Goal: Task Accomplishment & Management: Use online tool/utility

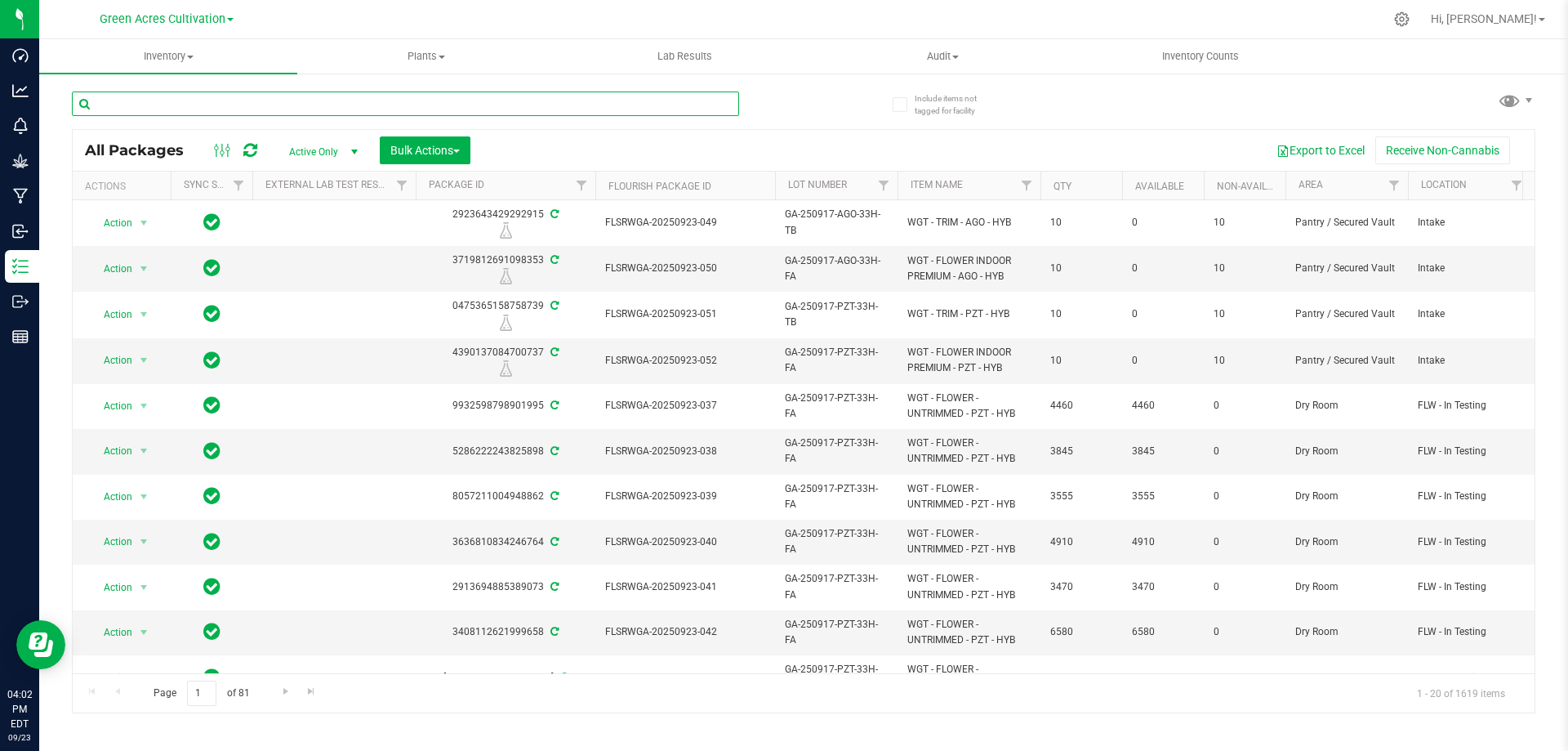
click at [141, 98] on input "text" at bounding box center [406, 103] width 668 height 25
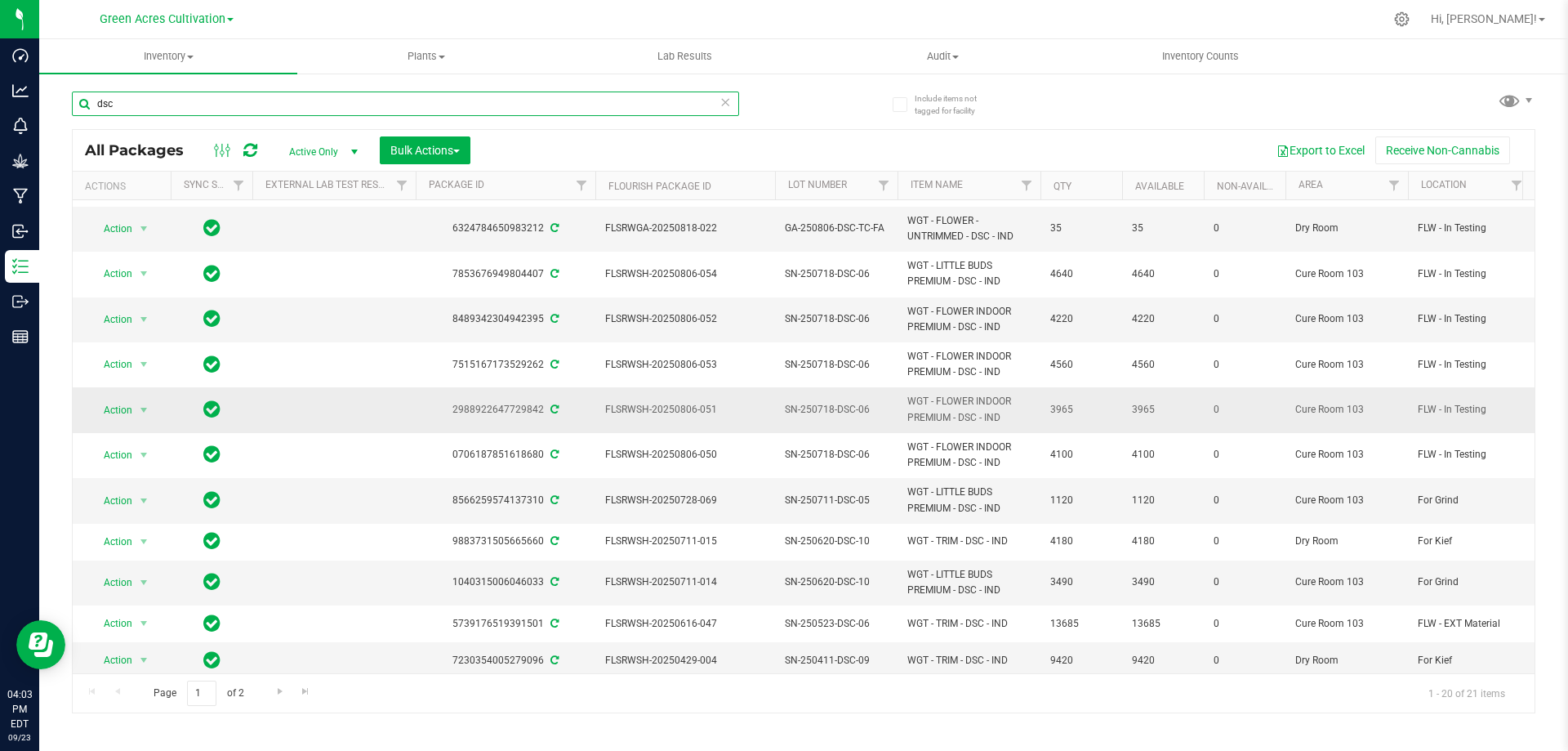
scroll to position [229, 0]
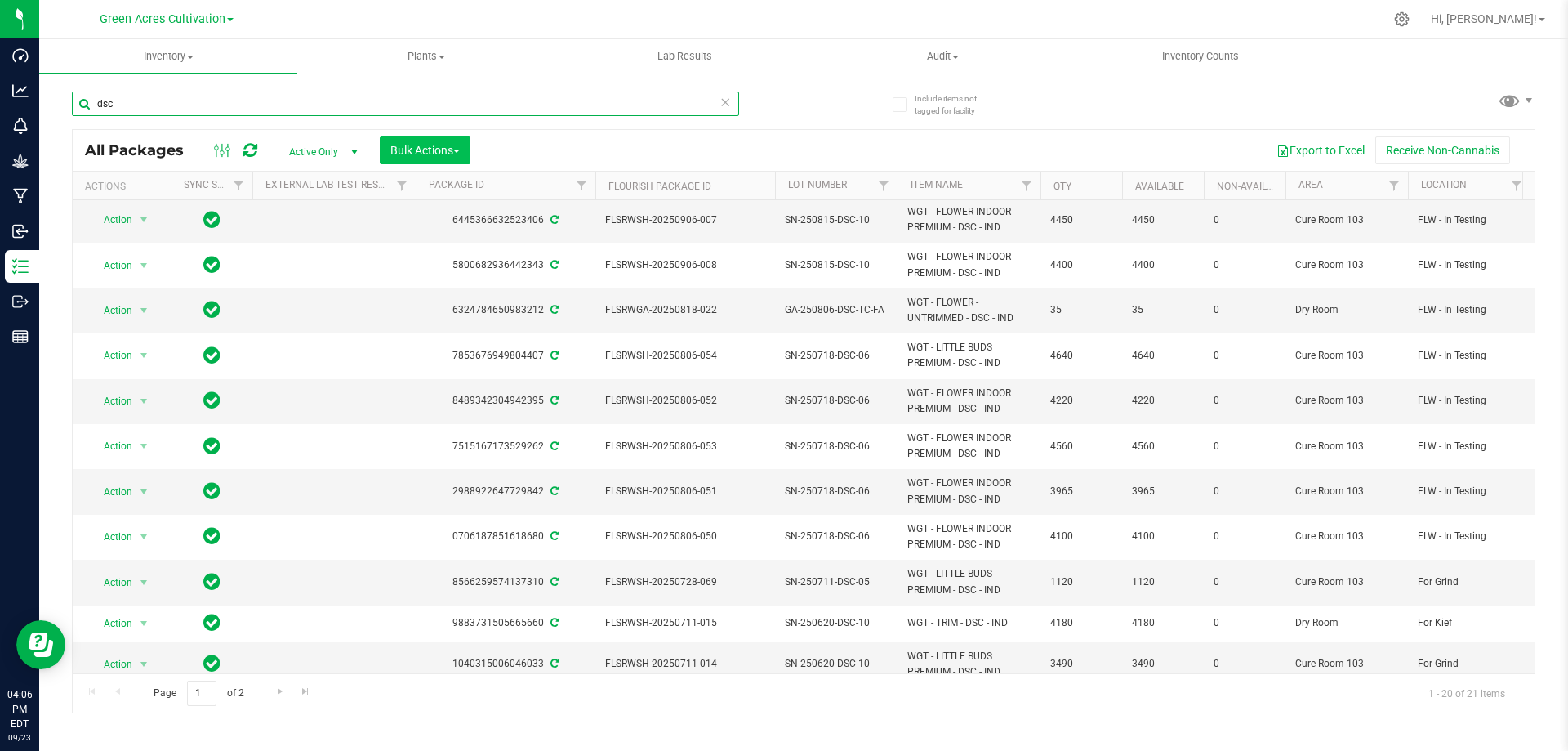
type input "dsc"
click at [457, 158] on button "Bulk Actions" at bounding box center [424, 150] width 91 height 28
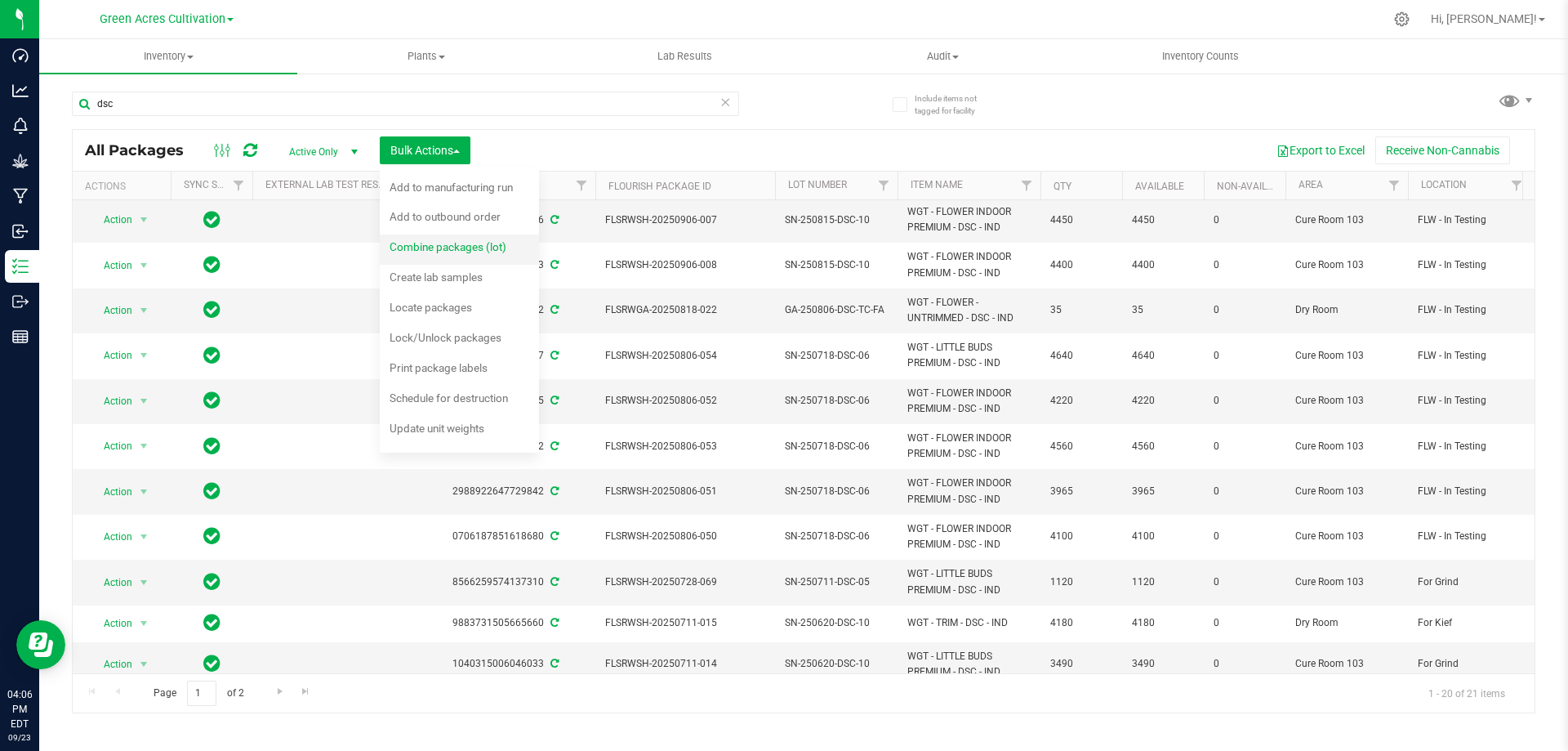
click at [460, 257] on div "Combine packages (lot)" at bounding box center [459, 249] width 139 height 26
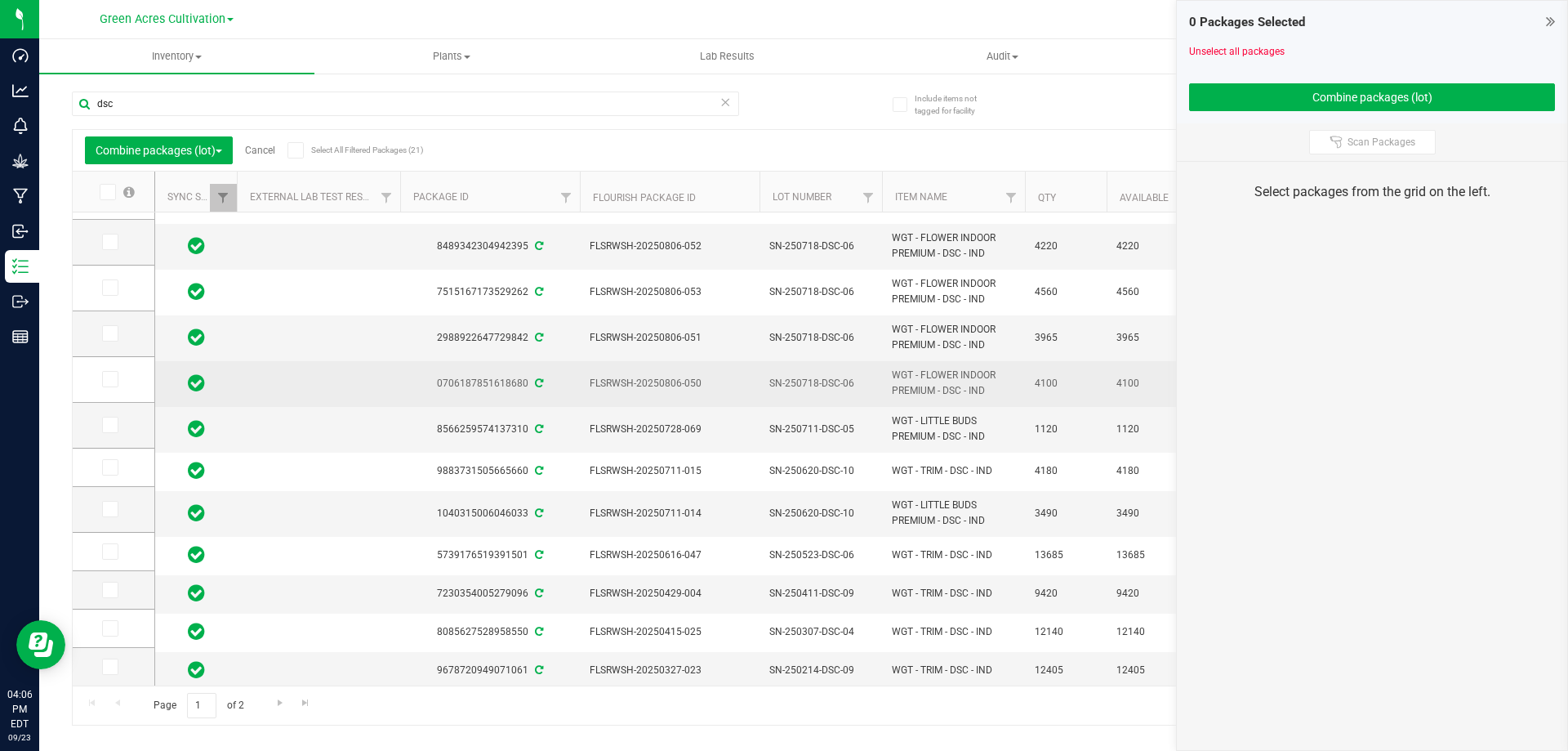
scroll to position [409, 0]
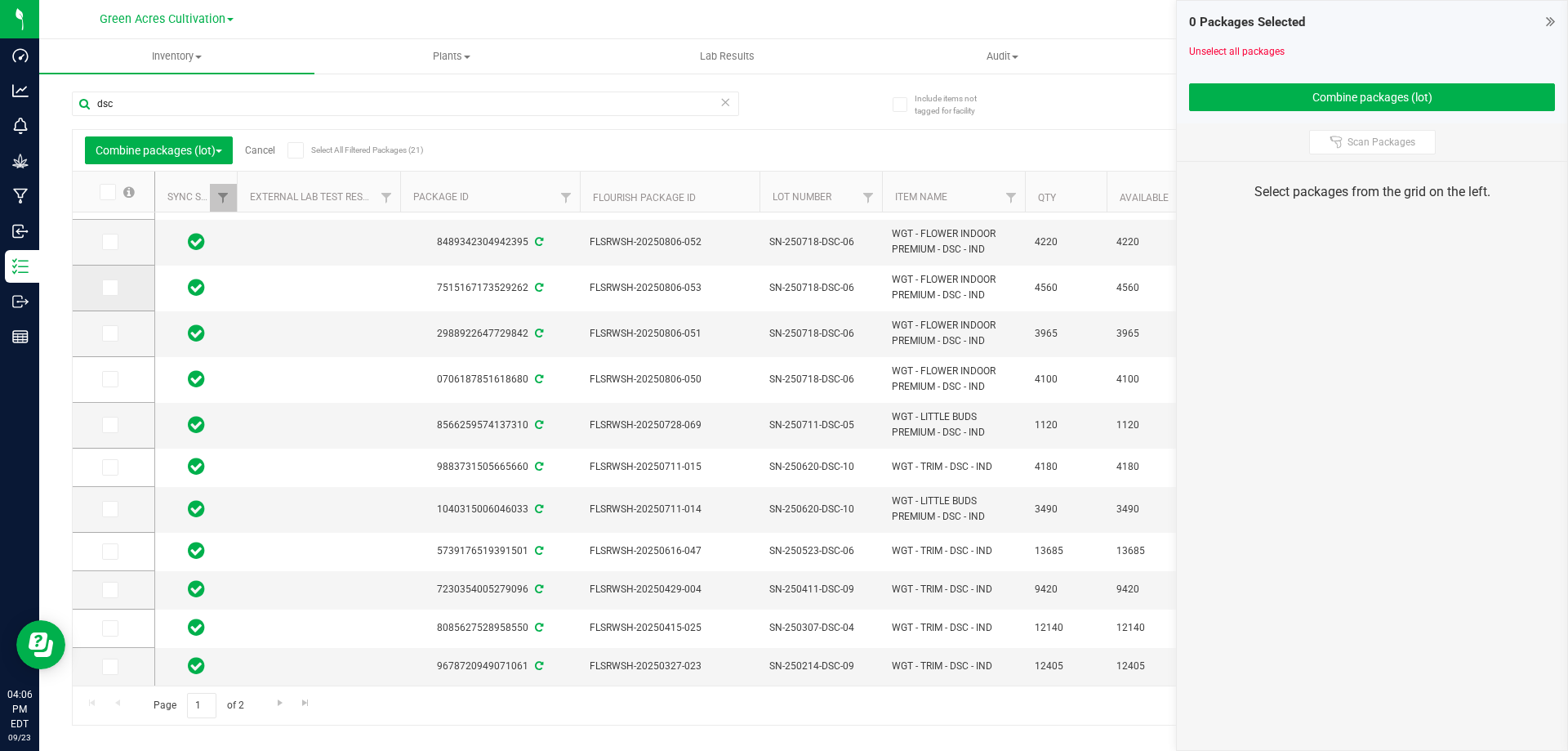
click at [108, 287] on icon at bounding box center [108, 287] width 11 height 0
click at [0, 0] on input "checkbox" at bounding box center [0, 0] width 0 height 0
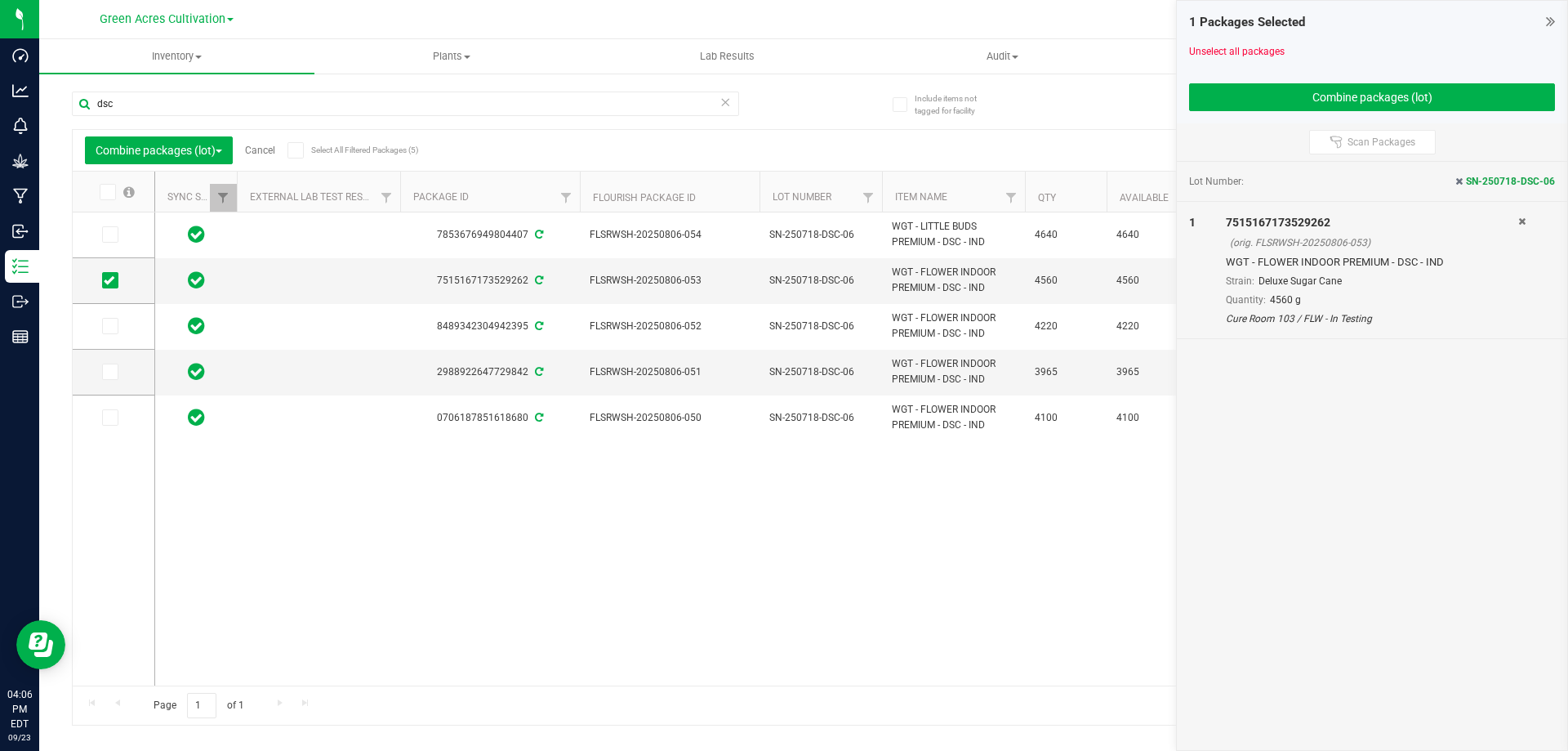
scroll to position [0, 0]
click at [103, 420] on span at bounding box center [110, 417] width 16 height 16
click at [0, 0] on input "checkbox" at bounding box center [0, 0] width 0 height 0
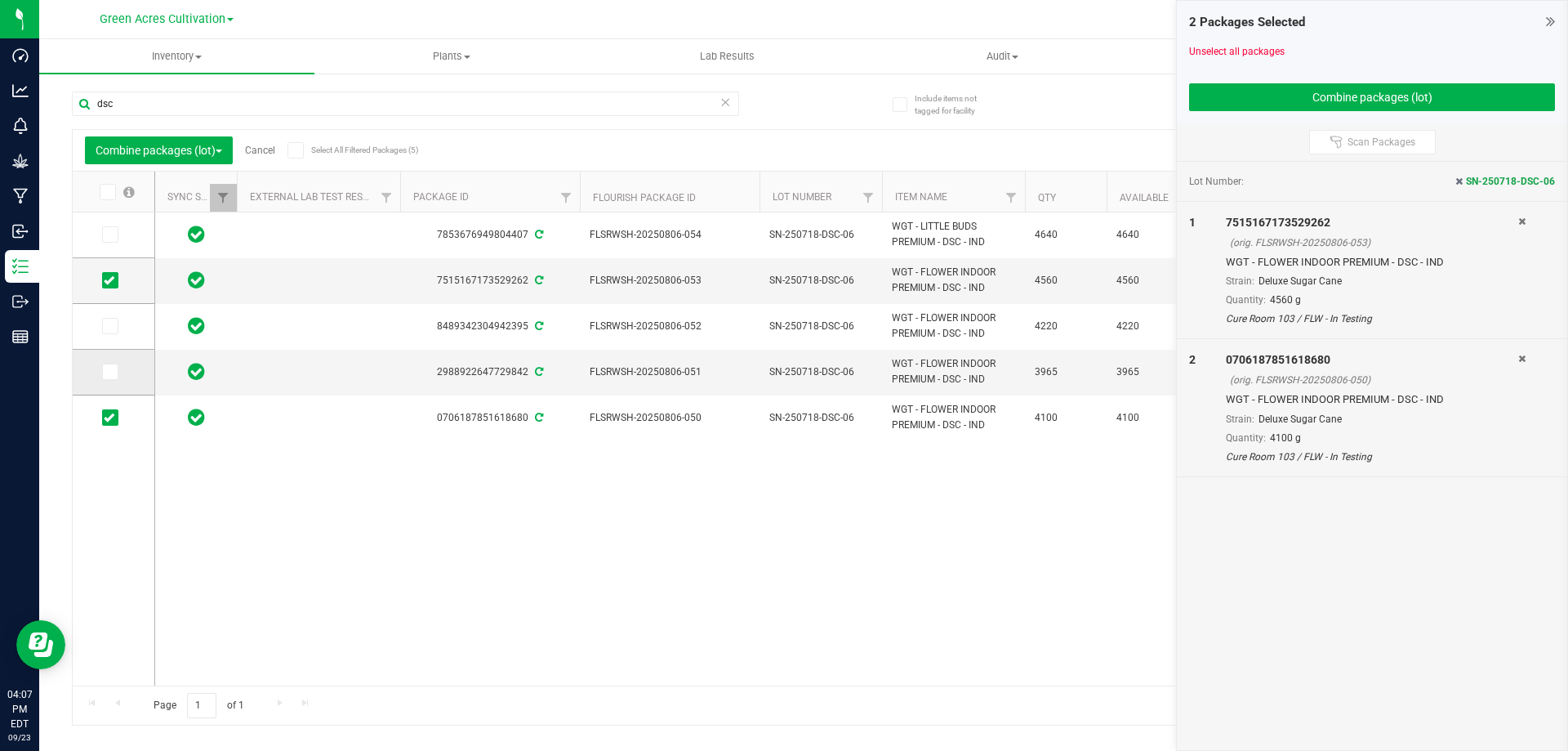
click at [108, 372] on icon at bounding box center [108, 372] width 11 height 0
click at [0, 0] on input "checkbox" at bounding box center [0, 0] width 0 height 0
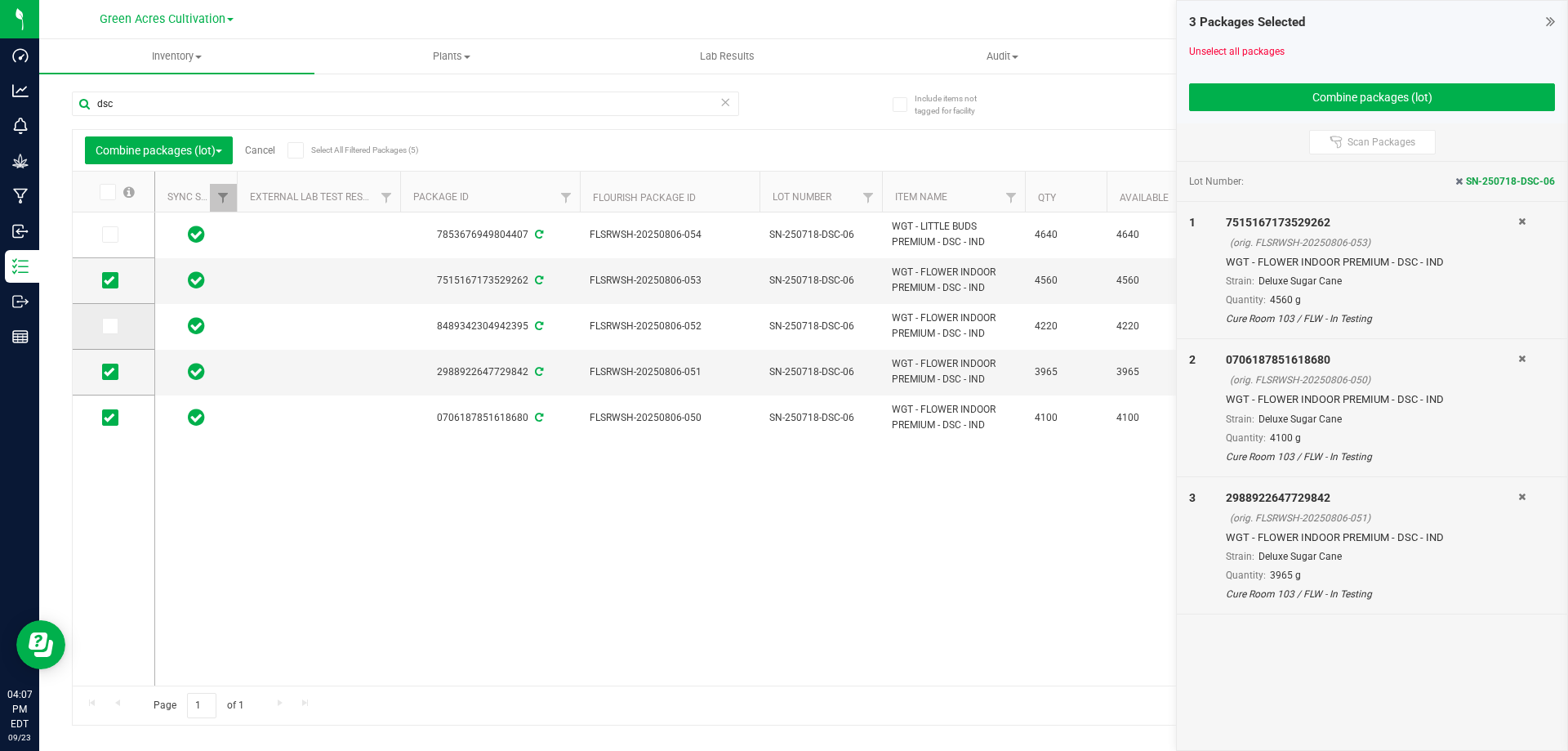
click at [108, 326] on icon at bounding box center [108, 326] width 11 height 0
click at [0, 0] on input "checkbox" at bounding box center [0, 0] width 0 height 0
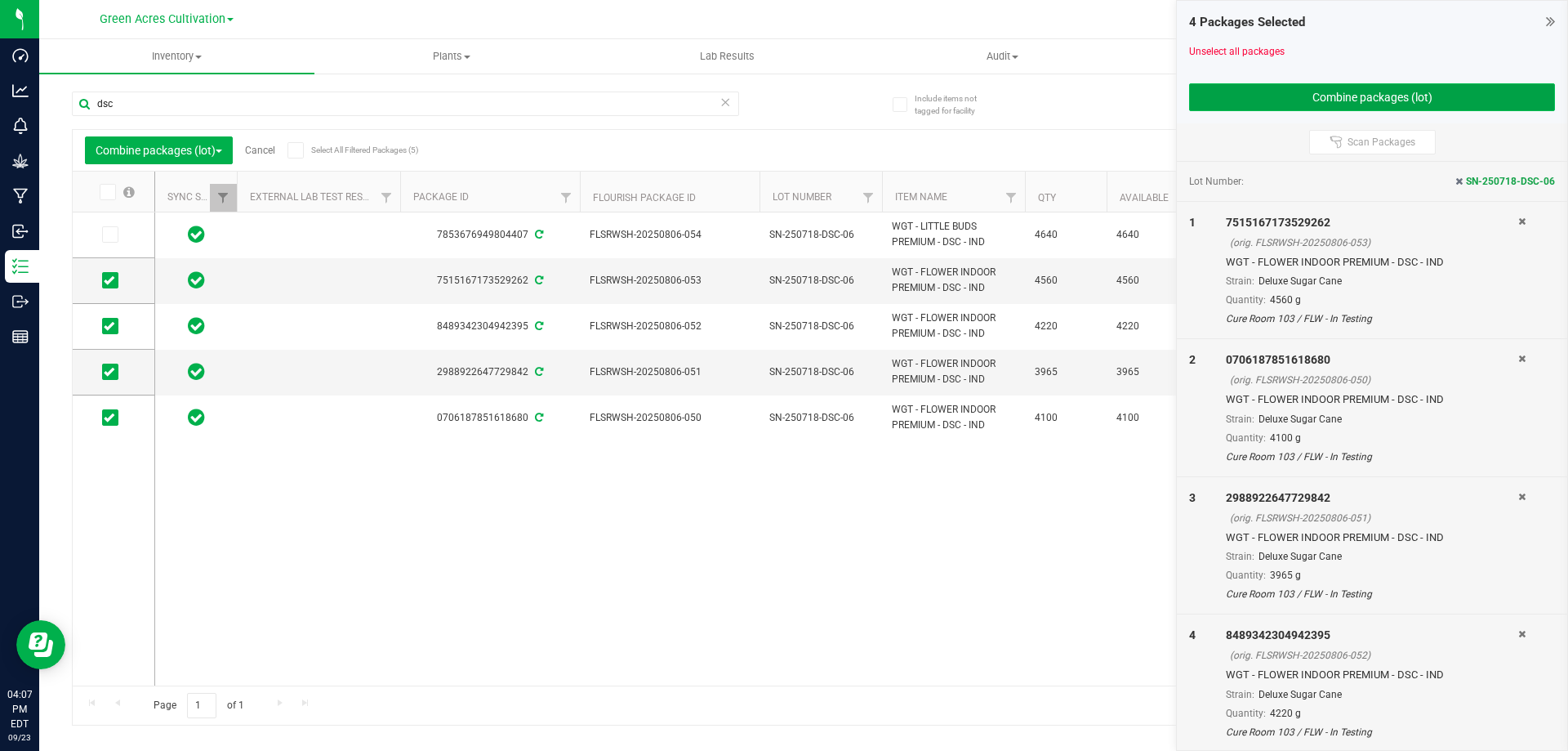
click at [1397, 98] on button "Combine packages (lot)" at bounding box center [1372, 97] width 366 height 28
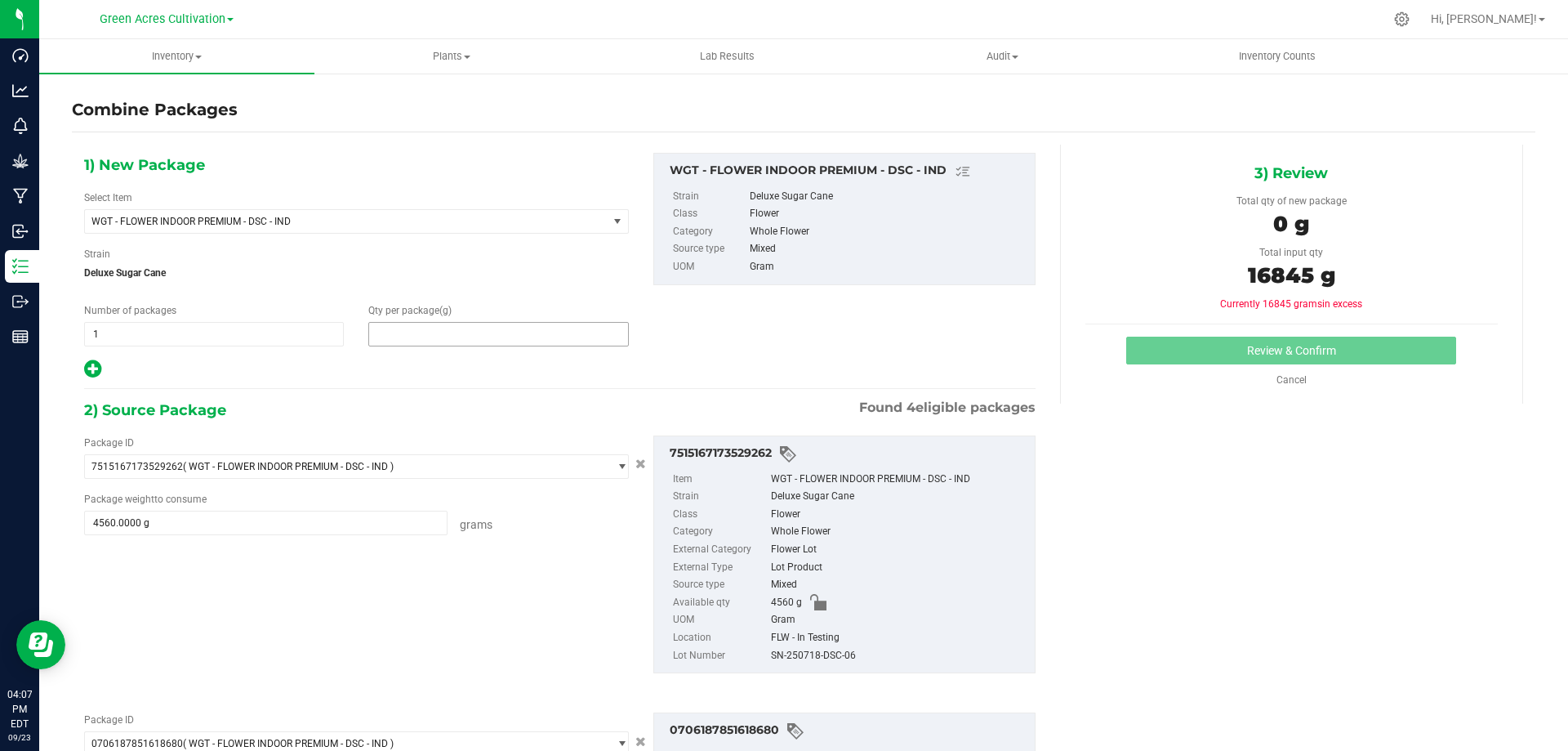
click at [431, 336] on span at bounding box center [498, 334] width 260 height 25
type input "16845"
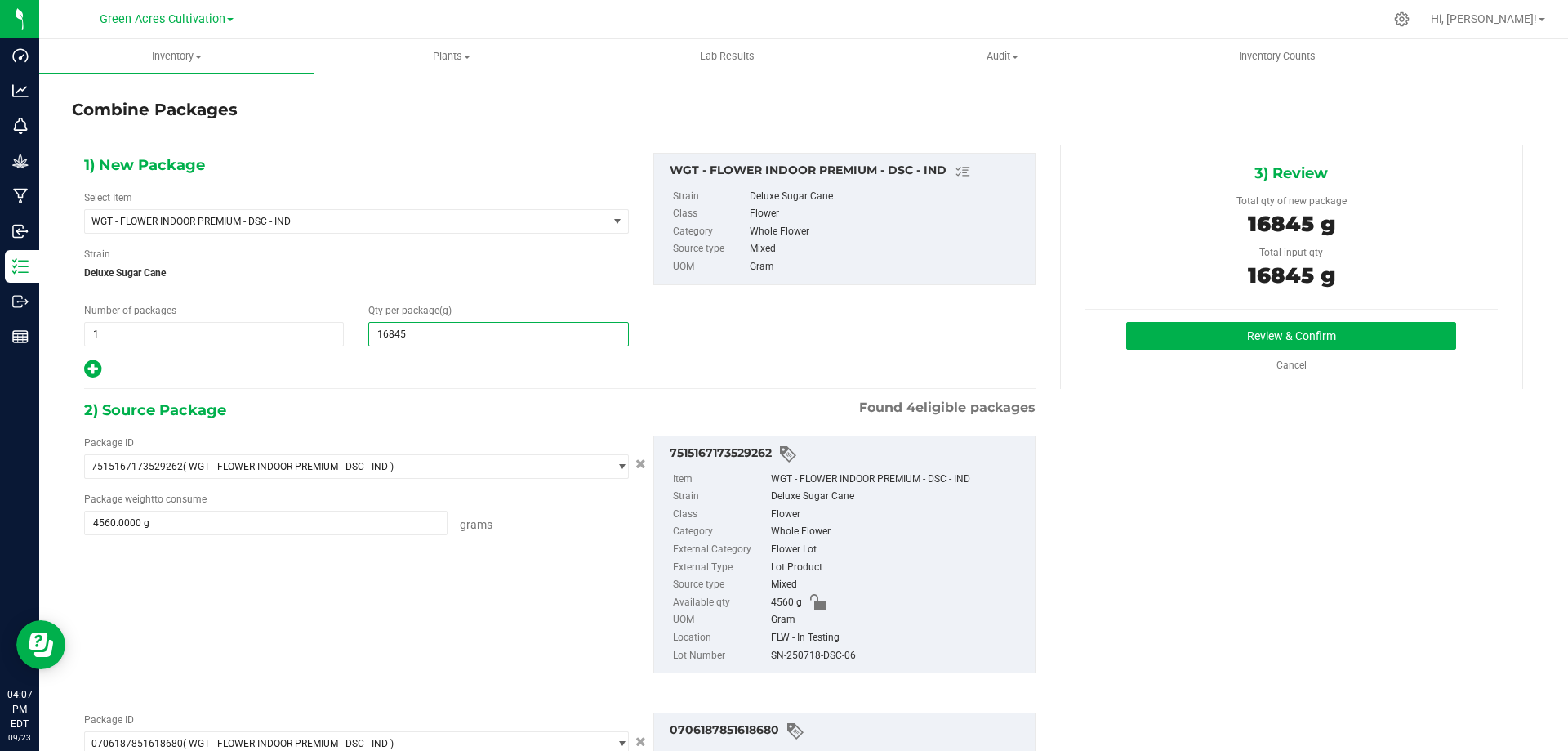
type input "16,845"
click at [822, 654] on div "SN-250718-DSC-06" at bounding box center [899, 656] width 256 height 18
click at [822, 655] on div "SN-250718-DSC-06" at bounding box center [899, 656] width 256 height 18
copy div "SN-250718-DSC-06"
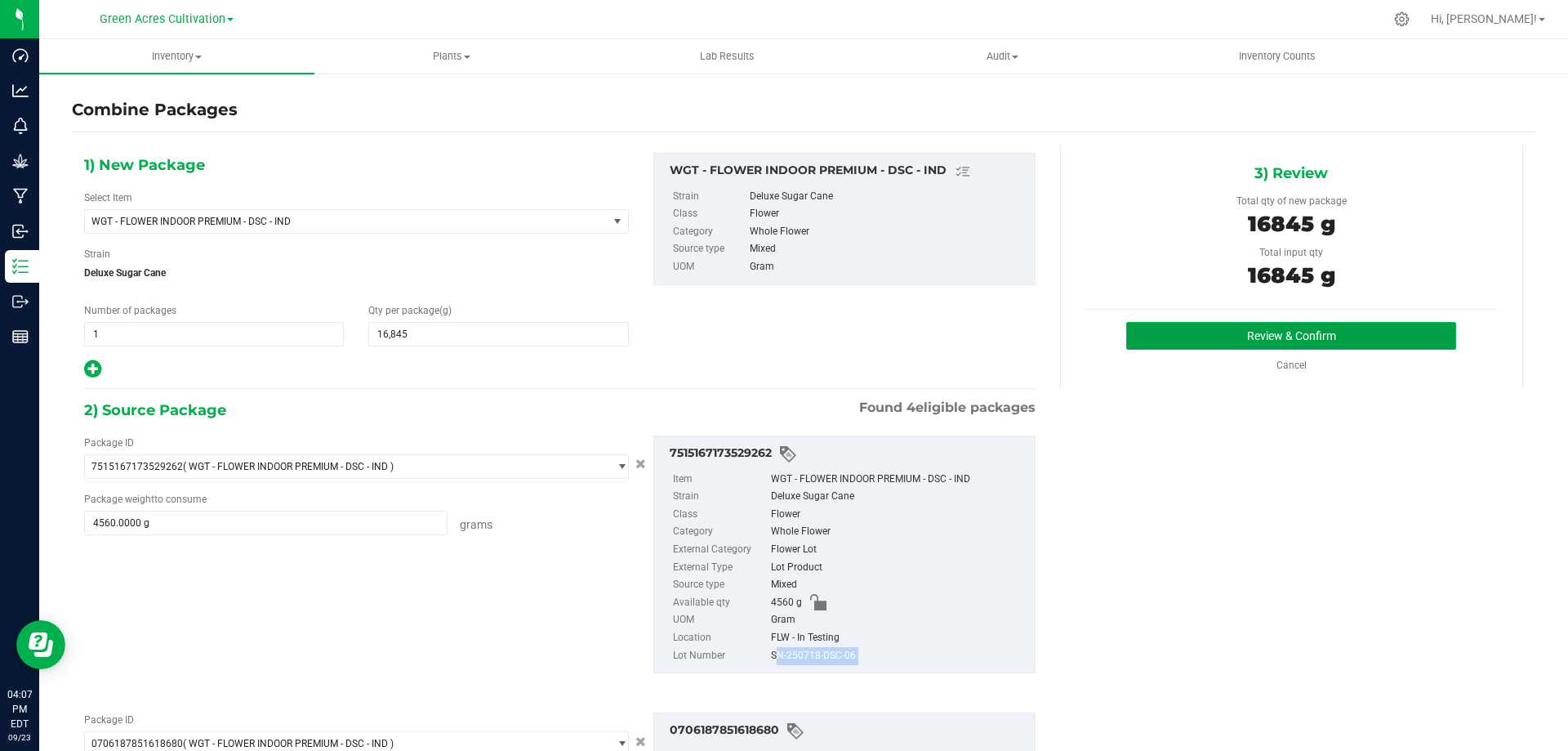
click at [1278, 331] on button "Review & Confirm" at bounding box center [1292, 336] width 330 height 28
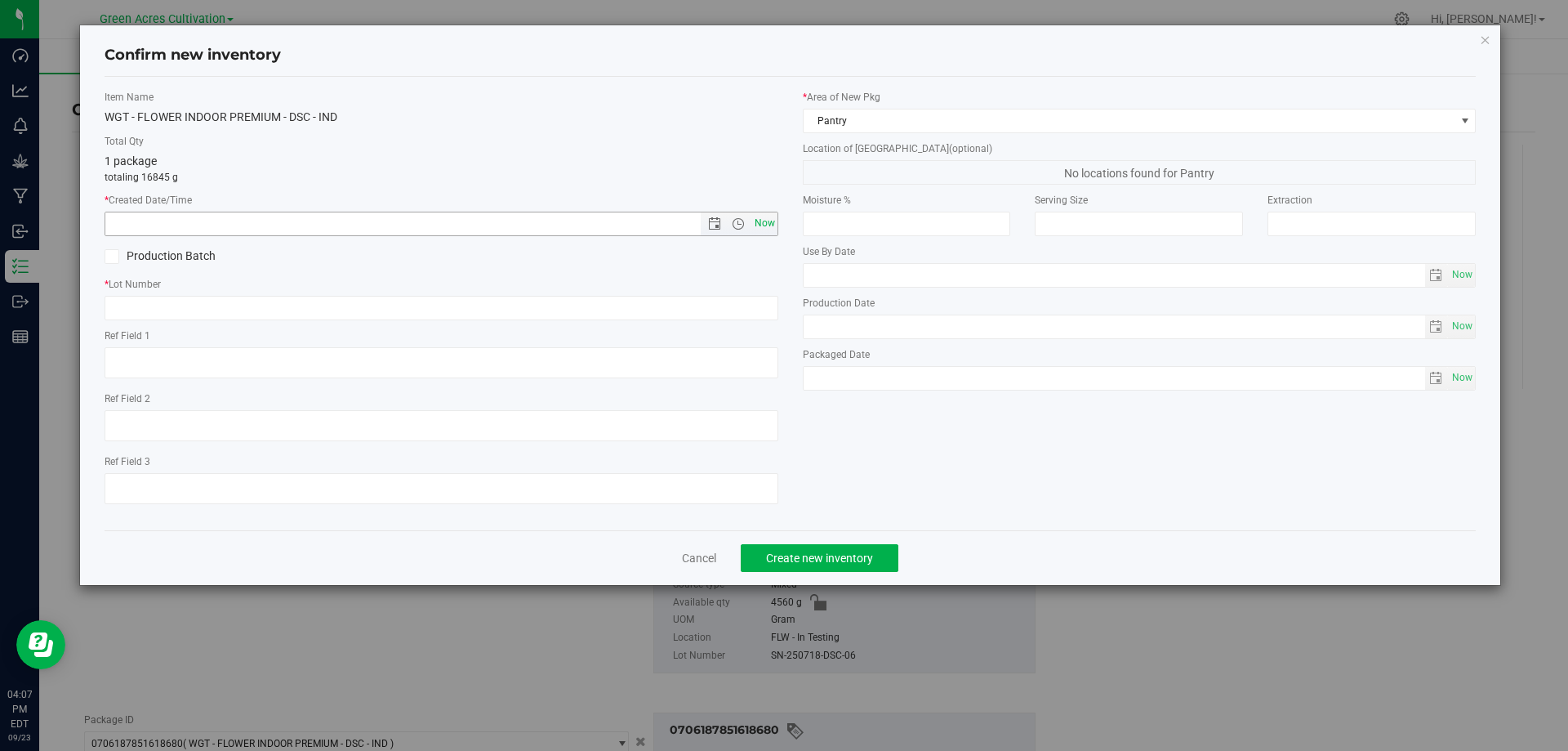
click at [759, 217] on span "Now" at bounding box center [764, 224] width 28 height 24
type input "[DATE] 4:07 PM"
click at [365, 309] on input "text" at bounding box center [441, 308] width 674 height 25
paste input "SN-250718-DSC-06"
type input "SN-250718-DSC-06"
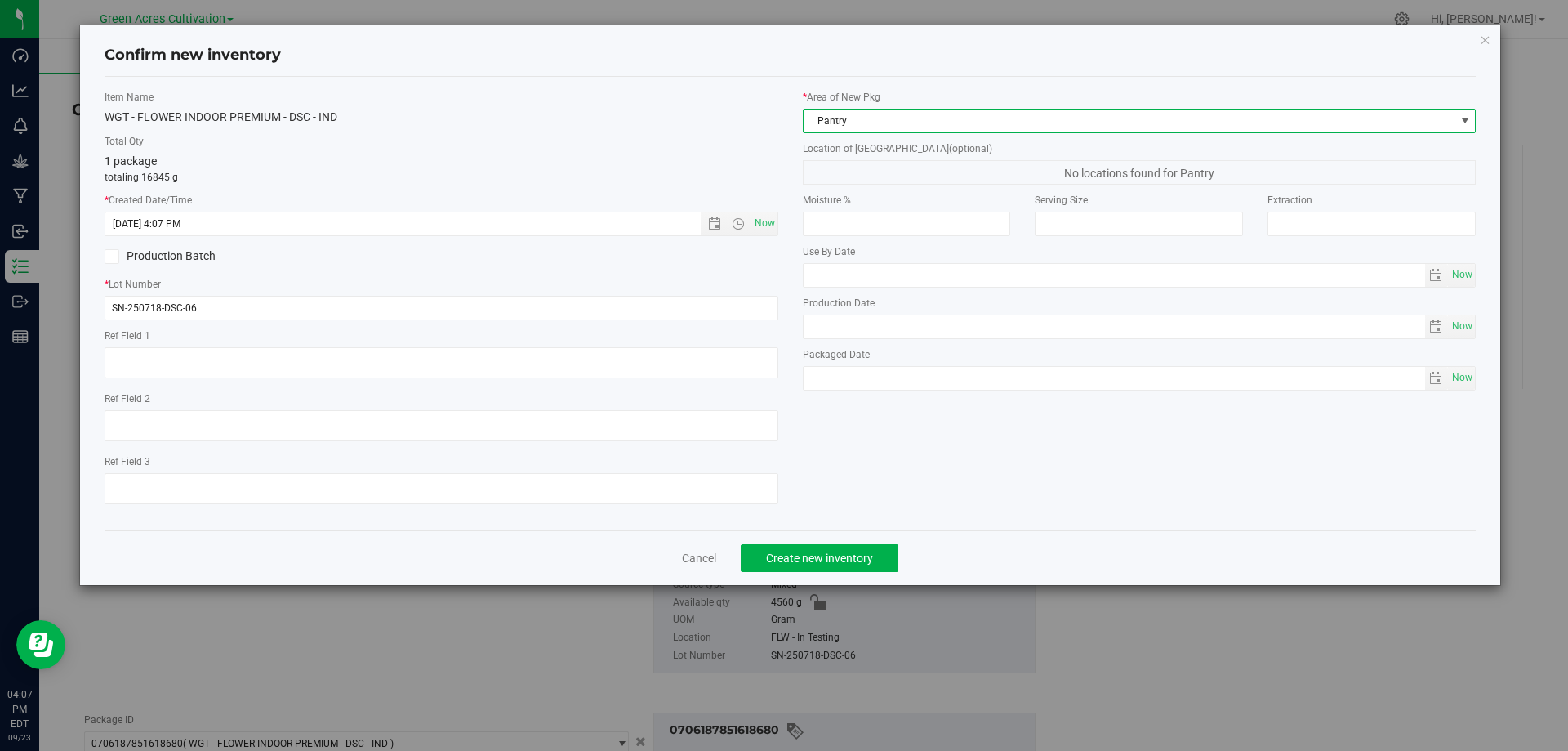
click at [851, 122] on span "Pantry" at bounding box center [1130, 120] width 652 height 23
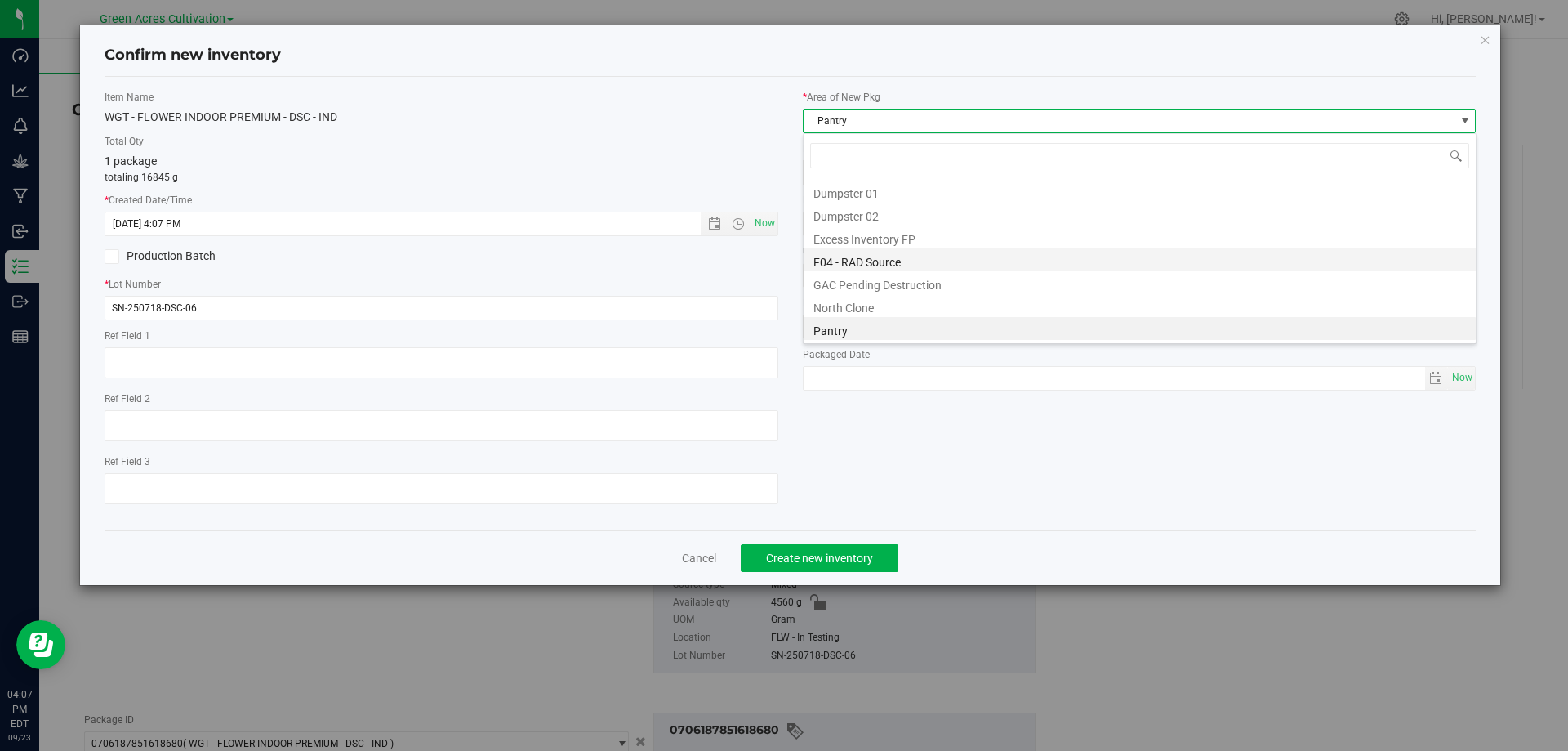
scroll to position [53, 0]
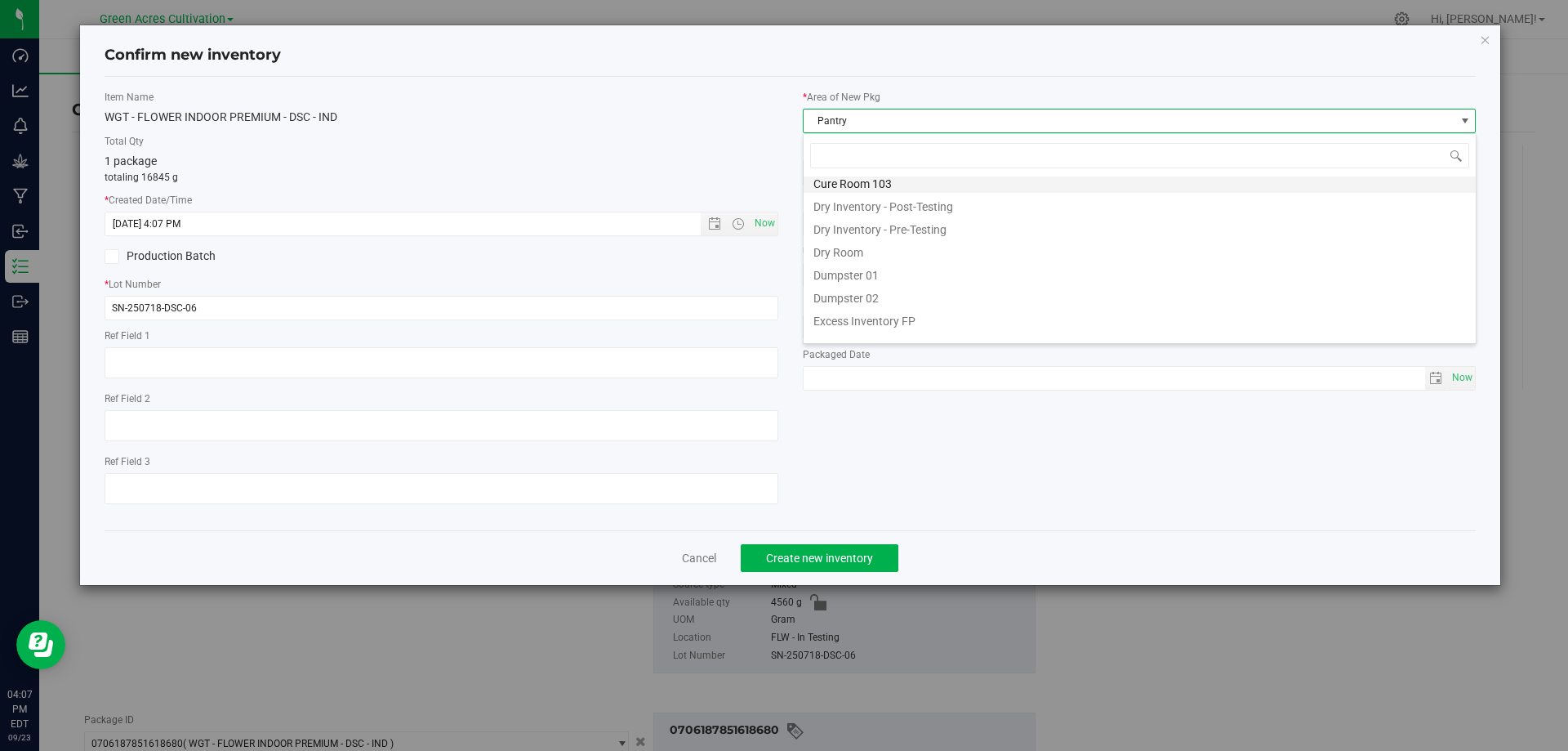
click at [913, 186] on li "Cure Room 103" at bounding box center [1140, 181] width 673 height 23
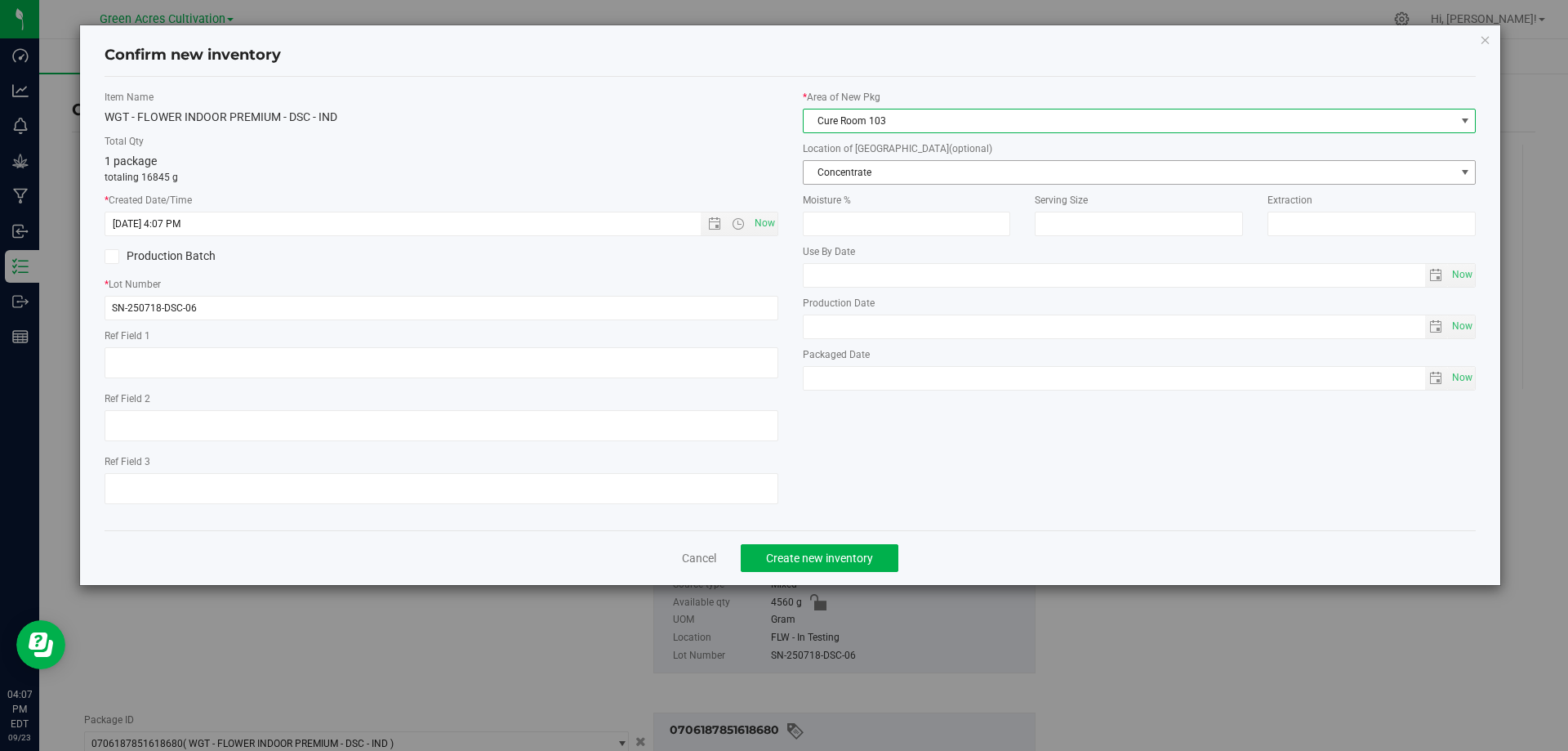
click at [915, 174] on span "Concentrate" at bounding box center [1130, 172] width 652 height 23
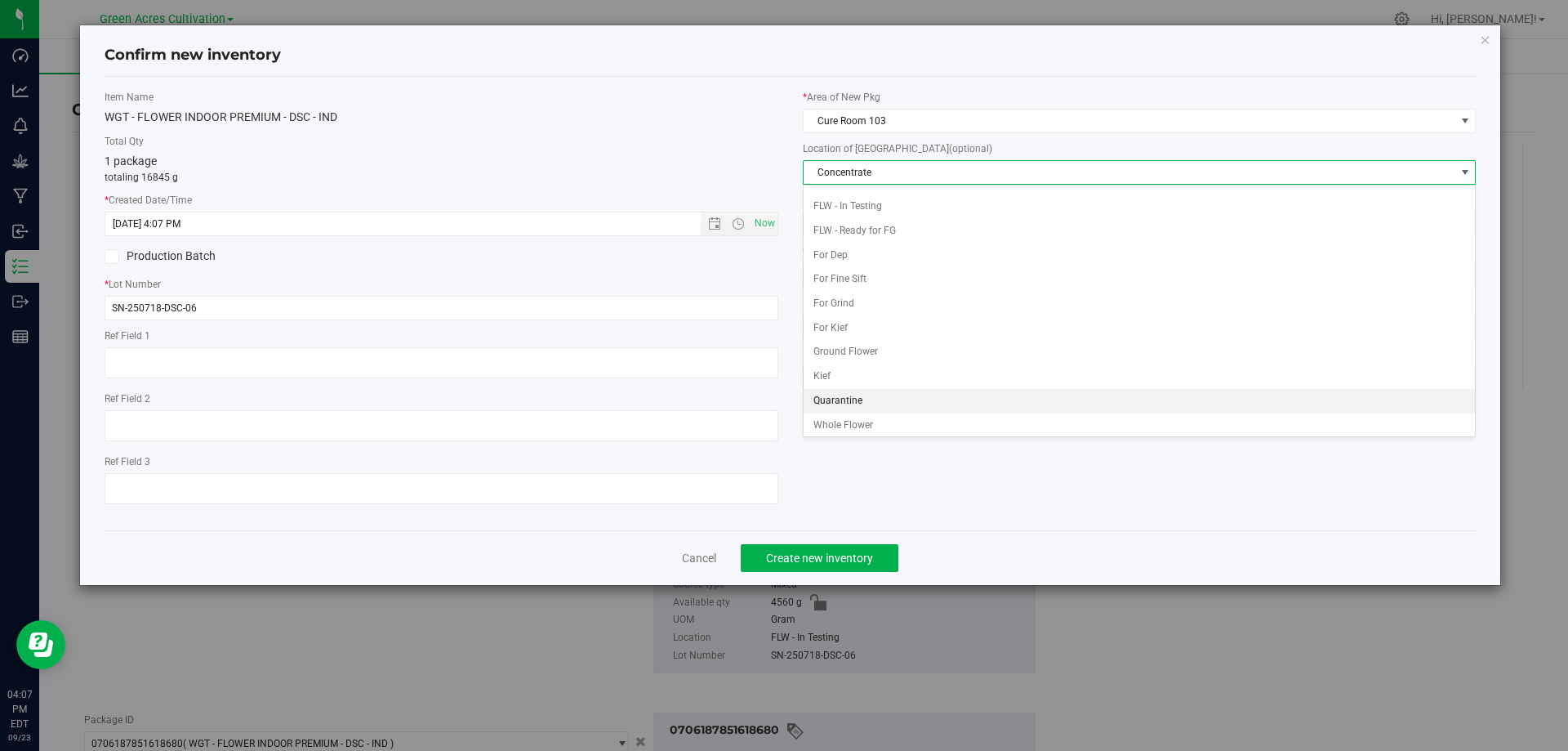
scroll to position [168, 0]
click at [867, 423] on li "Whole Flower" at bounding box center [1140, 421] width 673 height 25
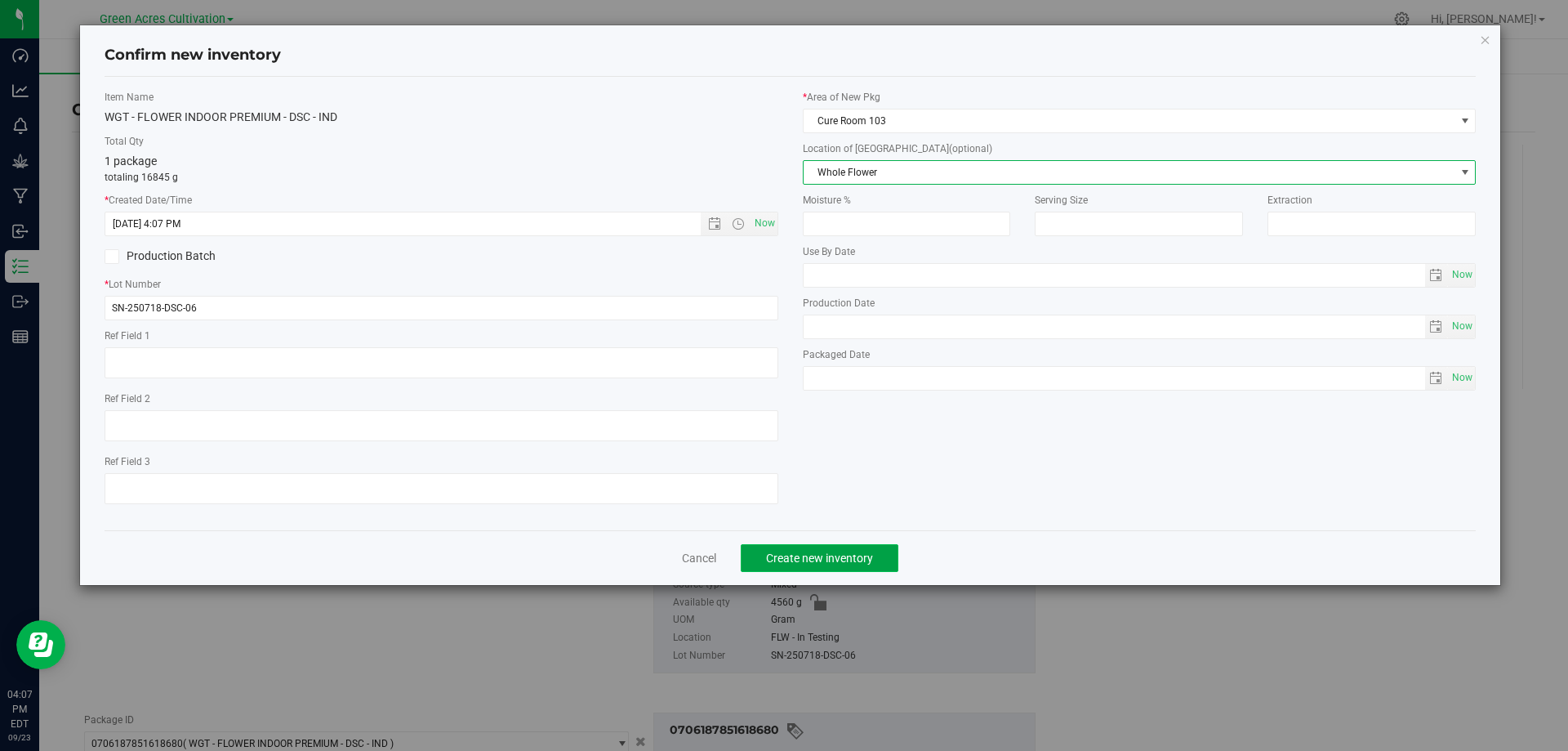
click at [840, 565] on button "Create new inventory" at bounding box center [820, 558] width 158 height 28
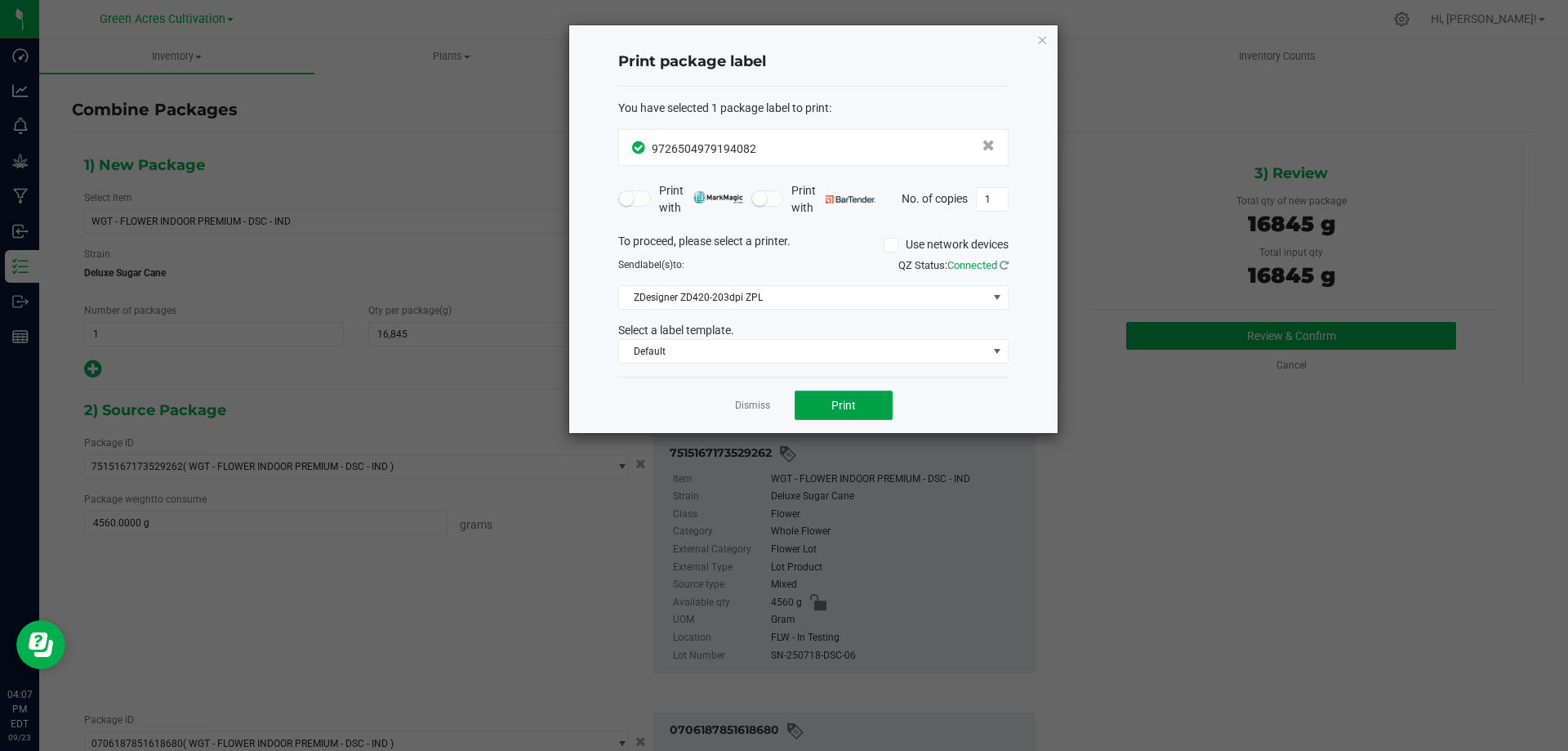
click at [863, 401] on button "Print" at bounding box center [844, 405] width 98 height 30
click at [1043, 40] on icon "button" at bounding box center [1043, 39] width 12 height 19
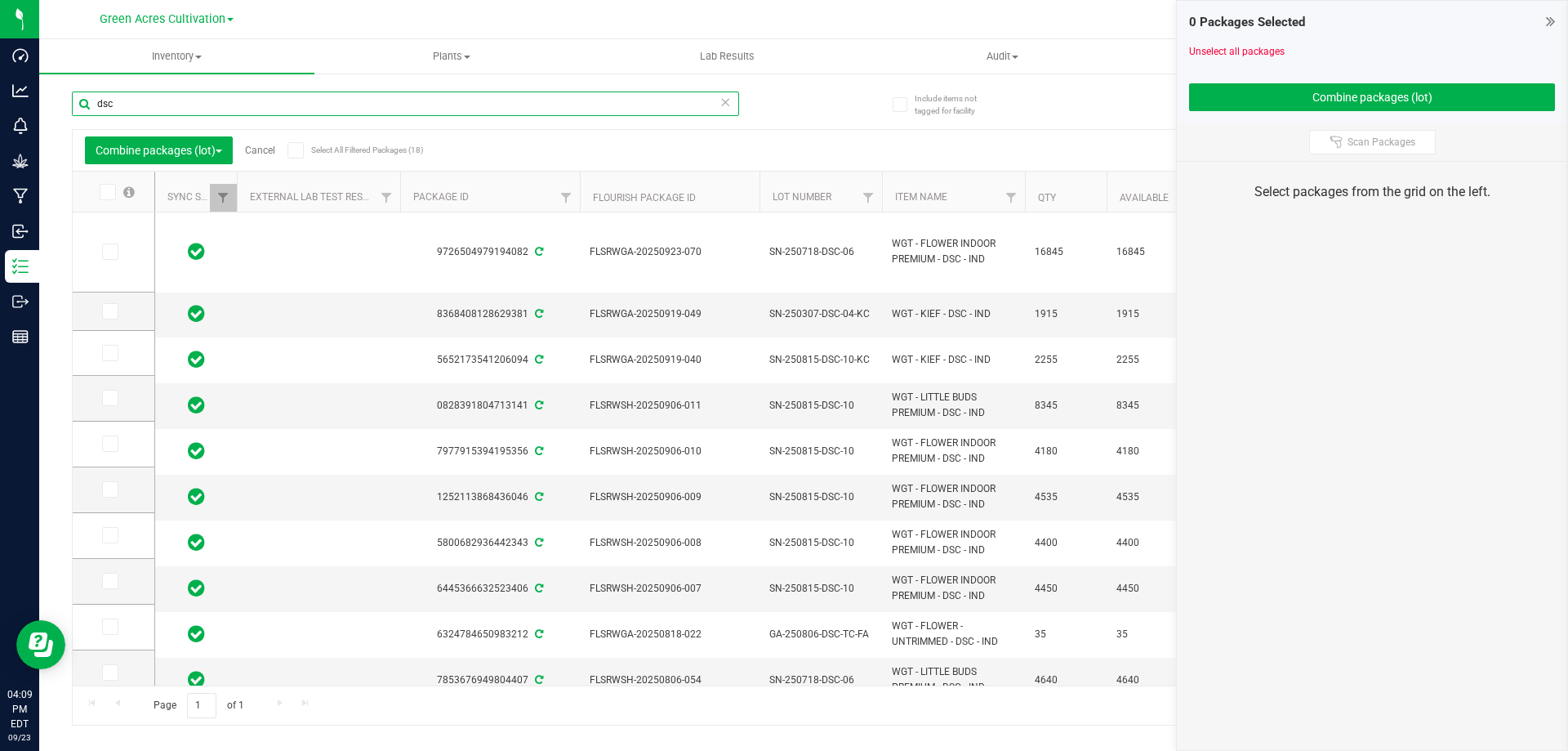
click at [178, 96] on input "dsc" at bounding box center [406, 103] width 668 height 25
type input "d"
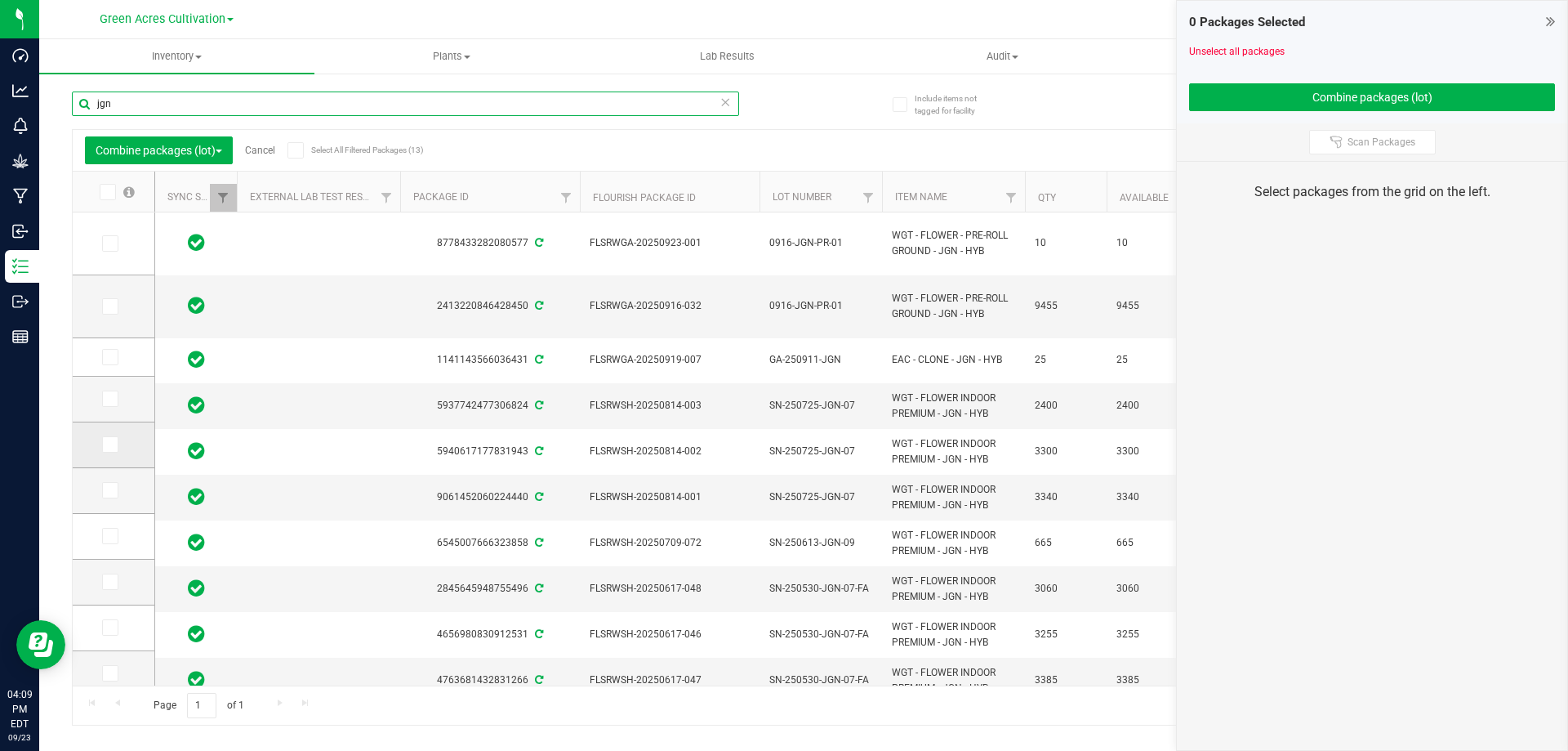
type input "jgn"
click at [110, 445] on icon at bounding box center [108, 445] width 11 height 0
click at [0, 0] on input "checkbox" at bounding box center [0, 0] width 0 height 0
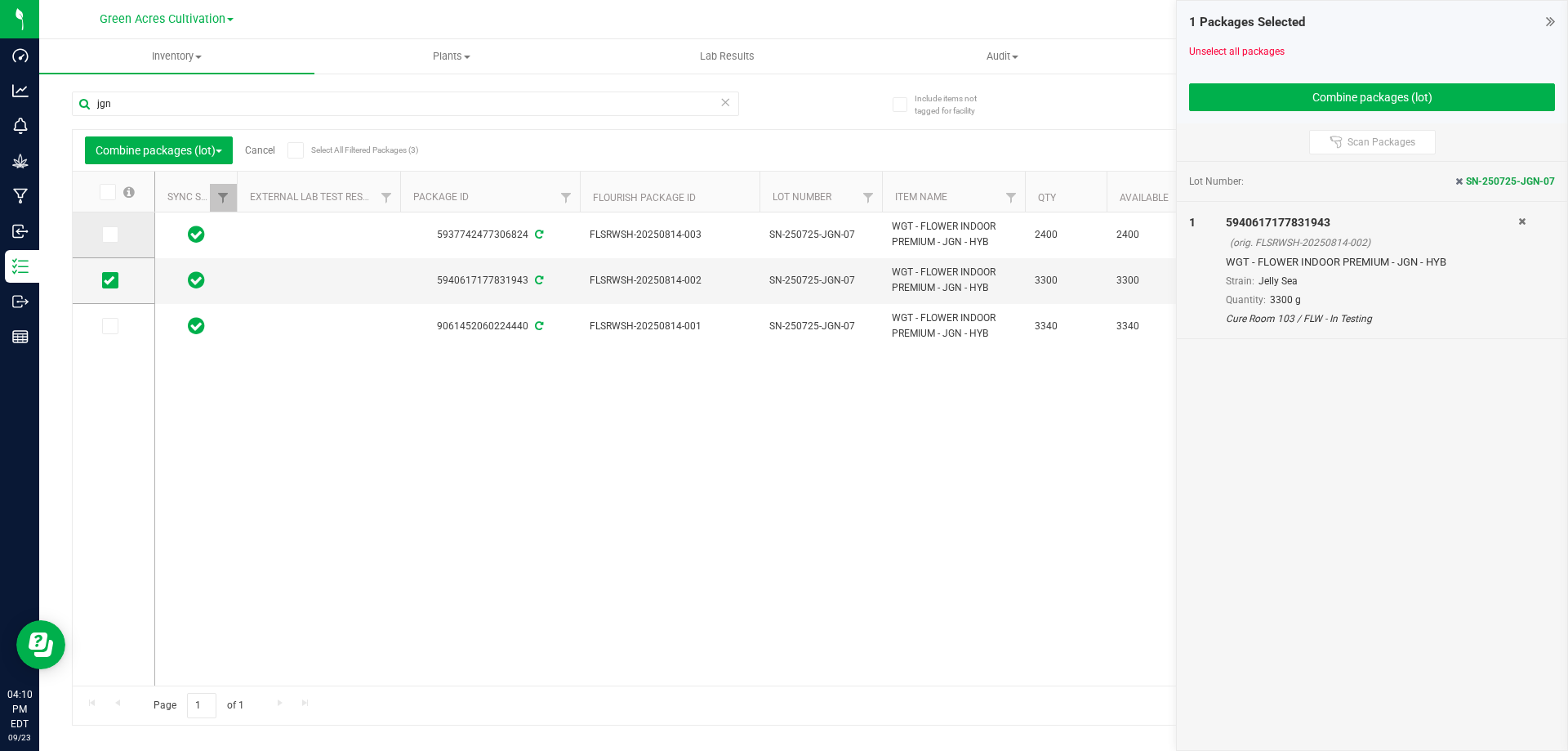
click at [106, 235] on icon at bounding box center [108, 235] width 11 height 0
click at [0, 0] on input "checkbox" at bounding box center [0, 0] width 0 height 0
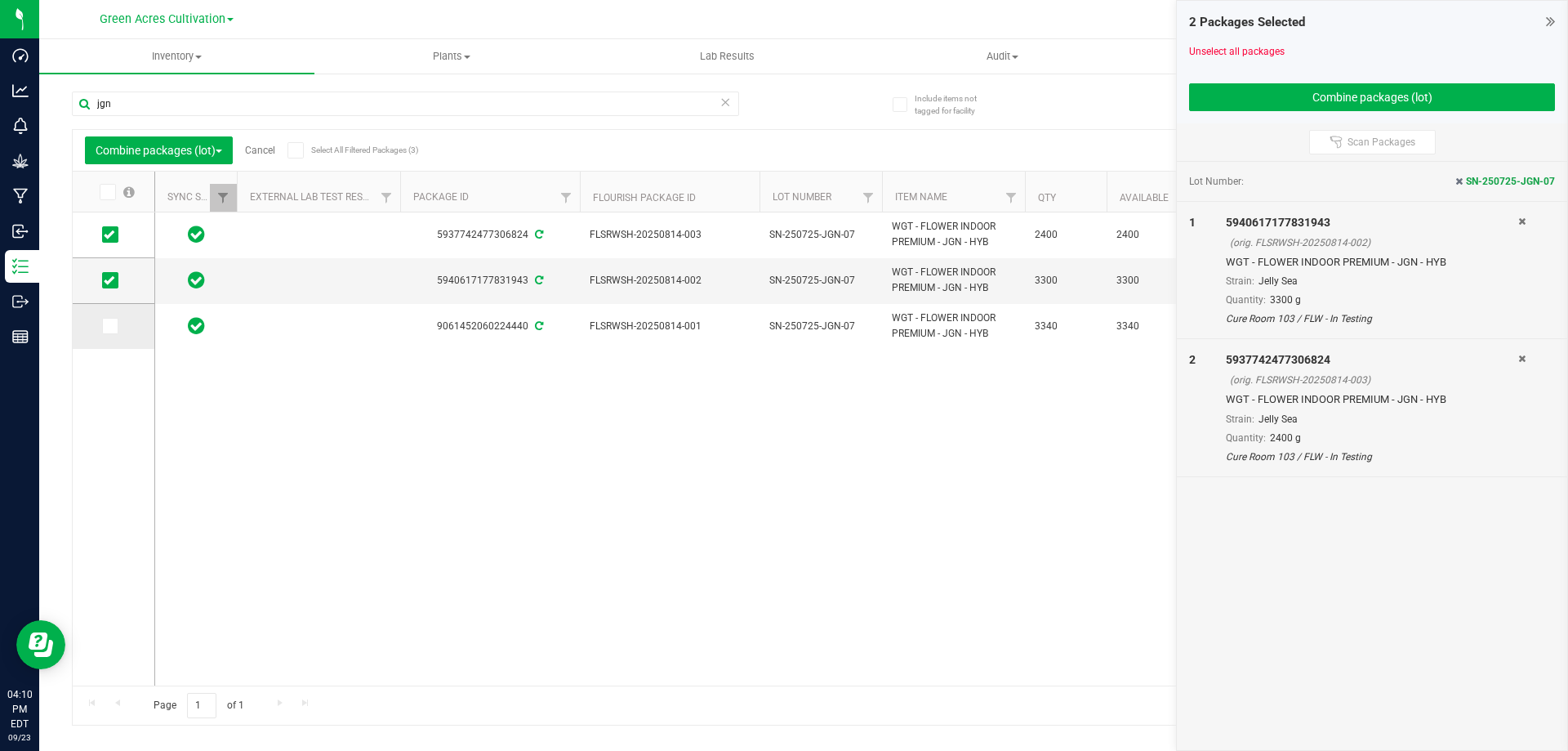
click at [112, 326] on icon at bounding box center [108, 326] width 11 height 0
click at [0, 0] on input "checkbox" at bounding box center [0, 0] width 0 height 0
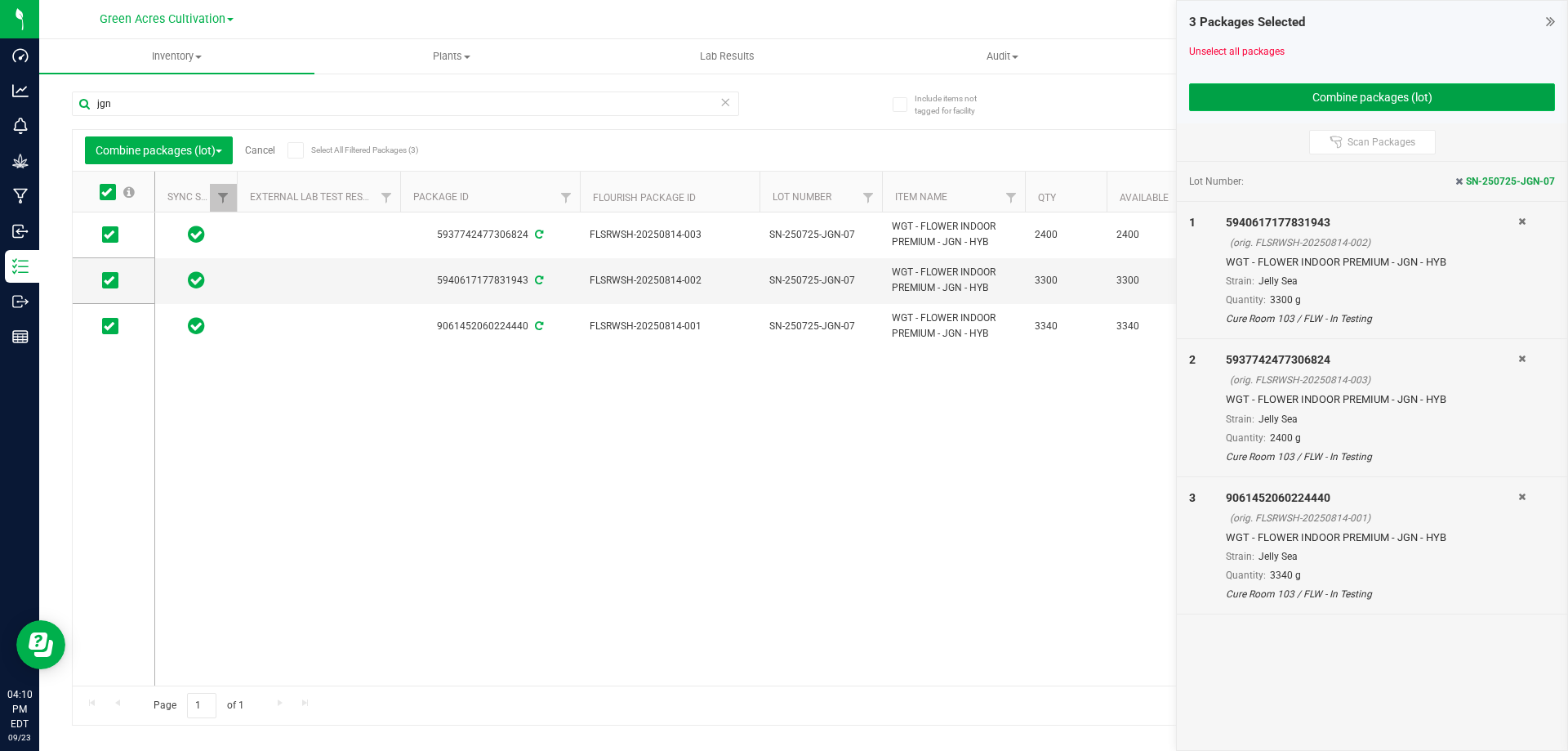
click at [1392, 98] on button "Combine packages (lot)" at bounding box center [1372, 97] width 366 height 28
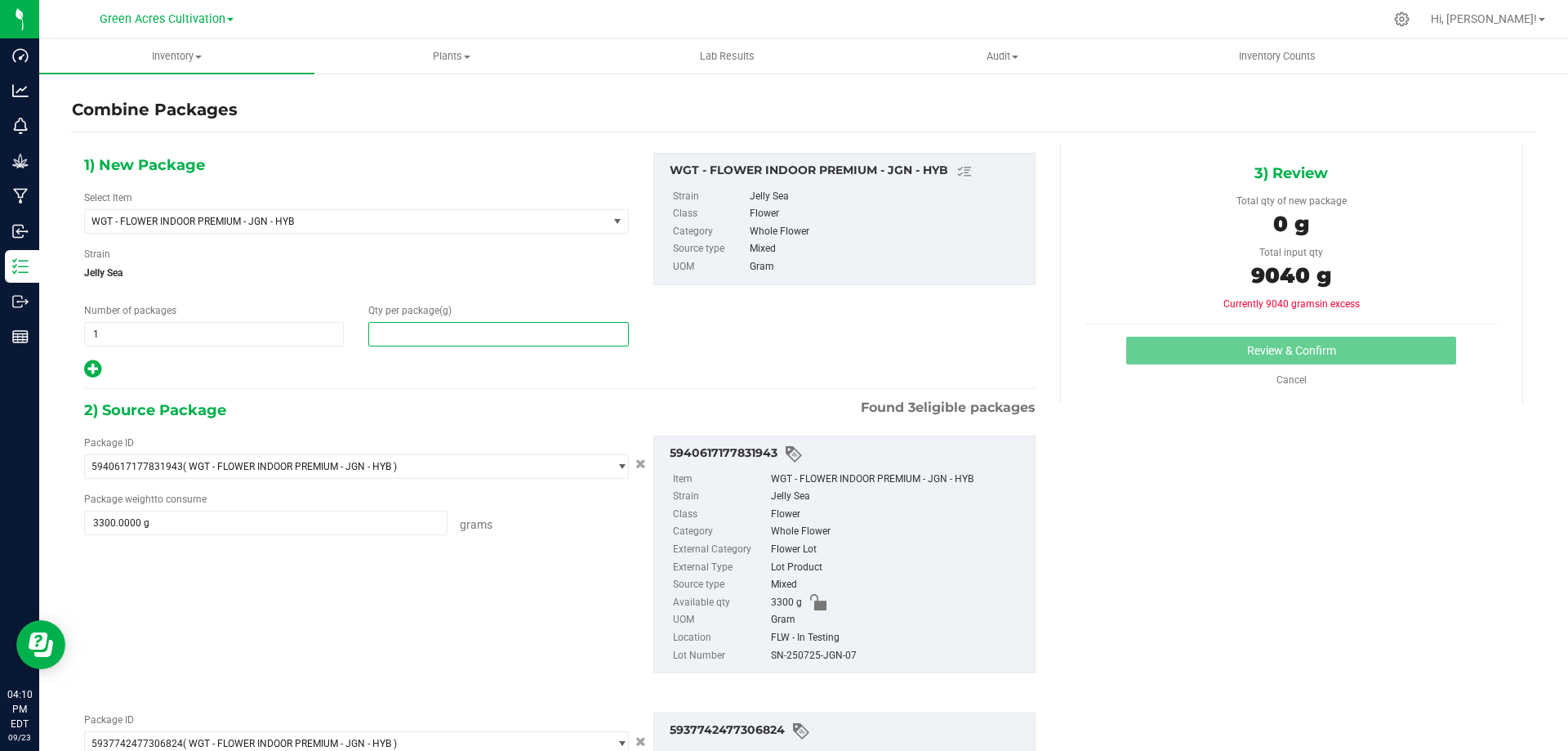
click at [548, 335] on span at bounding box center [498, 334] width 260 height 25
type input "9040"
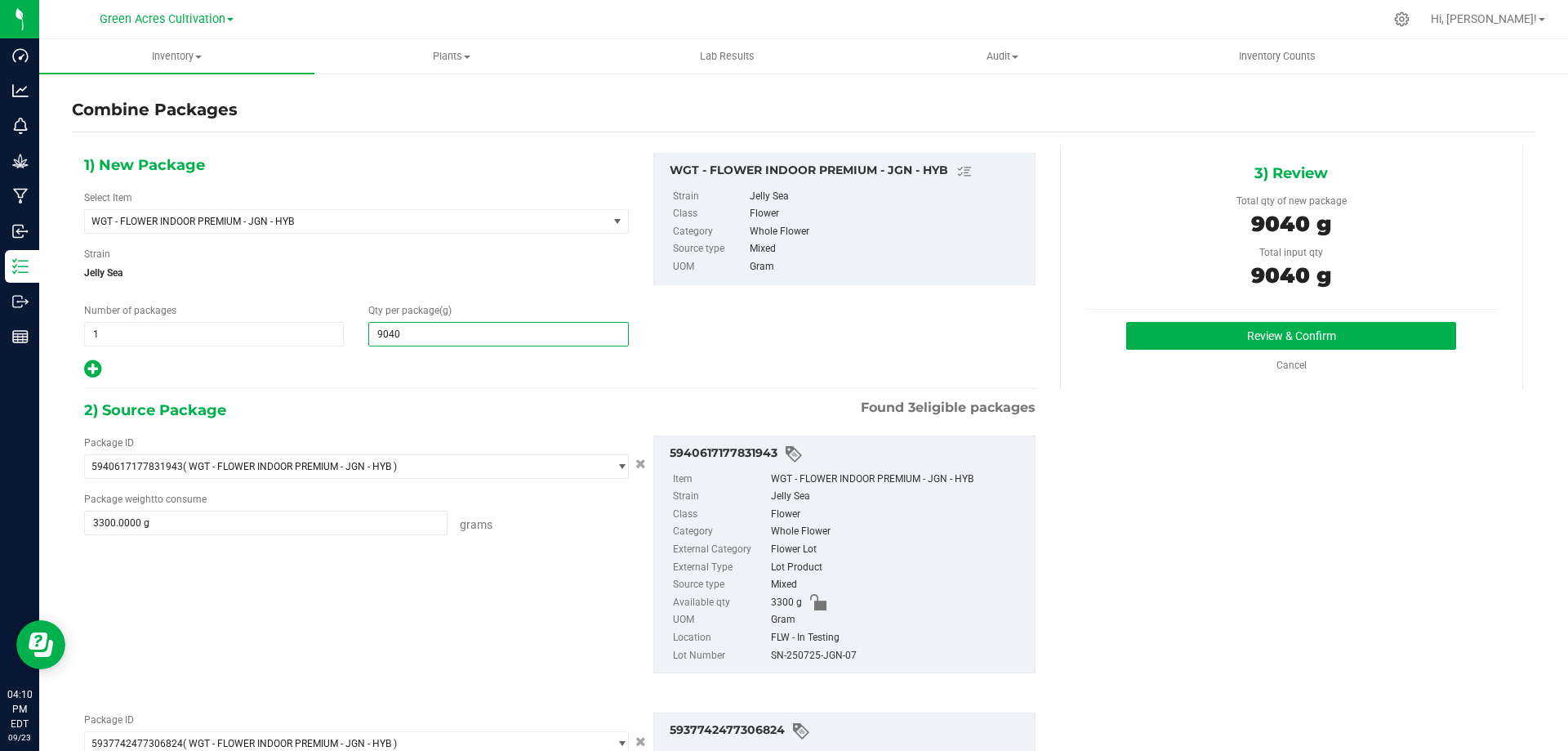
type input "9,040"
click at [790, 655] on div "SN-250725-JGN-07" at bounding box center [899, 656] width 256 height 18
click at [790, 654] on div "SN-250725-JGN-07" at bounding box center [899, 656] width 256 height 18
copy div "SN-250725-JGN-07"
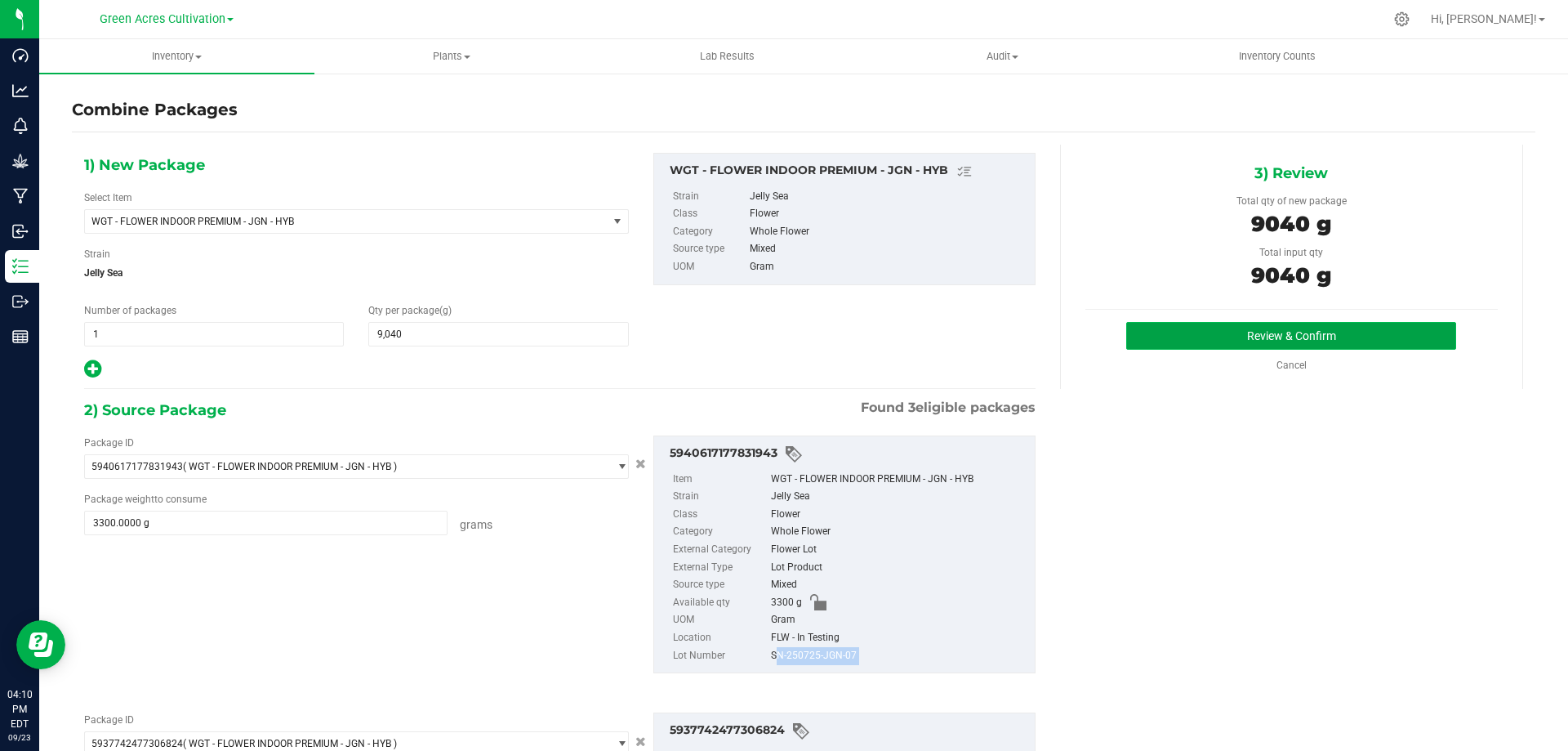
click at [1298, 323] on button "Review & Confirm" at bounding box center [1292, 336] width 330 height 28
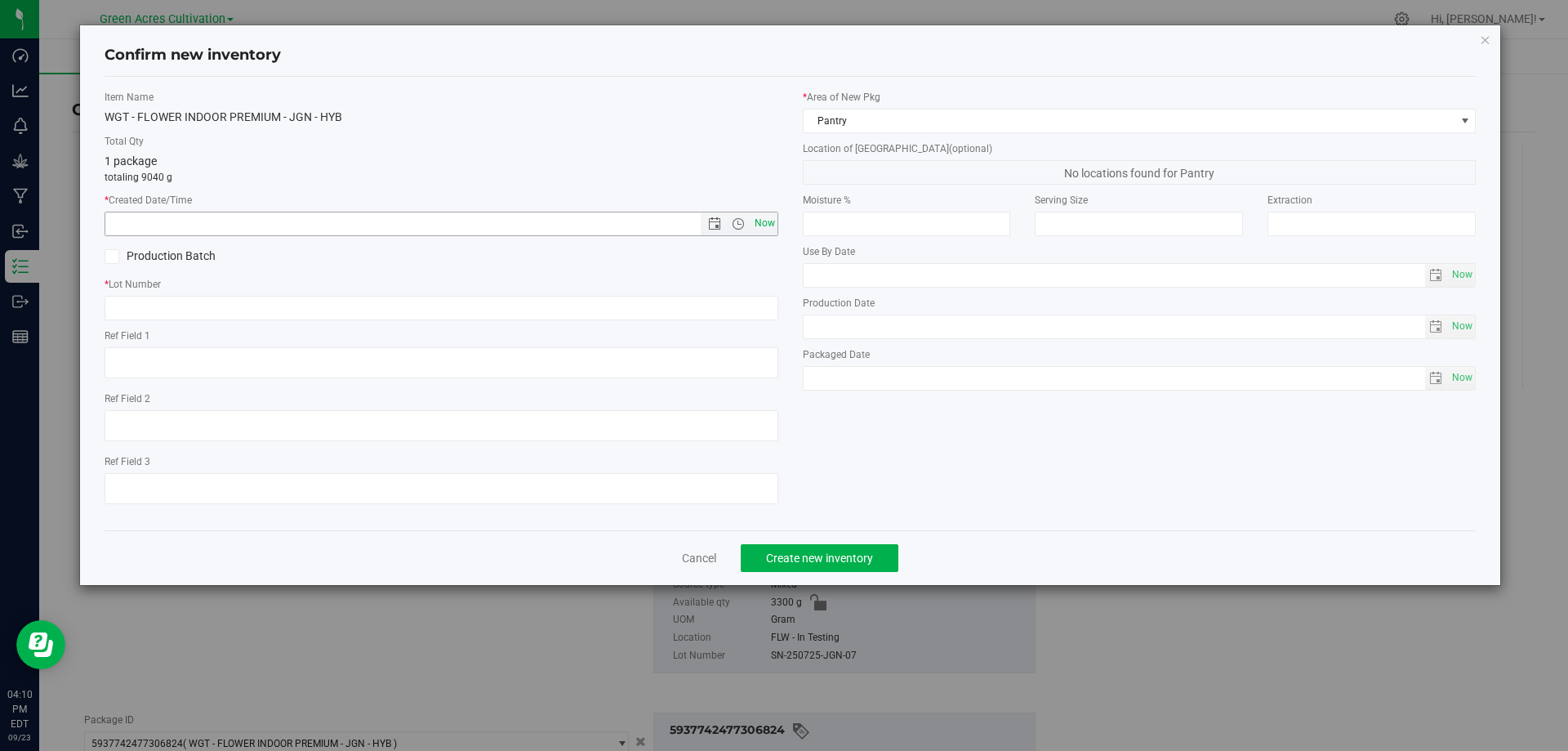
click at [768, 230] on span "Now" at bounding box center [764, 224] width 28 height 24
type input "[DATE] 4:10 PM"
click at [404, 304] on input "text" at bounding box center [441, 308] width 674 height 25
paste input "SN-250725-JGN-07"
type input "SN-250725-JGN-07"
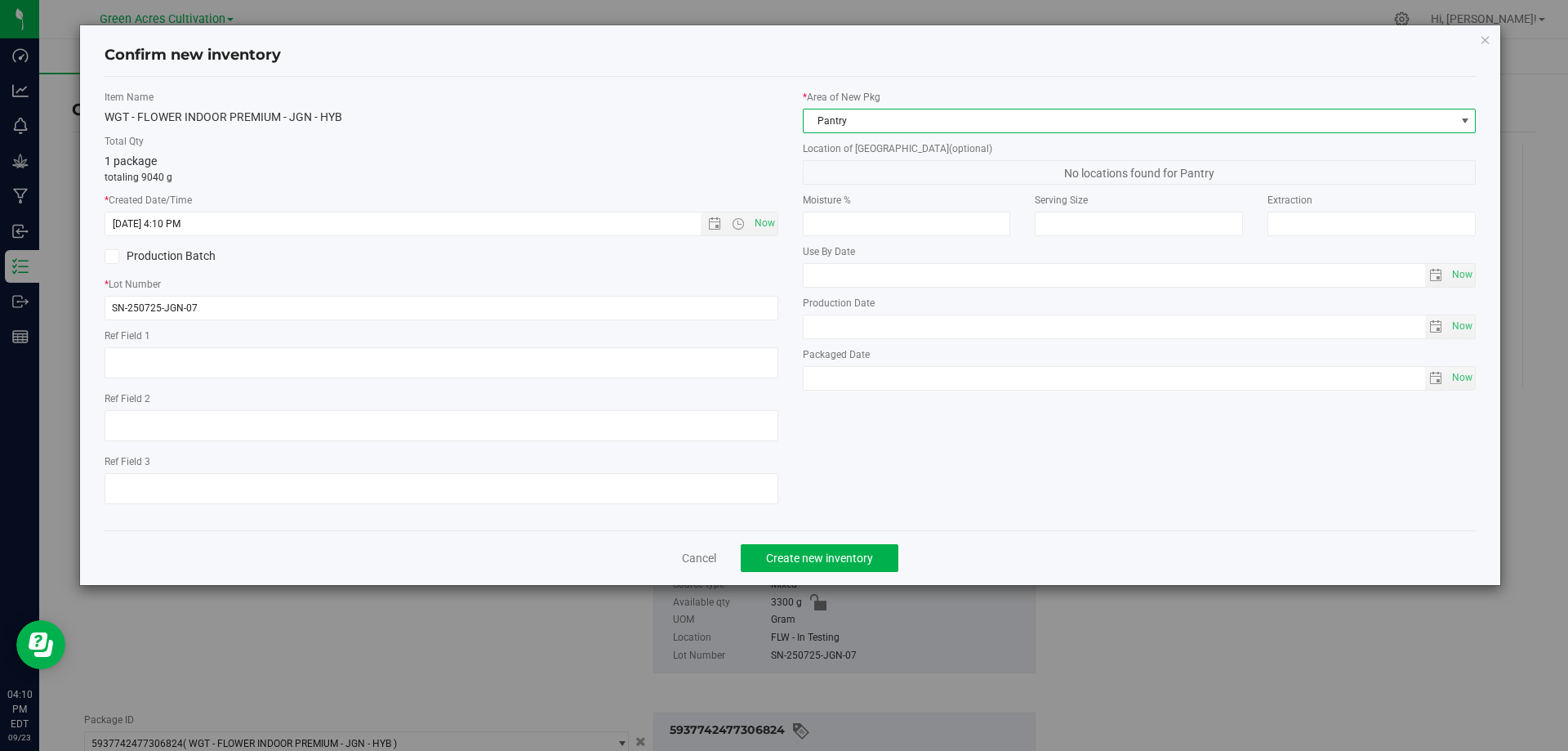
click at [894, 114] on span "Pantry" at bounding box center [1130, 120] width 652 height 23
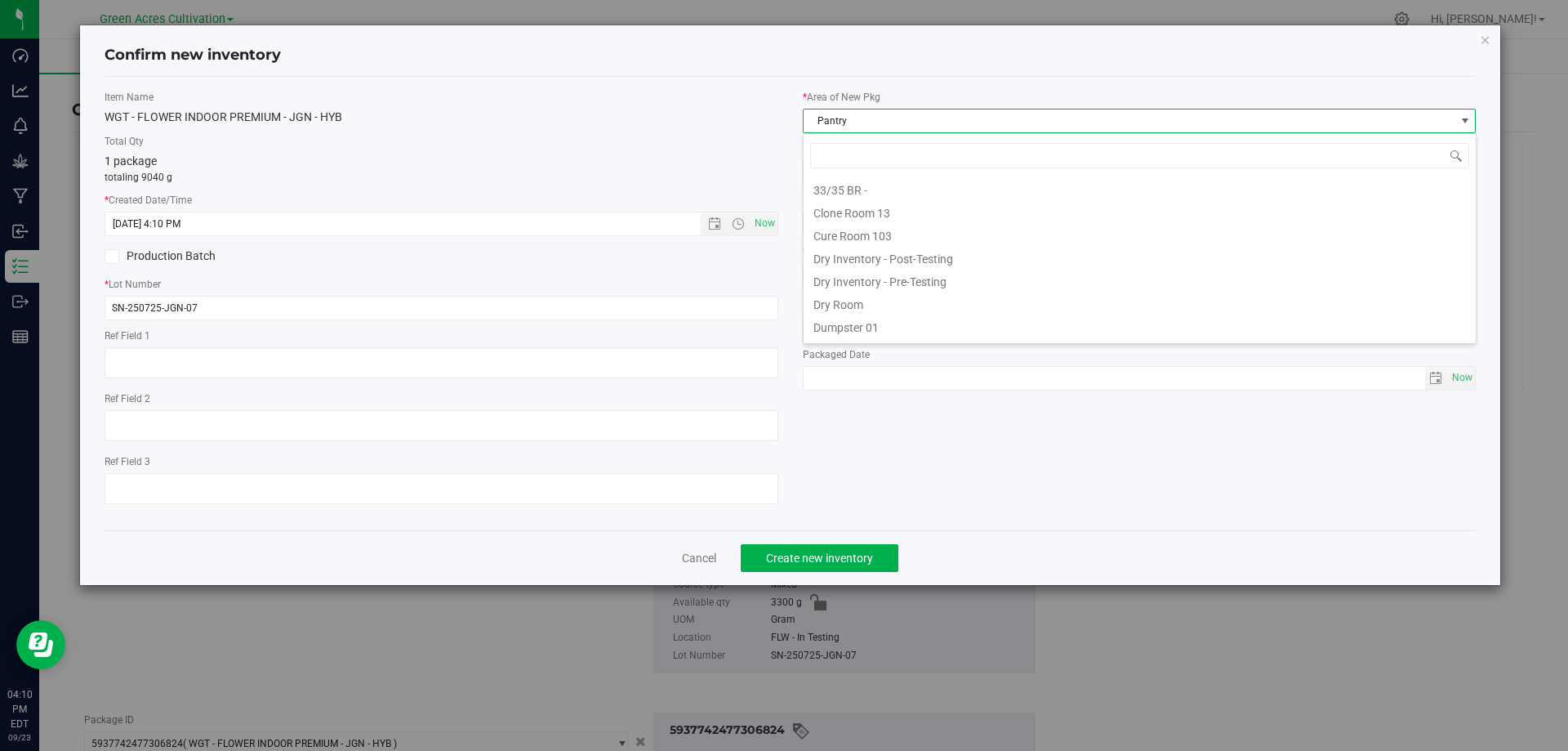
drag, startPoint x: 865, startPoint y: 225, endPoint x: 868, endPoint y: 200, distance: 25.2
click at [865, 225] on li "Cure Room 103" at bounding box center [1140, 233] width 673 height 23
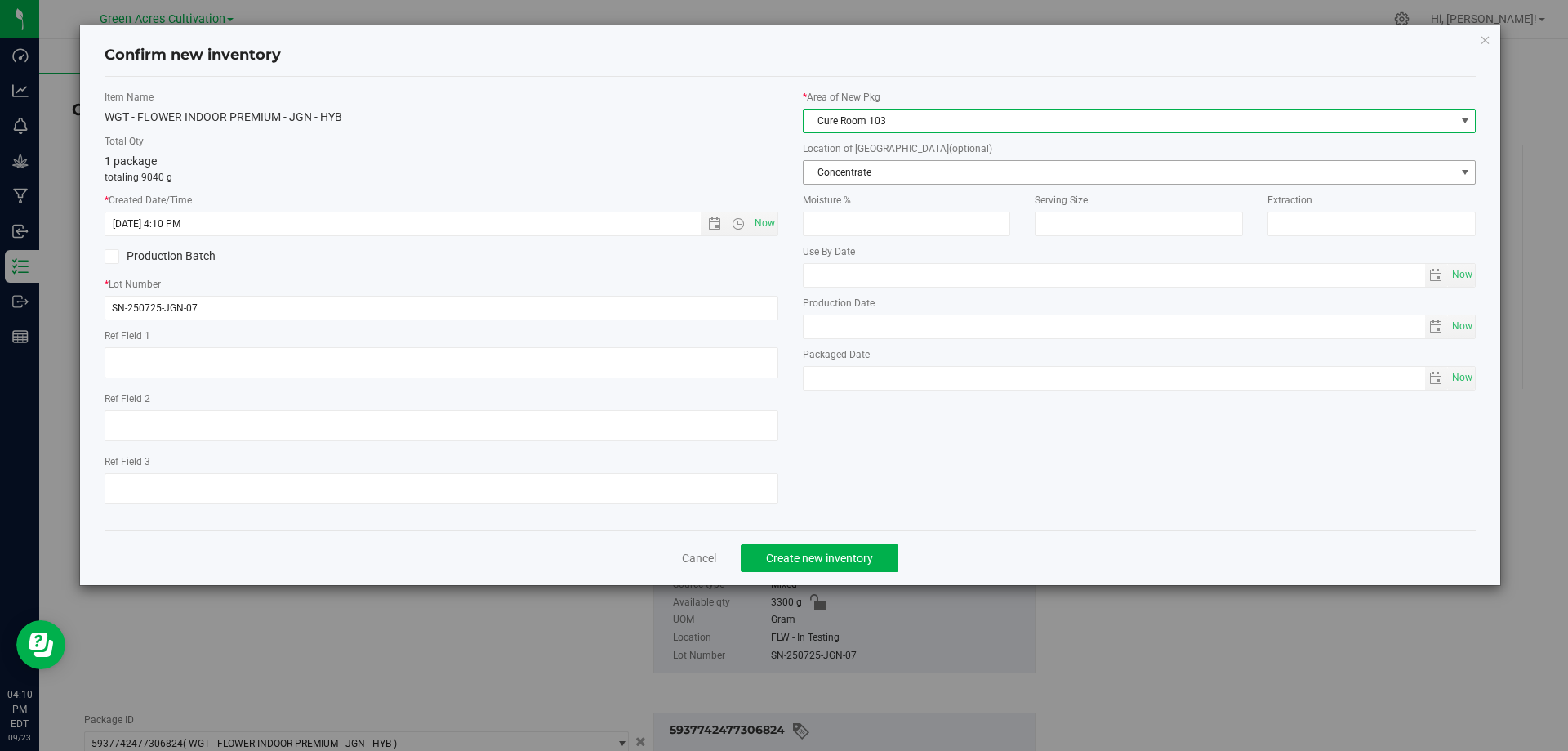
click at [868, 165] on span "Concentrate" at bounding box center [1130, 172] width 652 height 23
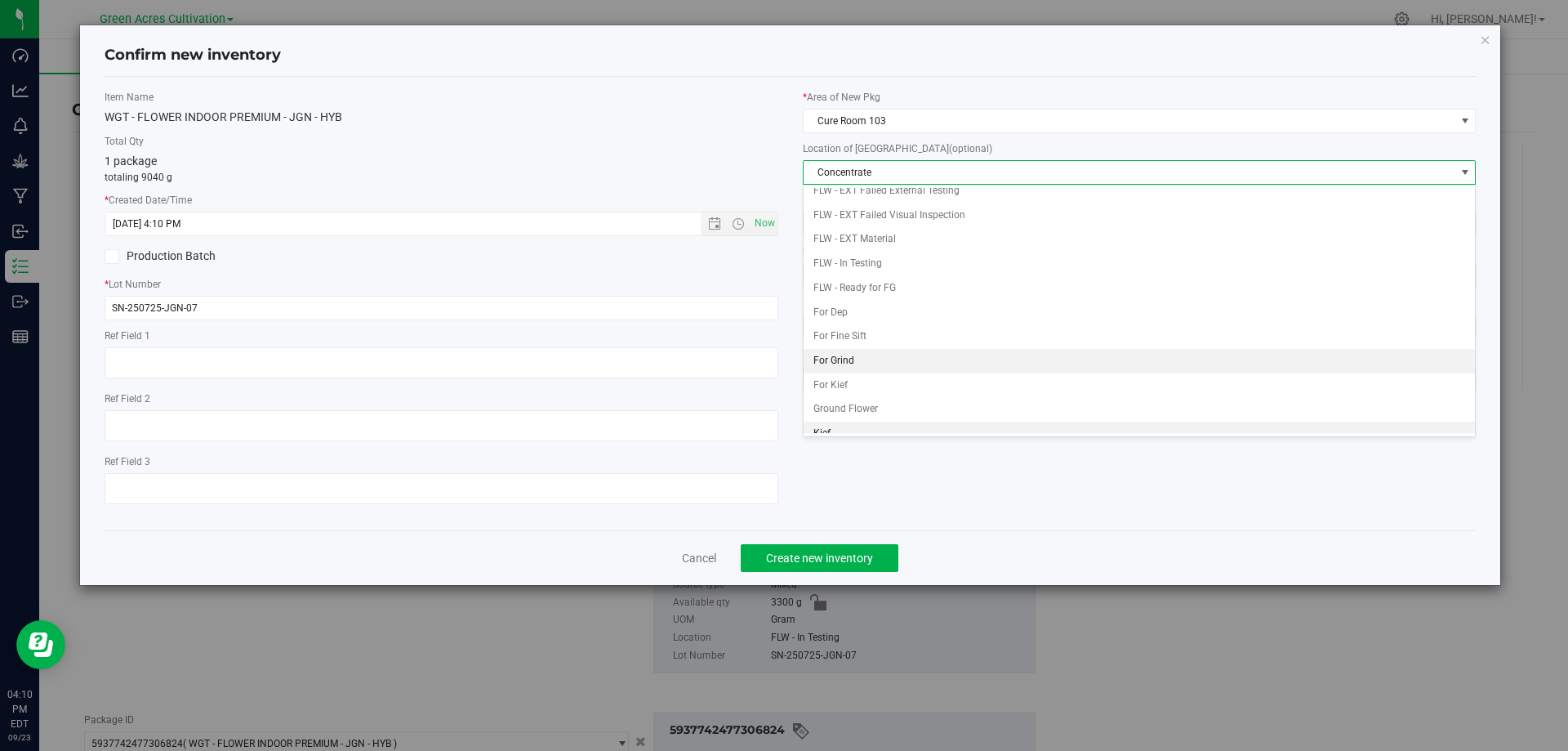
scroll to position [168, 0]
click at [853, 416] on li "Whole Flower" at bounding box center [1140, 421] width 673 height 25
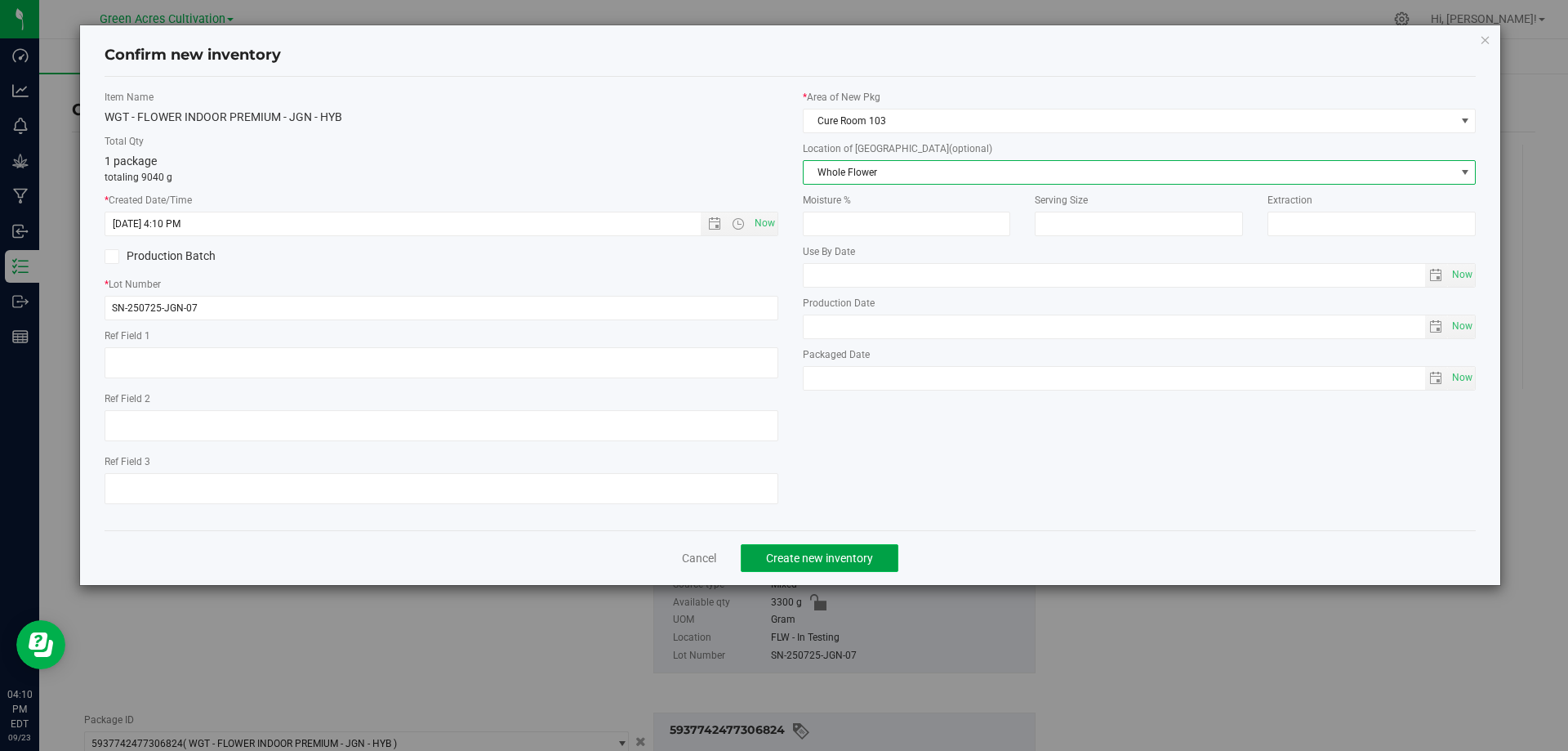
click at [843, 559] on span "Create new inventory" at bounding box center [820, 558] width 107 height 13
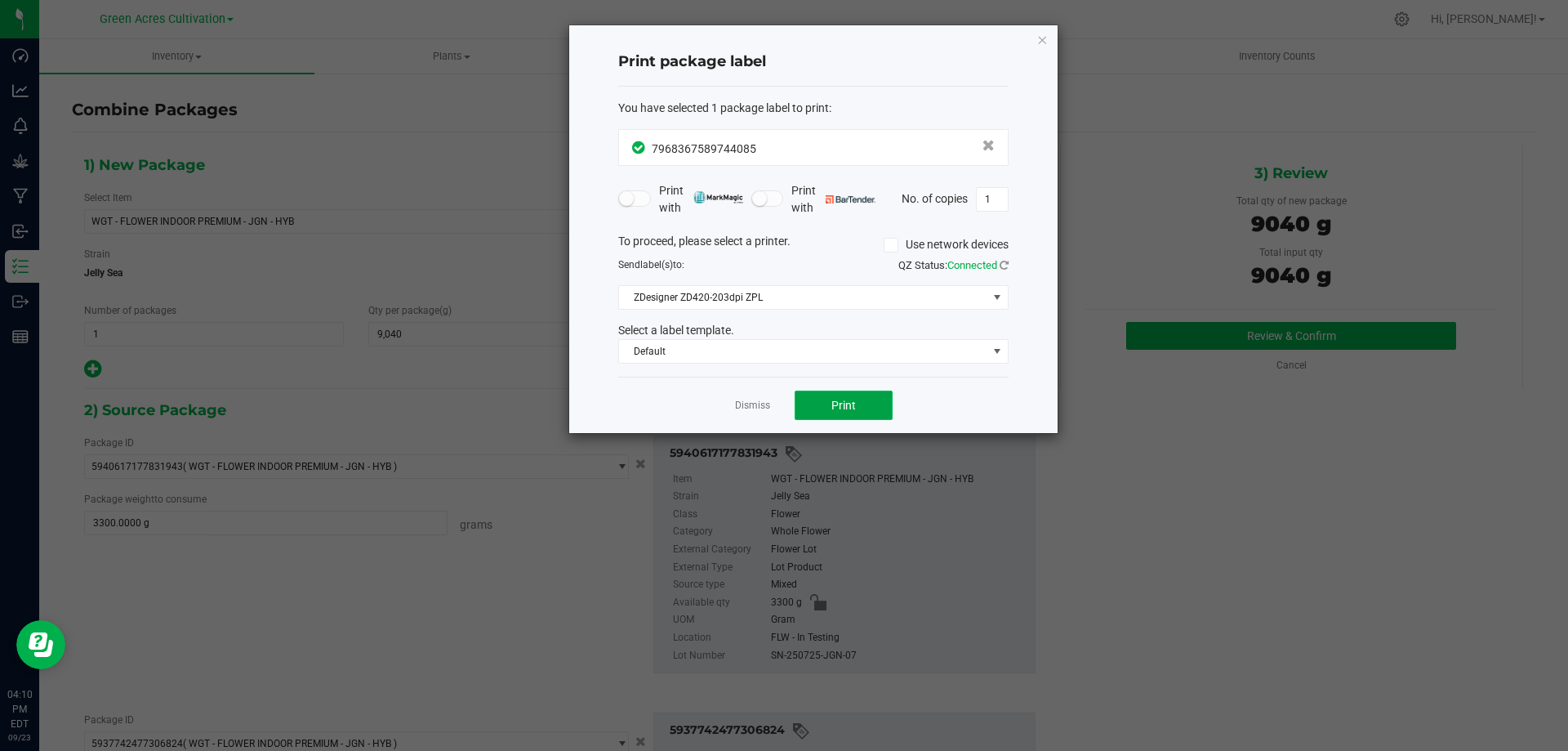
click at [852, 404] on span "Print" at bounding box center [844, 405] width 25 height 13
click at [1040, 41] on icon "button" at bounding box center [1043, 39] width 12 height 19
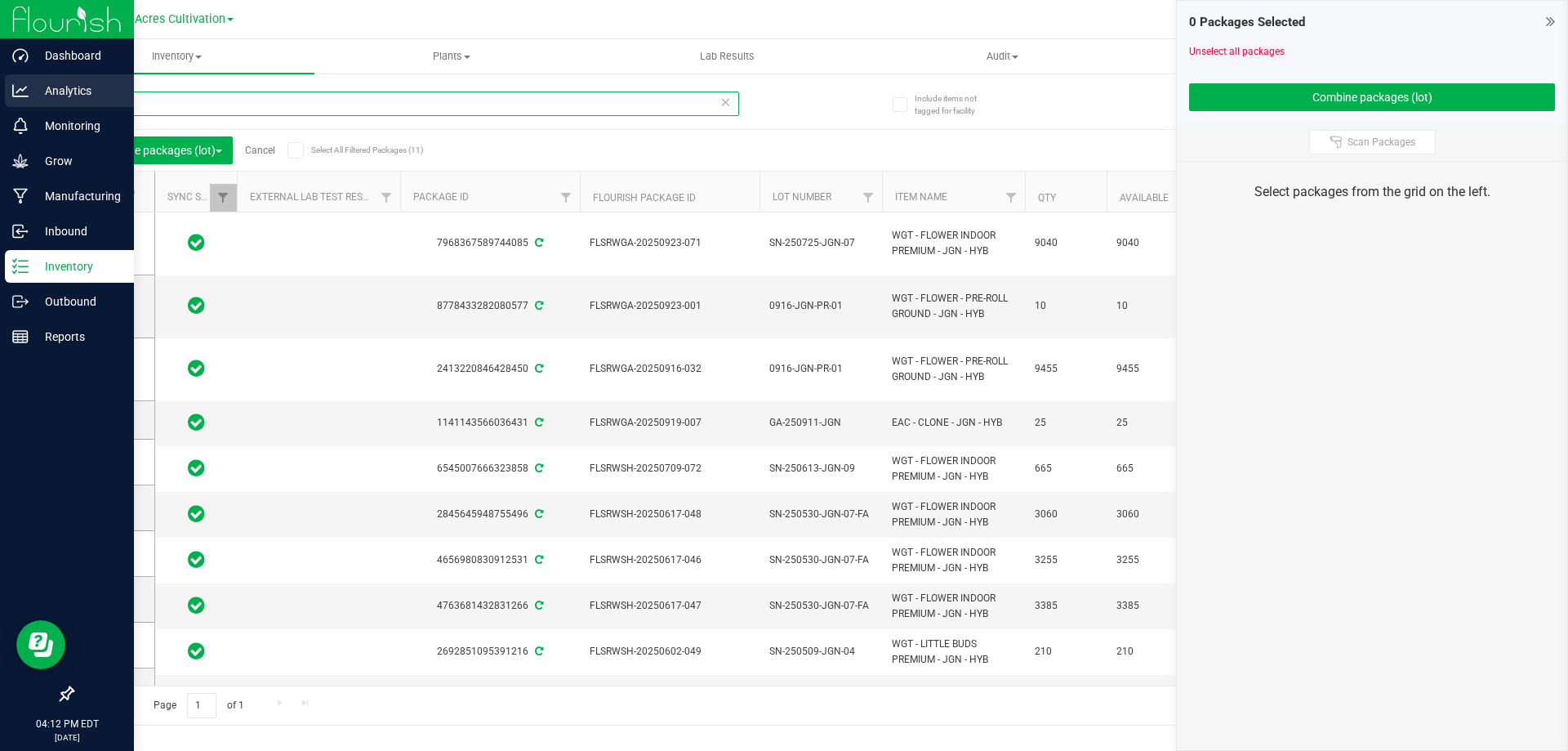
drag, startPoint x: 151, startPoint y: 102, endPoint x: 36, endPoint y: 106, distance: 115.1
click at [36, 103] on div "Dashboard Analytics Monitoring Grow Manufacturing Inbound Inventory Outbound Re…" at bounding box center [784, 376] width 1568 height 751
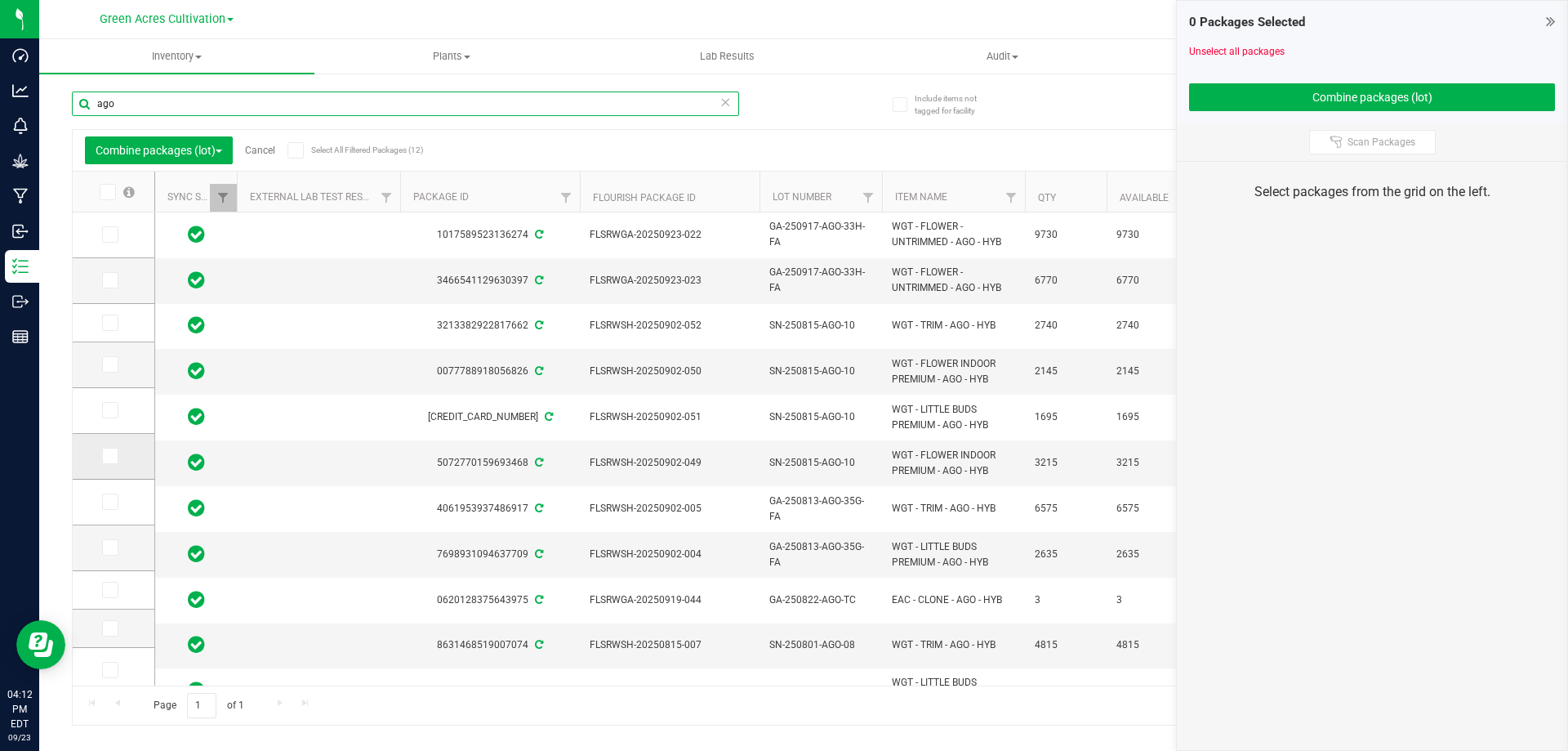
type input "ago"
click at [115, 458] on span at bounding box center [110, 455] width 16 height 16
click at [0, 0] on input "checkbox" at bounding box center [0, 0] width 0 height 0
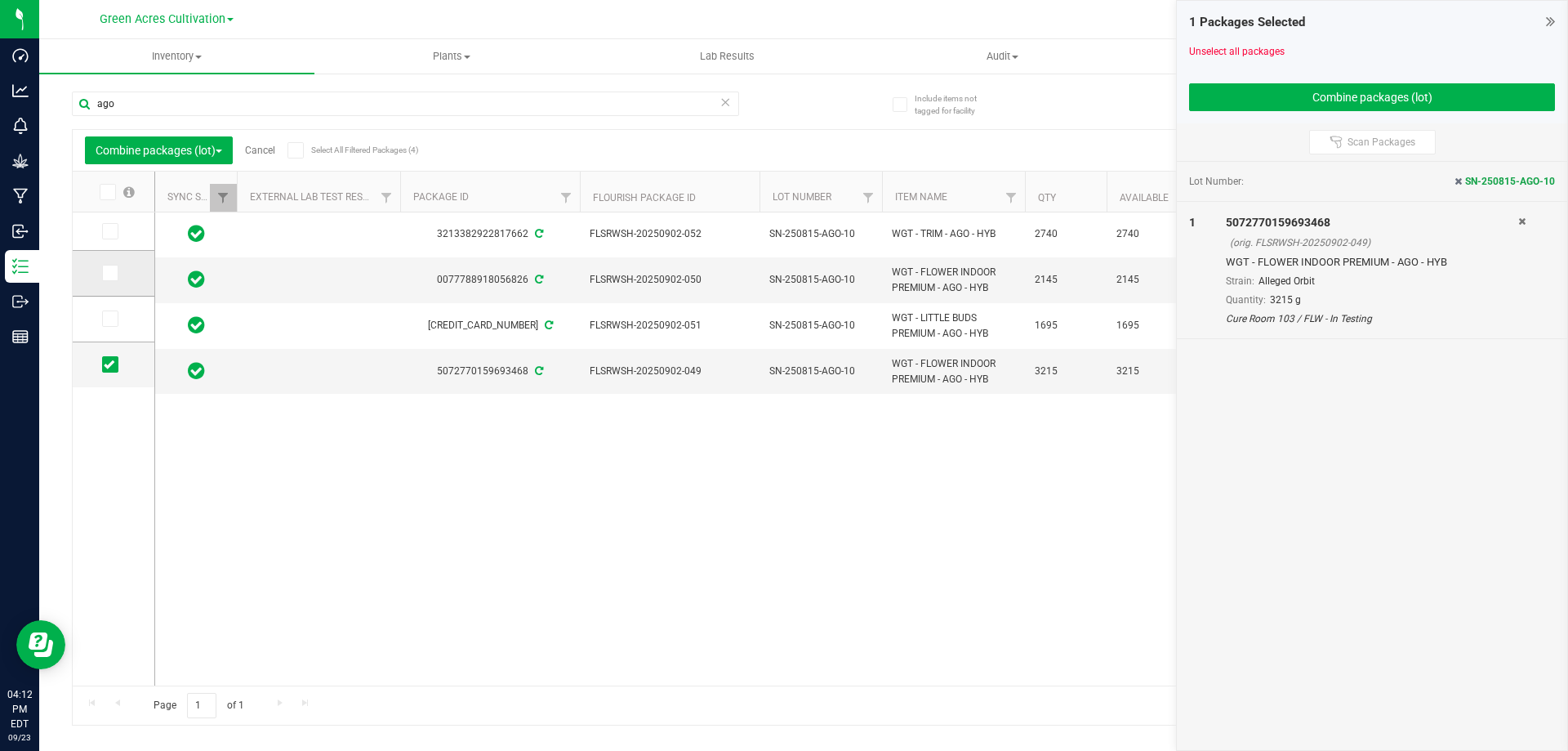
click at [112, 273] on icon at bounding box center [108, 273] width 11 height 0
click at [0, 0] on input "checkbox" at bounding box center [0, 0] width 0 height 0
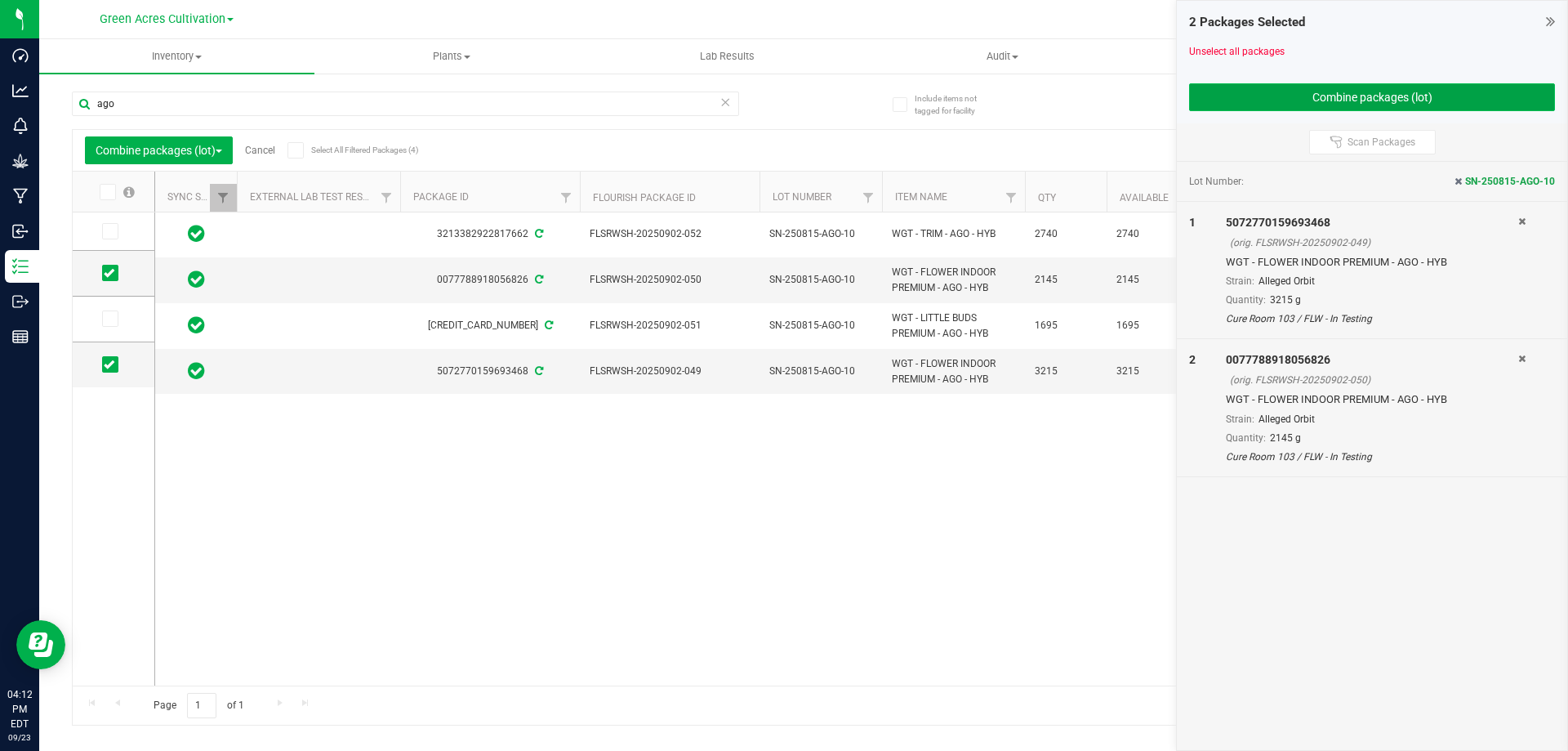
click at [1433, 97] on button "Combine packages (lot)" at bounding box center [1372, 97] width 366 height 28
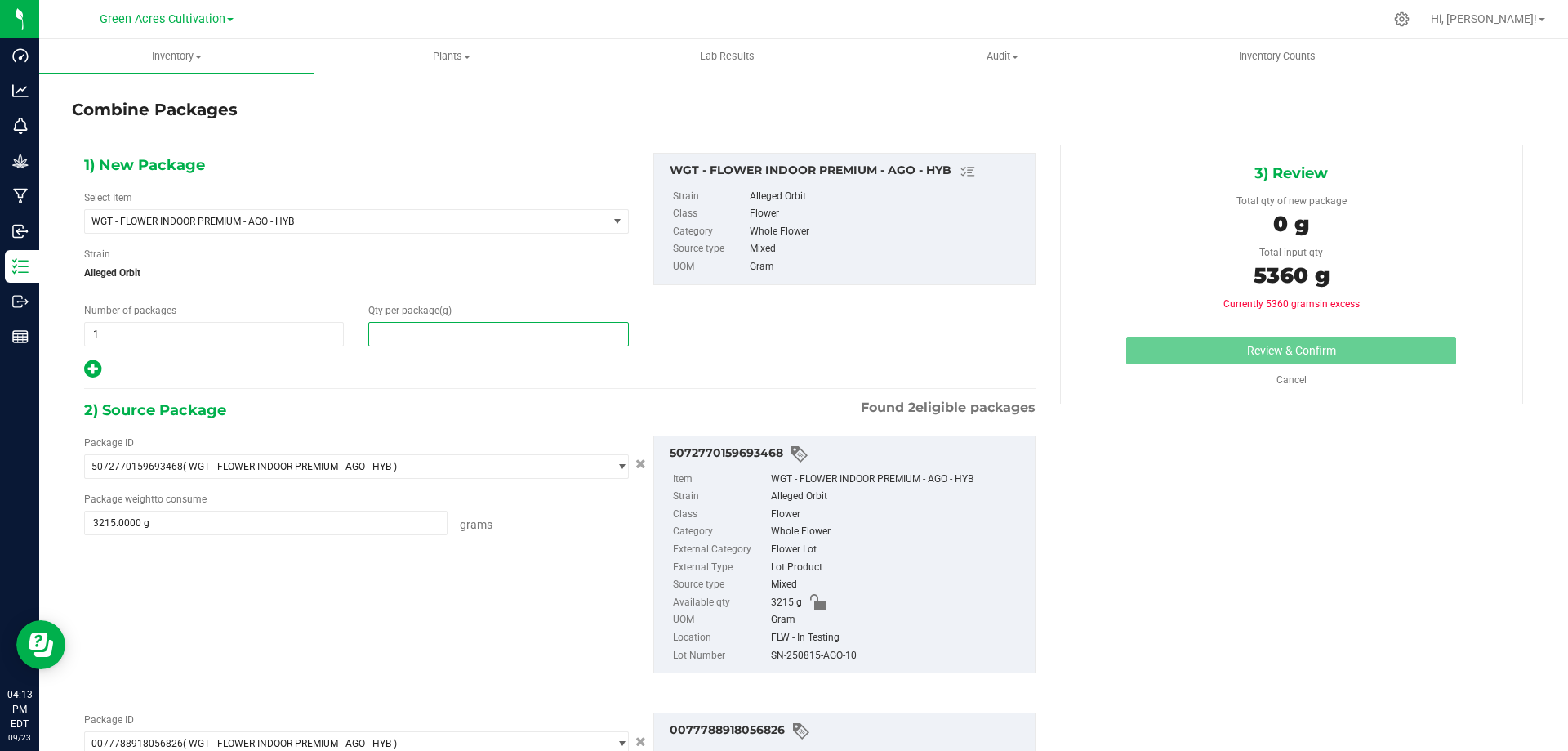
click at [486, 333] on span at bounding box center [498, 334] width 260 height 25
type input "5360"
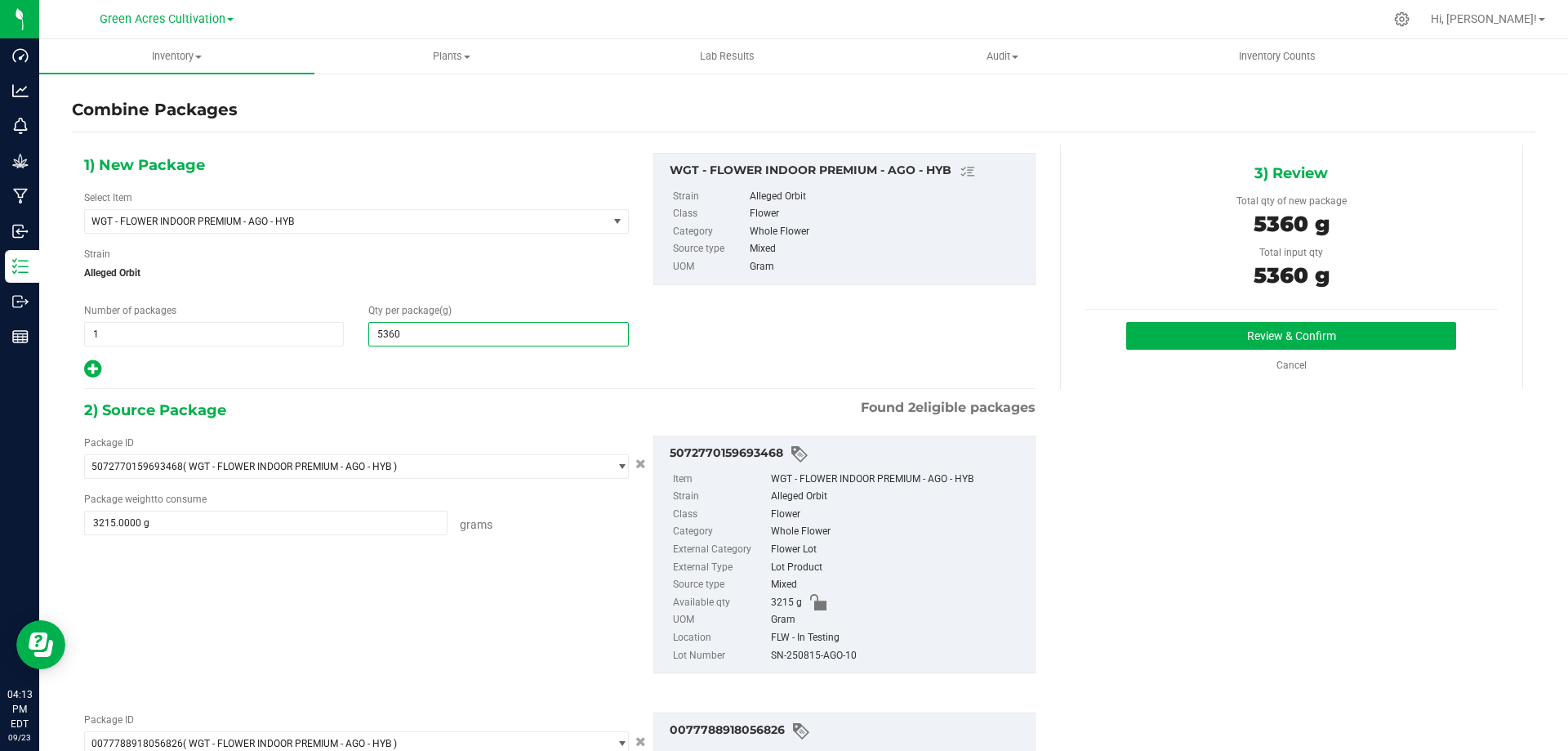
type input "5,360"
click at [813, 658] on div "SN-250815-AGO-10" at bounding box center [899, 656] width 256 height 18
copy div "SN-250815-AGO-10"
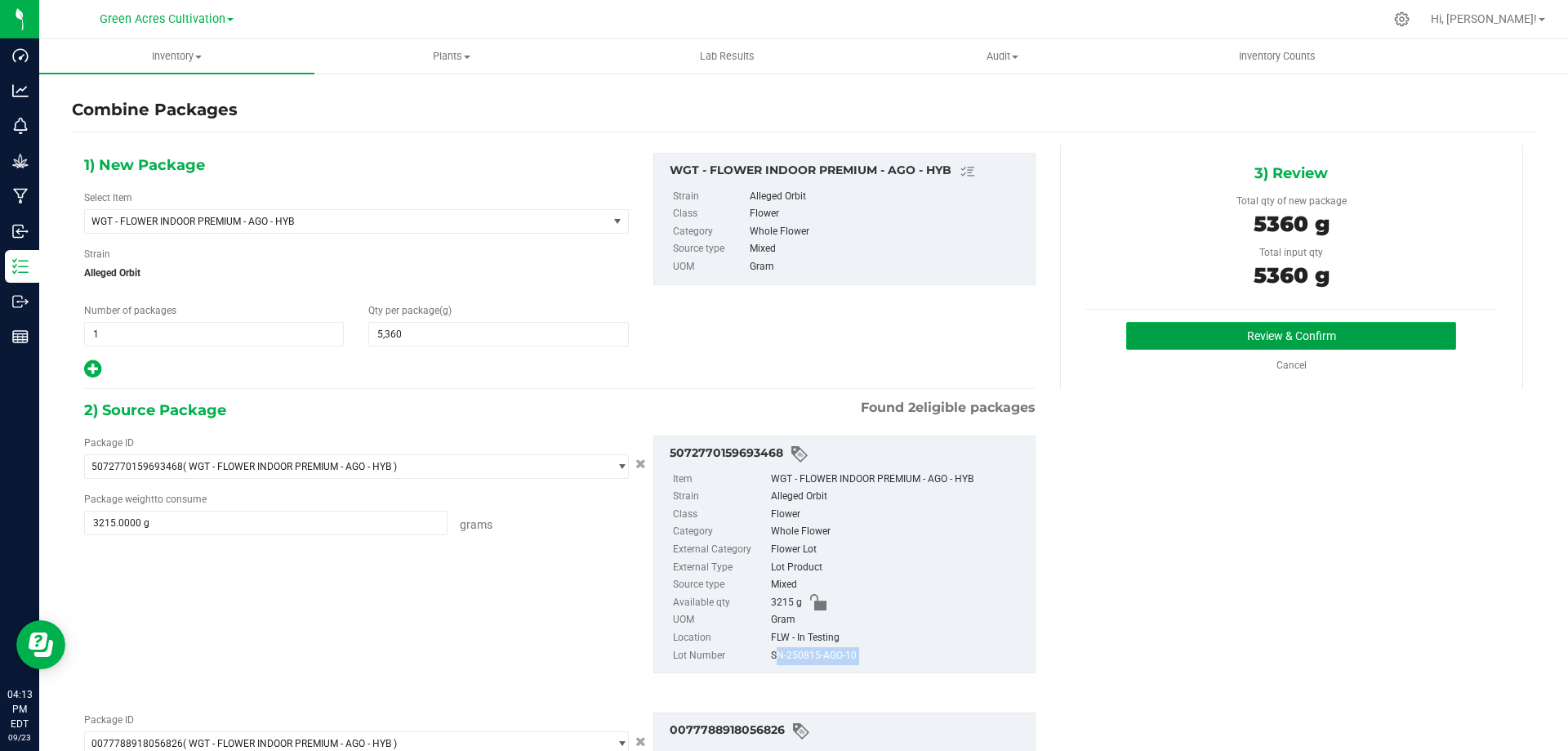
click at [1282, 336] on button "Review & Confirm" at bounding box center [1292, 336] width 330 height 28
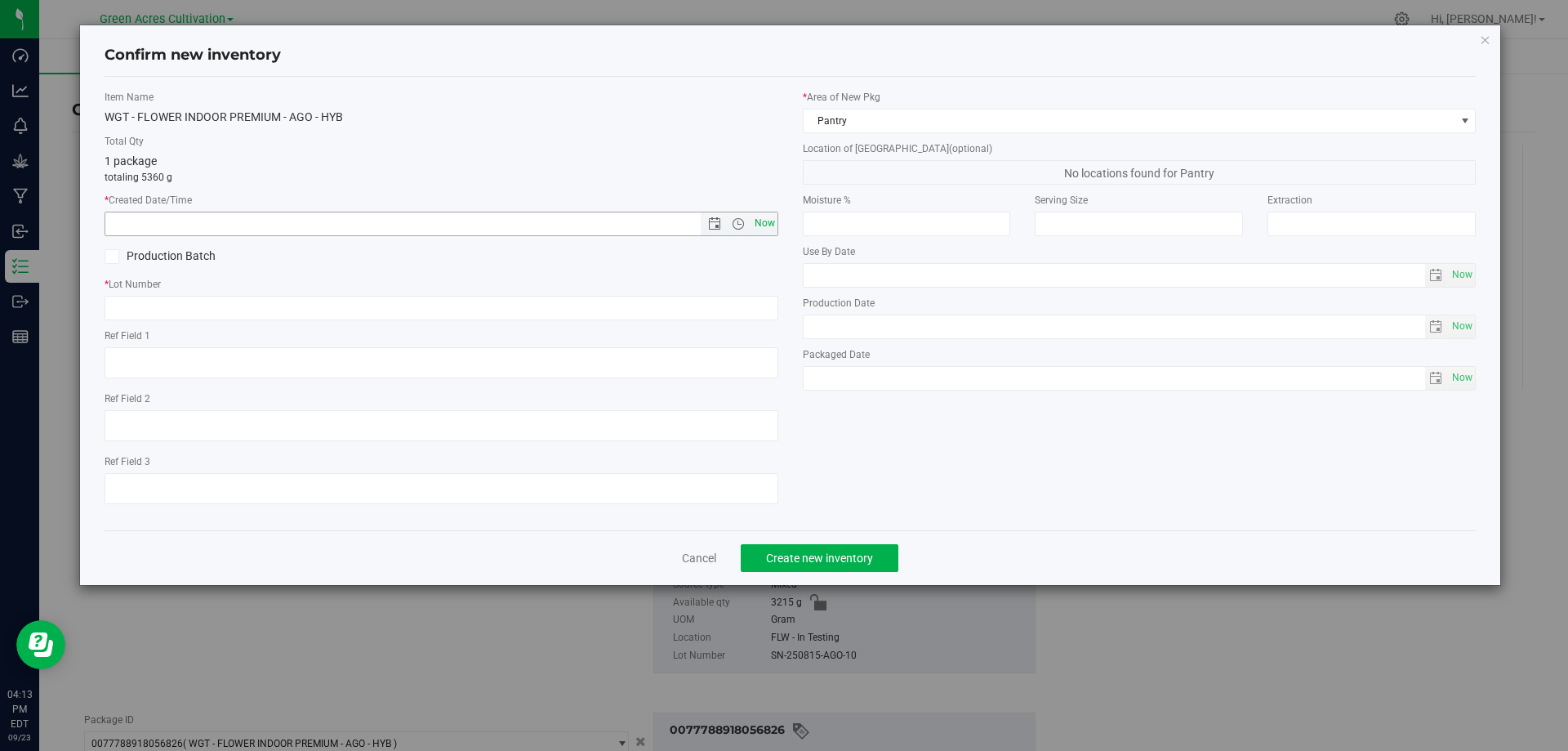
click at [769, 220] on span "Now" at bounding box center [764, 224] width 28 height 24
type input "[DATE] 4:13 PM"
click at [391, 309] on input "text" at bounding box center [441, 308] width 674 height 25
paste input "SN-250815-AGO-10"
type input "SN-250815-AGO-10"
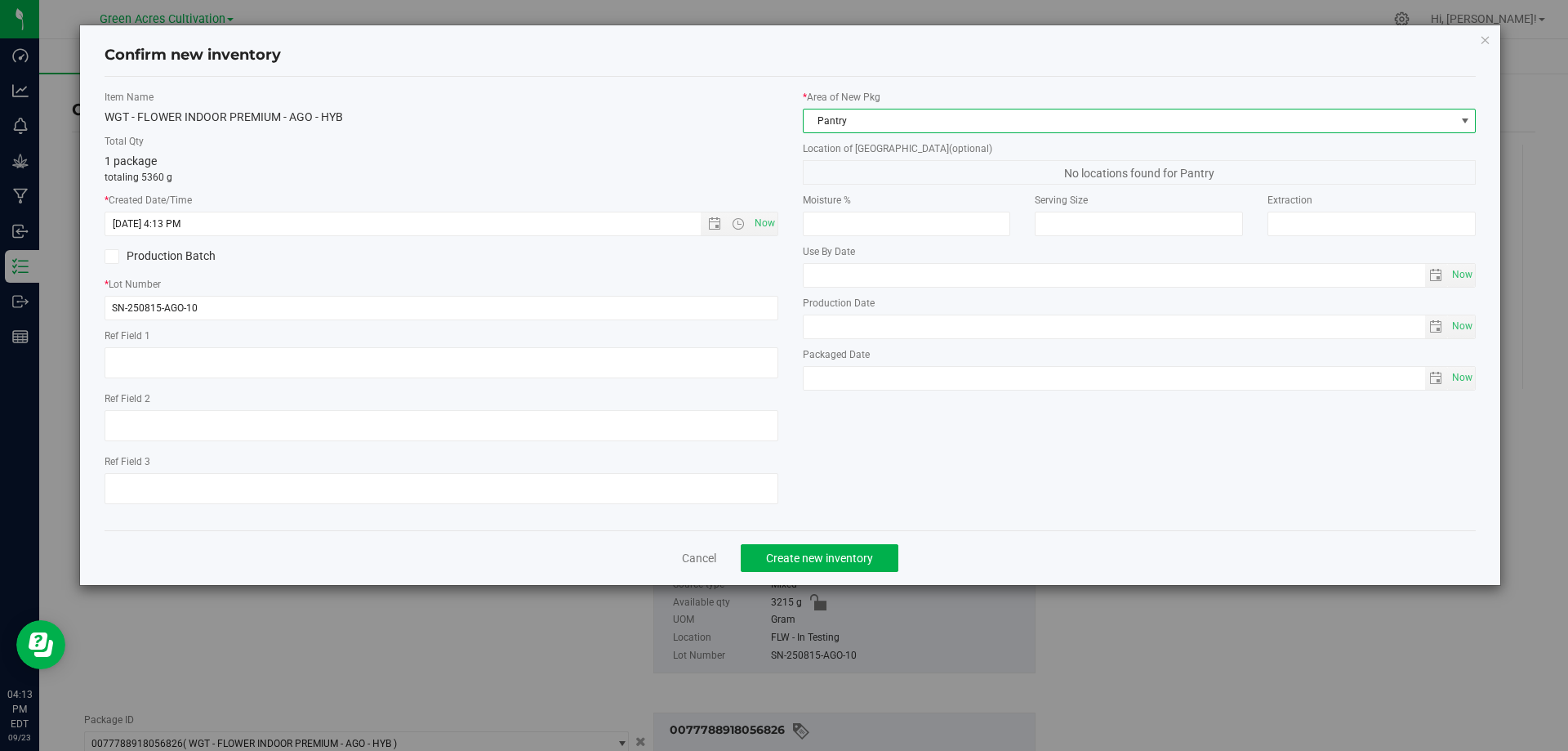
click at [862, 117] on span "Pantry" at bounding box center [1130, 120] width 652 height 23
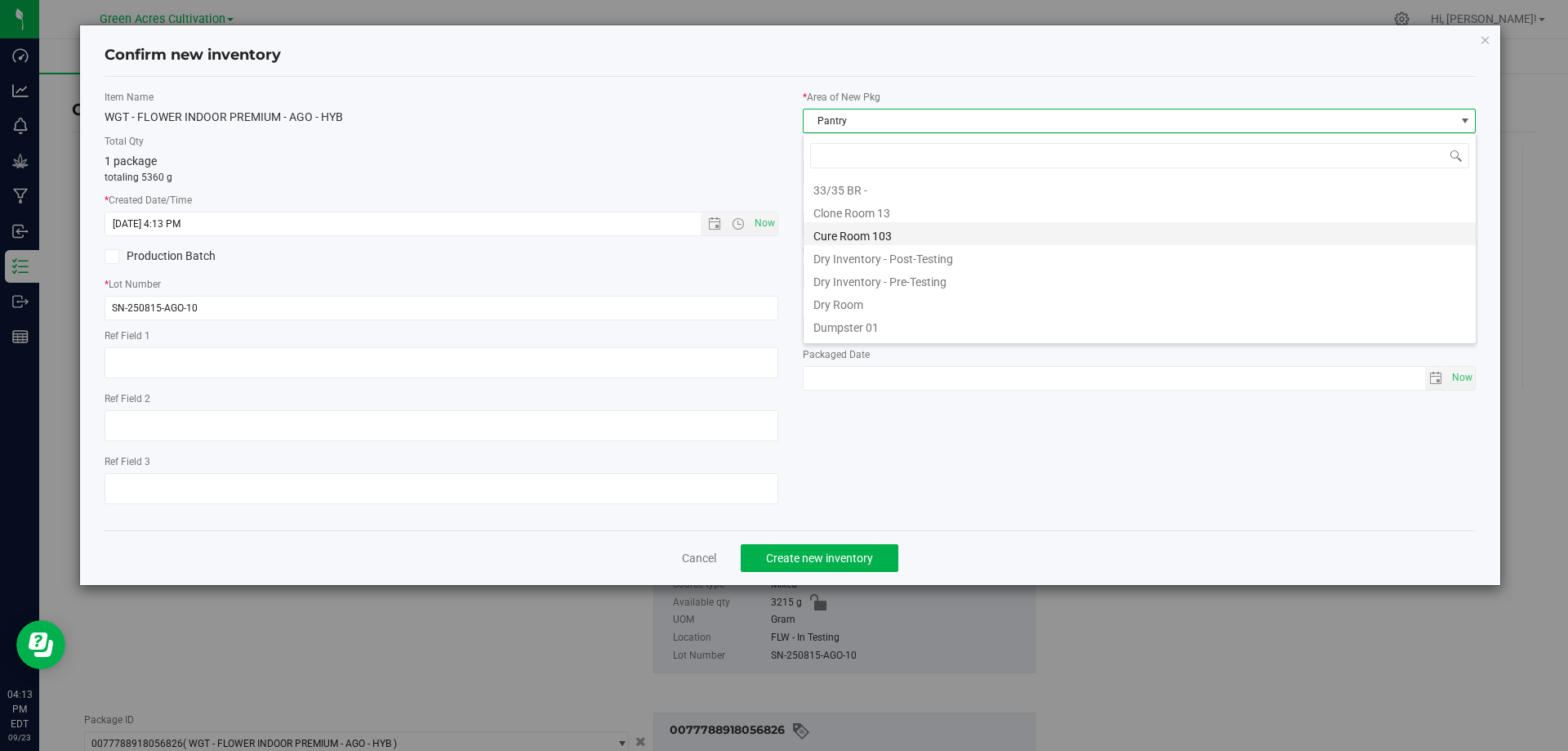
click at [867, 232] on li "Cure Room 103" at bounding box center [1140, 233] width 673 height 23
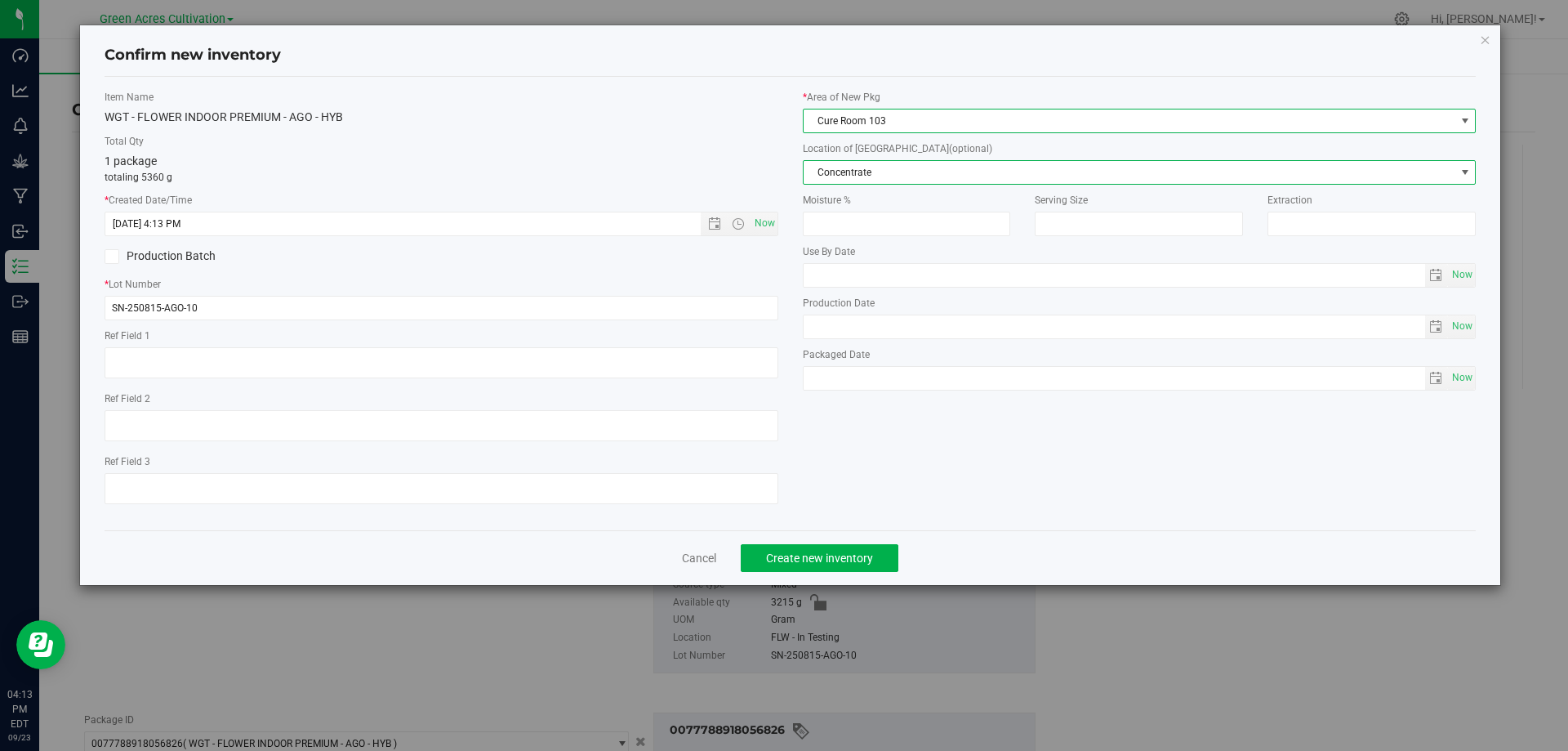
drag, startPoint x: 881, startPoint y: 190, endPoint x: 885, endPoint y: 170, distance: 20.4
click at [885, 170] on span "Concentrate" at bounding box center [1130, 172] width 652 height 23
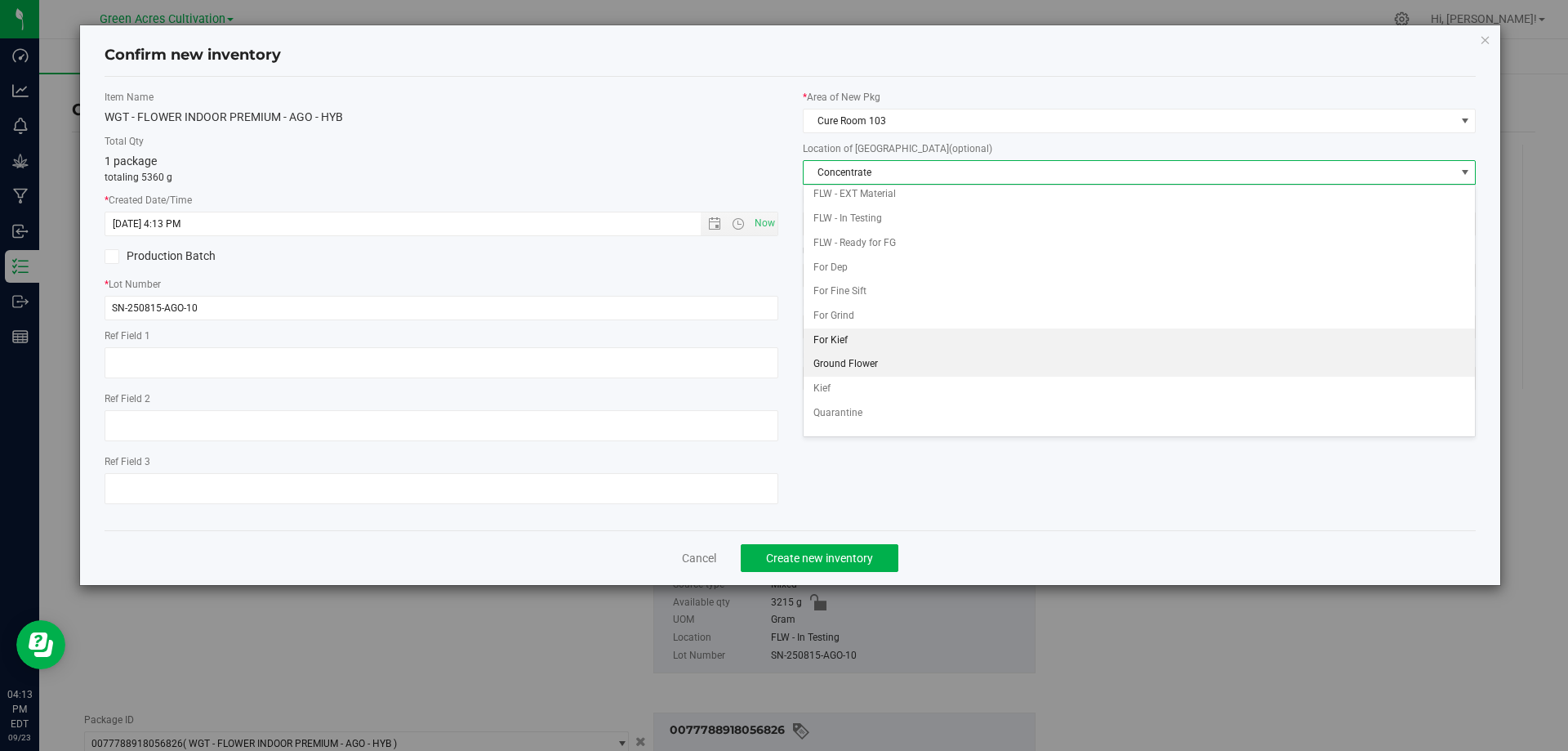
scroll to position [168, 0]
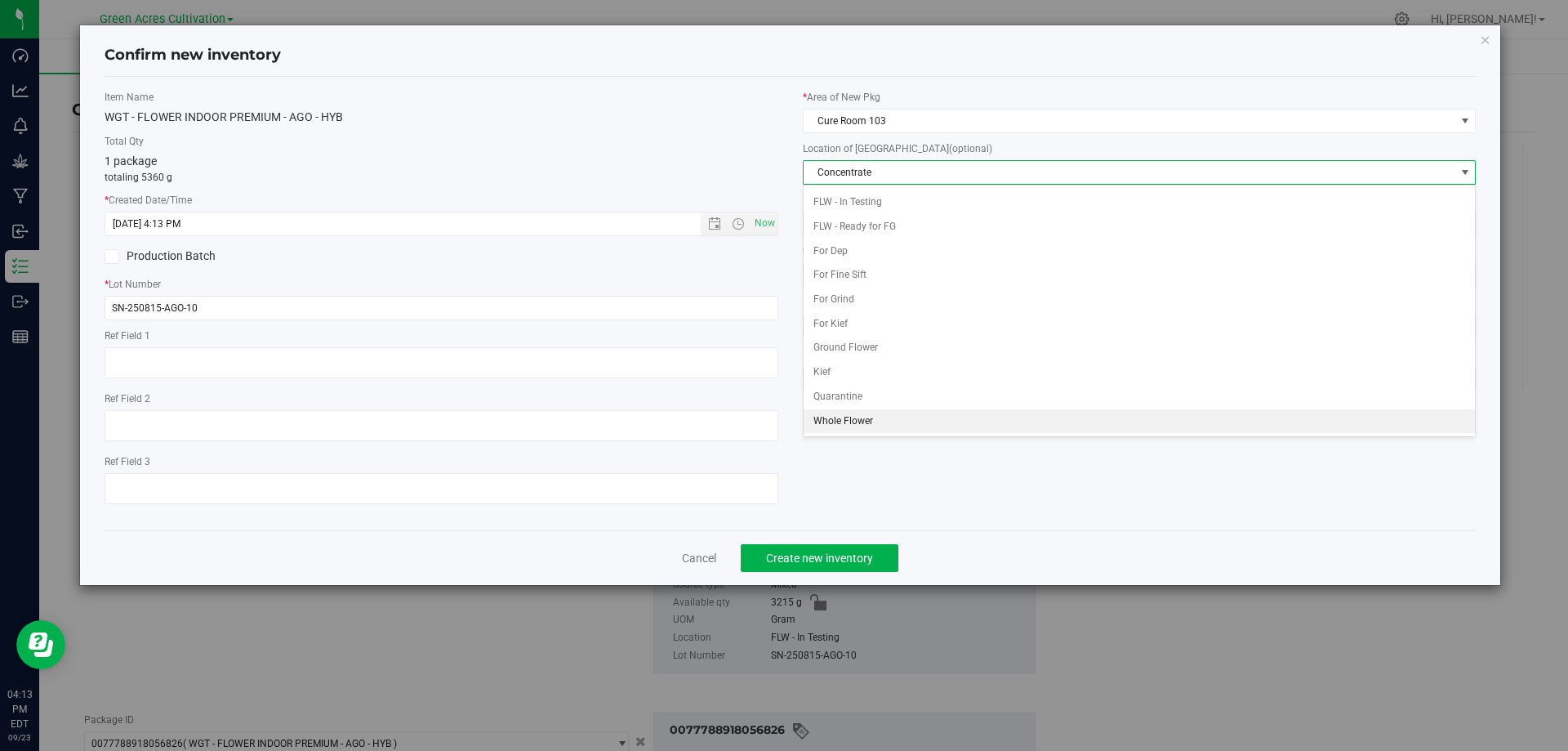
click at [846, 419] on li "Whole Flower" at bounding box center [1140, 421] width 673 height 25
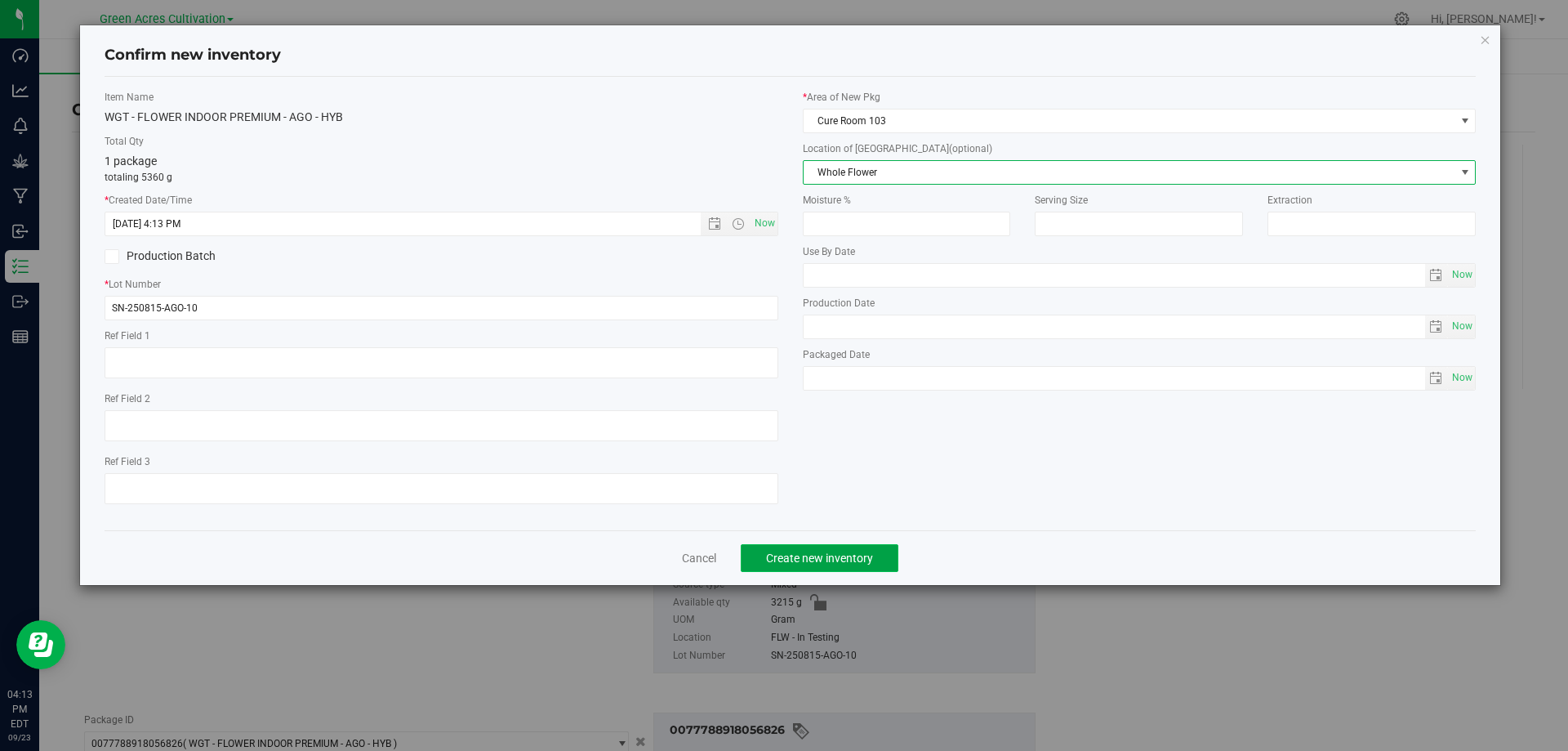
click at [814, 558] on span "Create new inventory" at bounding box center [820, 558] width 107 height 13
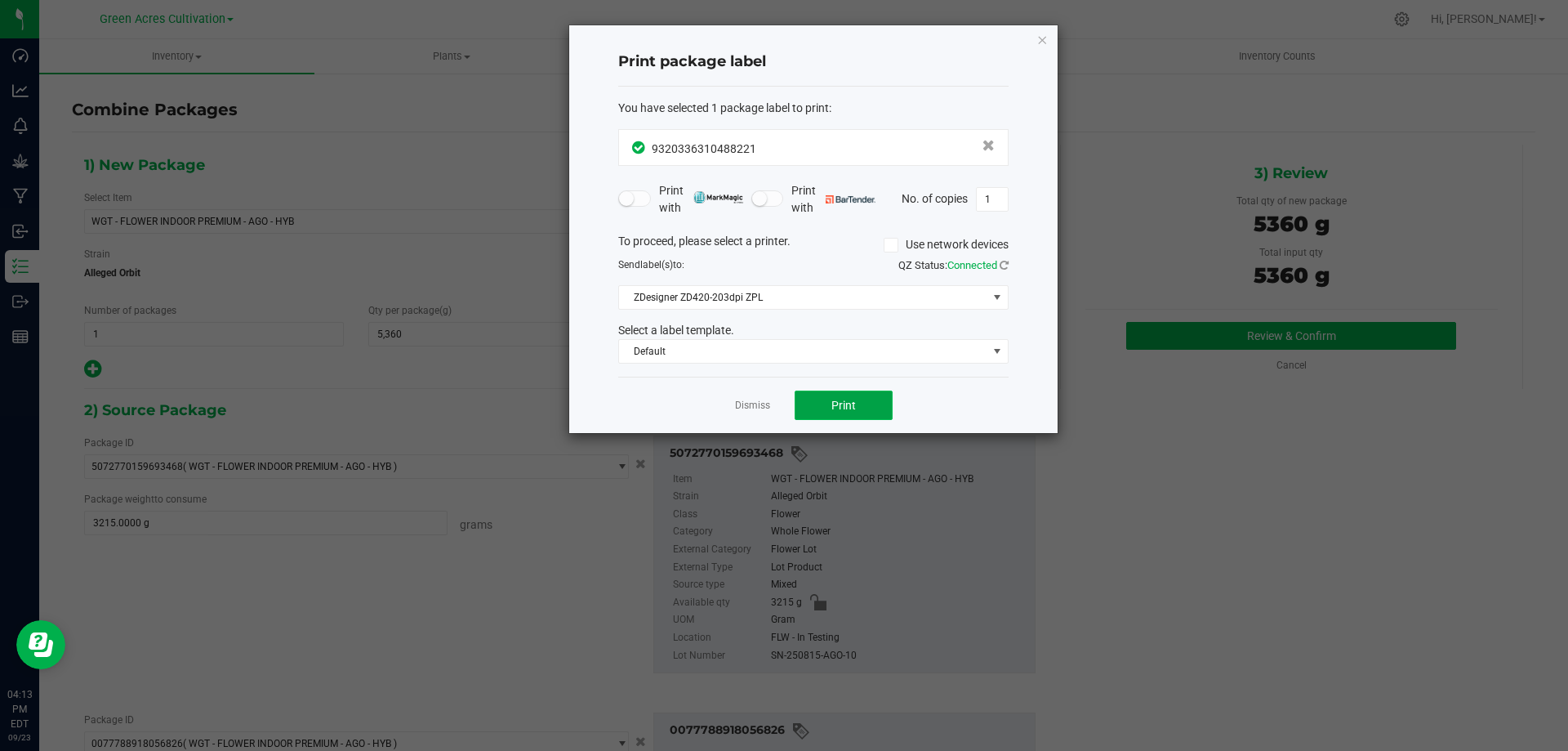
click at [846, 408] on span "Print" at bounding box center [844, 405] width 25 height 13
click at [1040, 40] on icon "button" at bounding box center [1043, 39] width 12 height 19
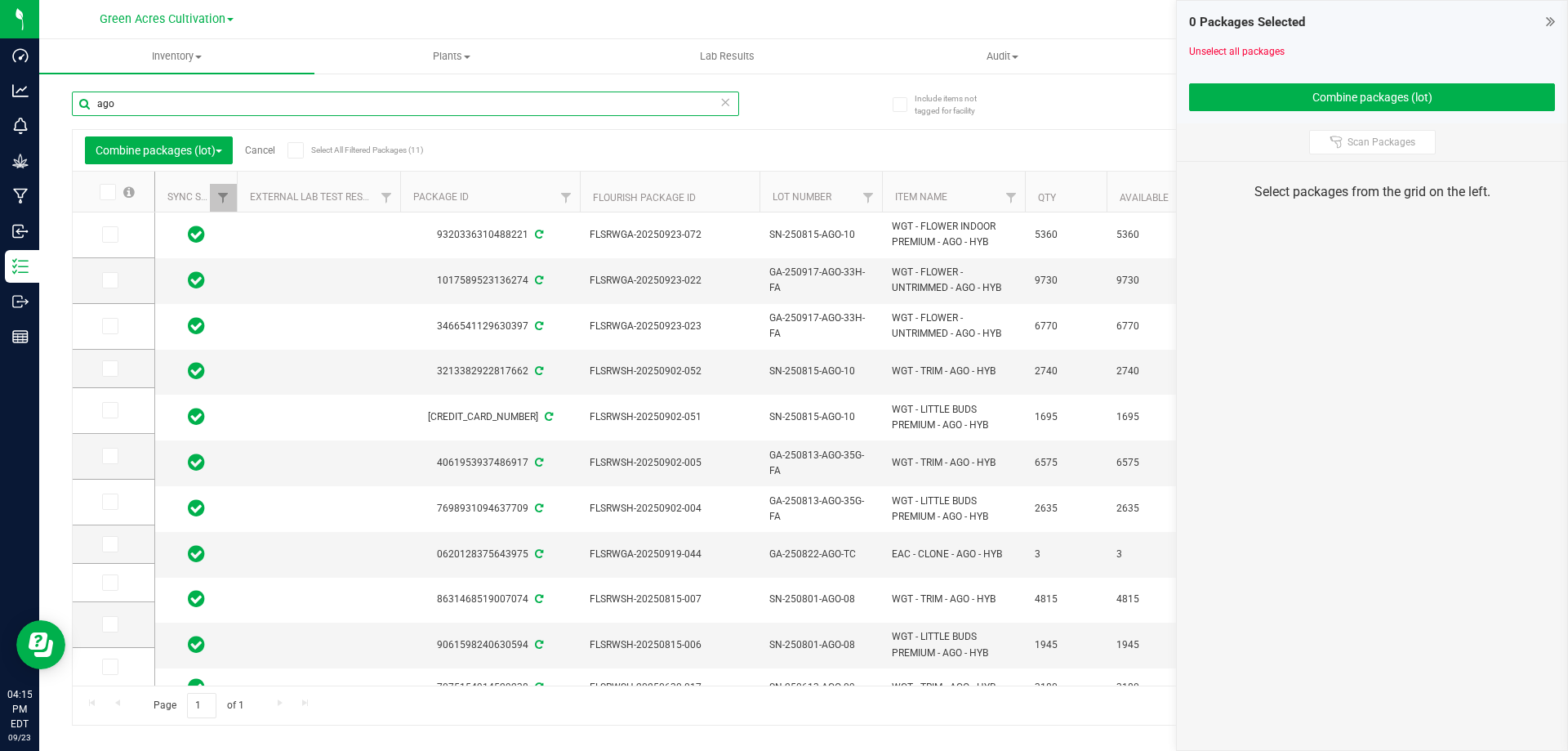
drag, startPoint x: 139, startPoint y: 103, endPoint x: 51, endPoint y: 116, distance: 89.0
click at [51, 116] on div "Include items not tagged for facility ago Combine packages (lot) Cancel Select …" at bounding box center [803, 321] width 1529 height 498
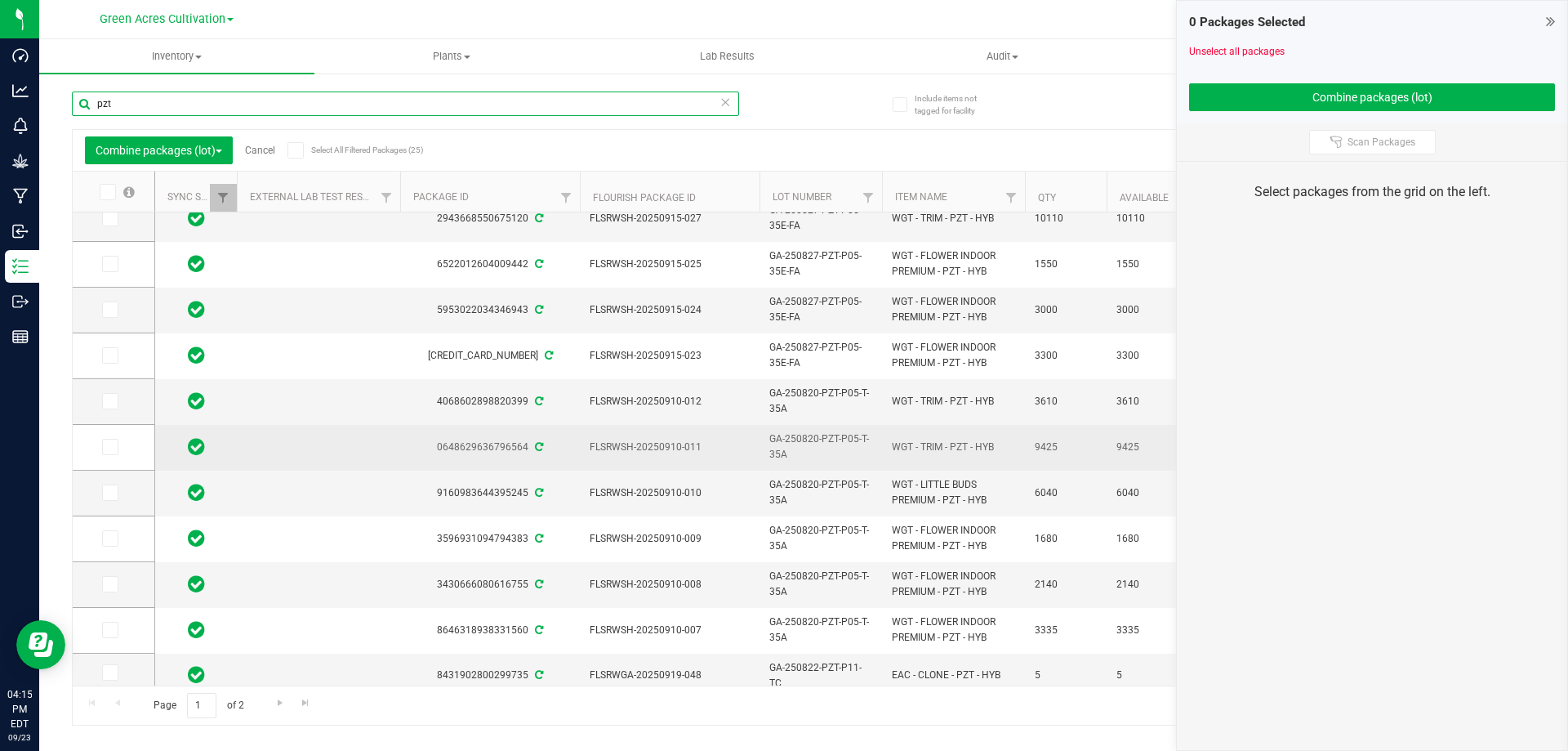
scroll to position [434, 0]
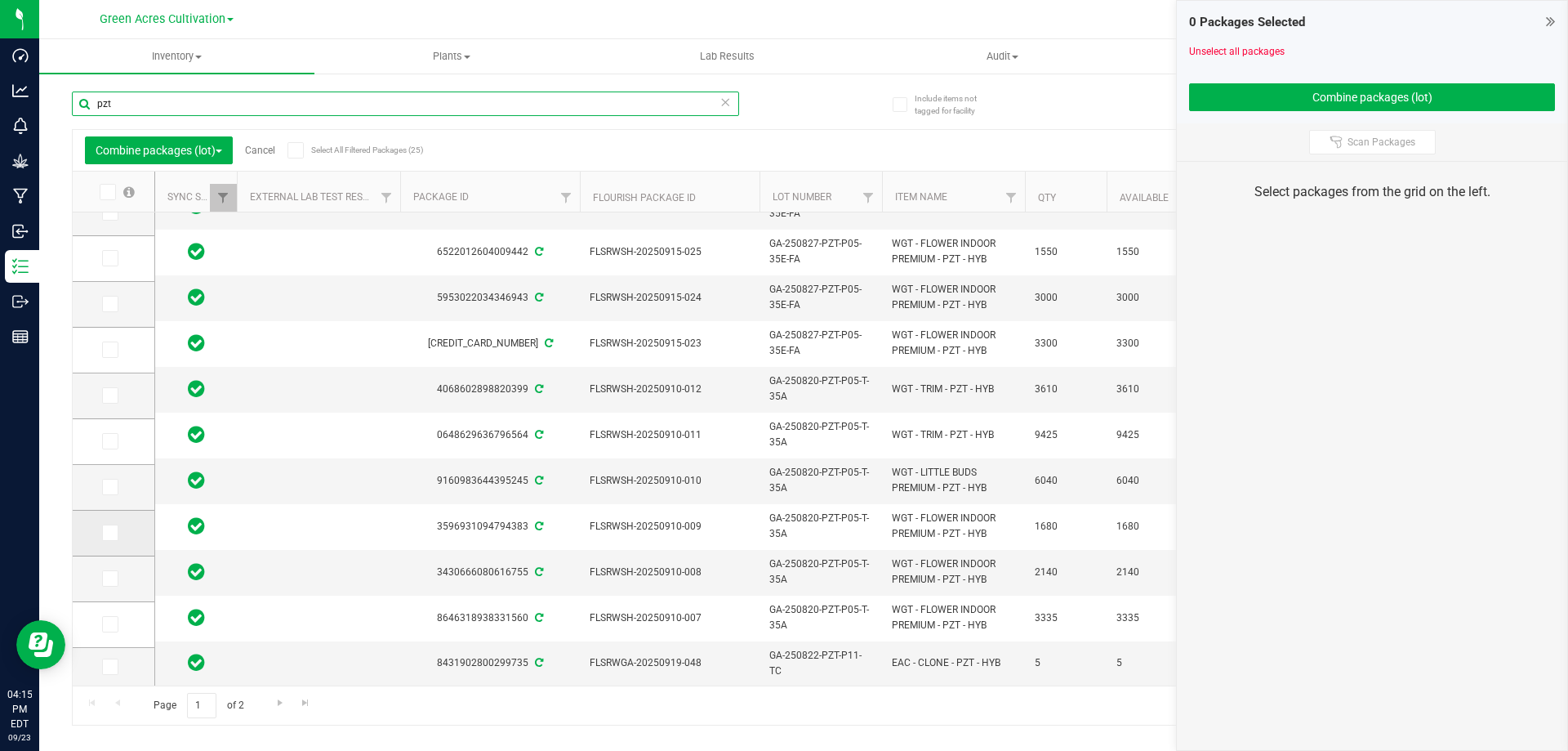
type input "pzt"
click at [108, 533] on icon at bounding box center [108, 533] width 11 height 0
click at [0, 0] on input "checkbox" at bounding box center [0, 0] width 0 height 0
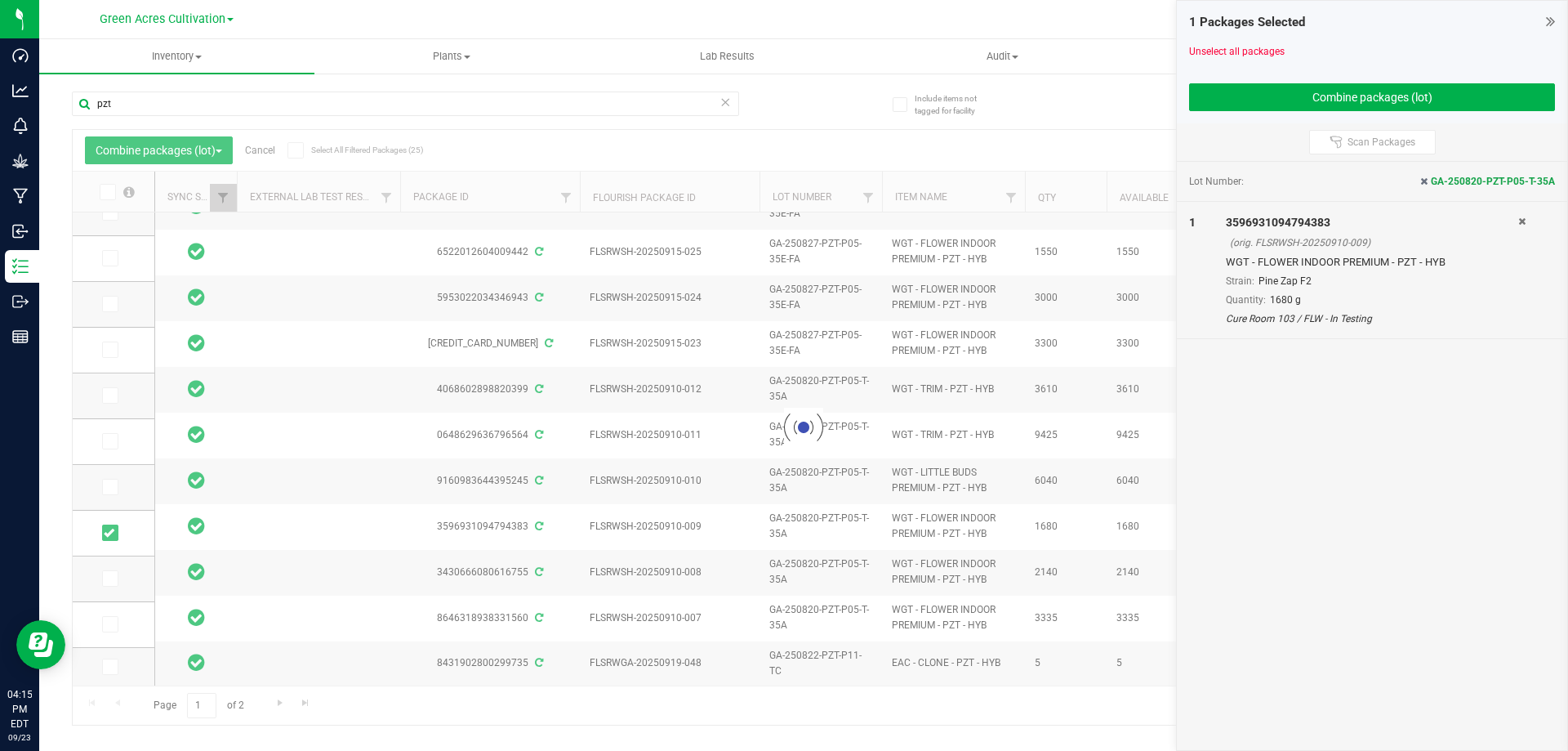
scroll to position [0, 0]
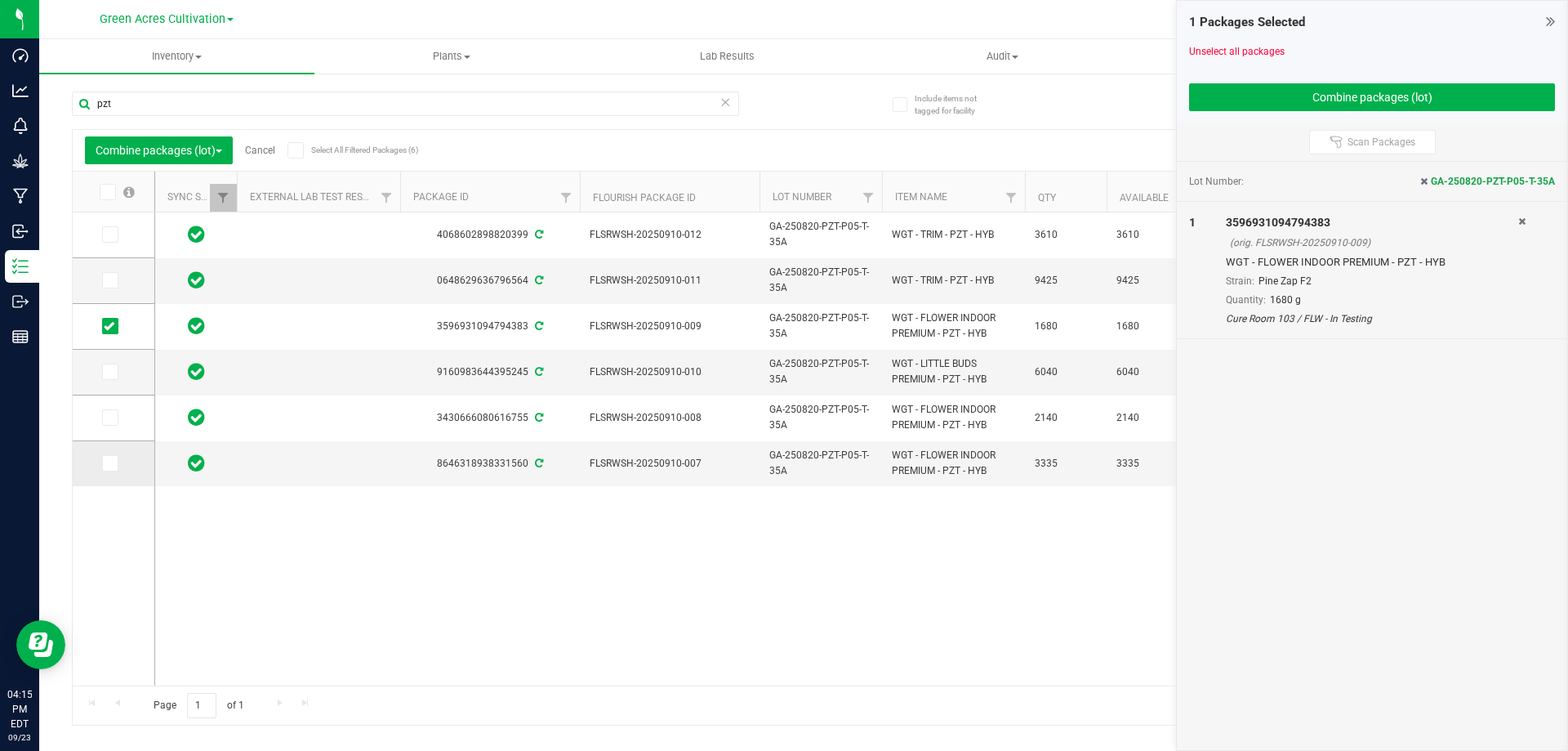
click at [114, 464] on icon at bounding box center [108, 464] width 11 height 0
click at [0, 0] on input "checkbox" at bounding box center [0, 0] width 0 height 0
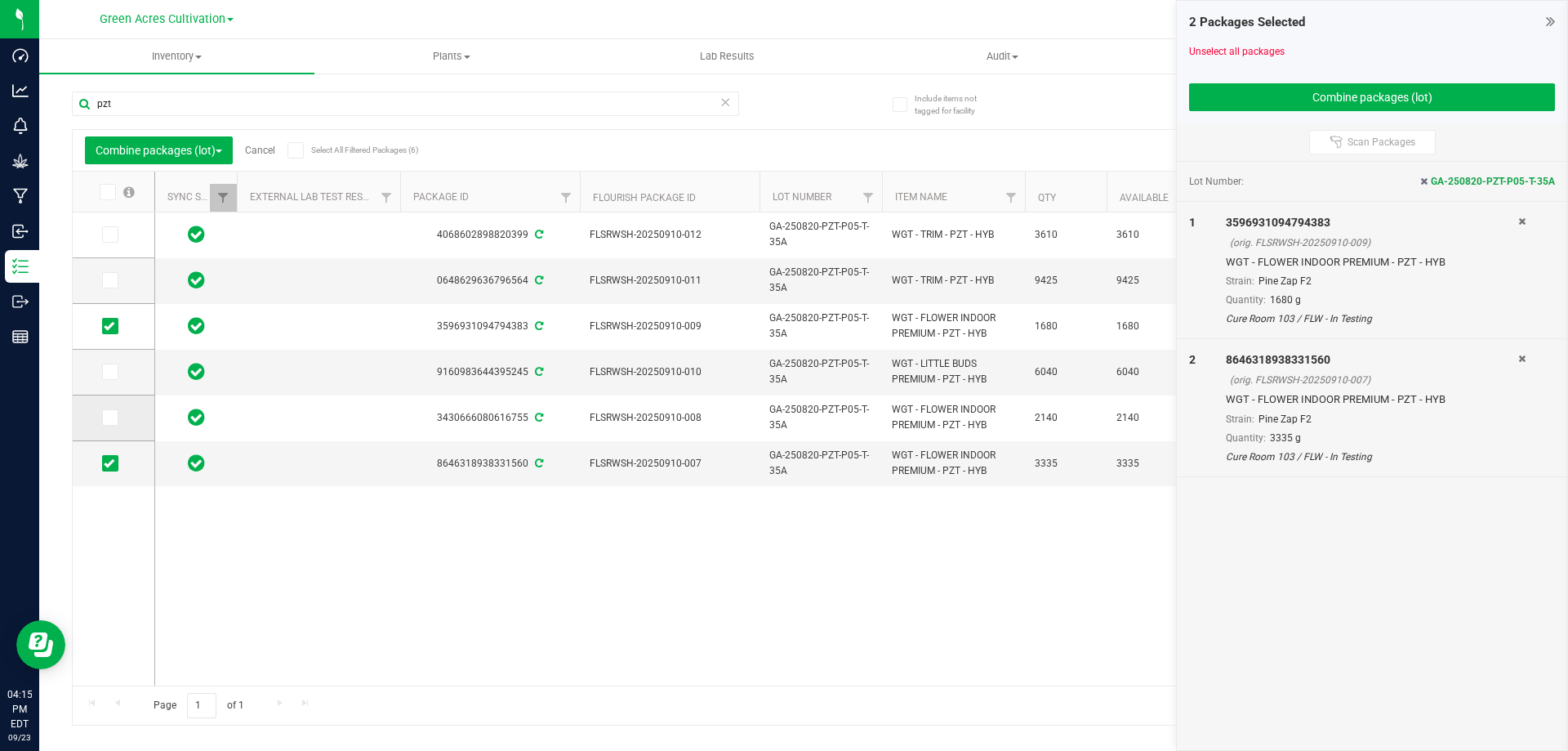
click at [107, 418] on icon at bounding box center [108, 418] width 11 height 0
click at [0, 0] on input "checkbox" at bounding box center [0, 0] width 0 height 0
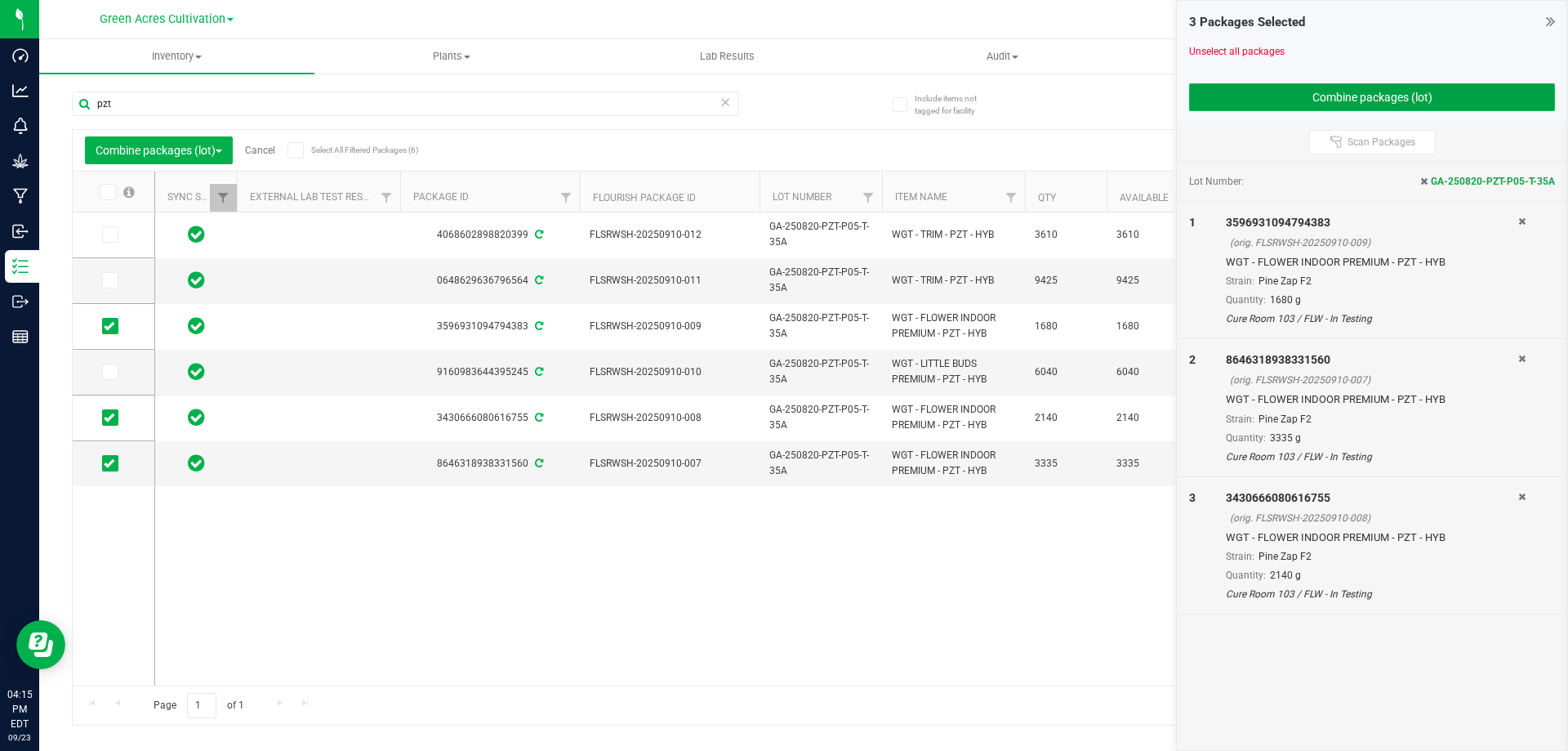
click at [1317, 92] on button "Combine packages (lot)" at bounding box center [1372, 97] width 366 height 28
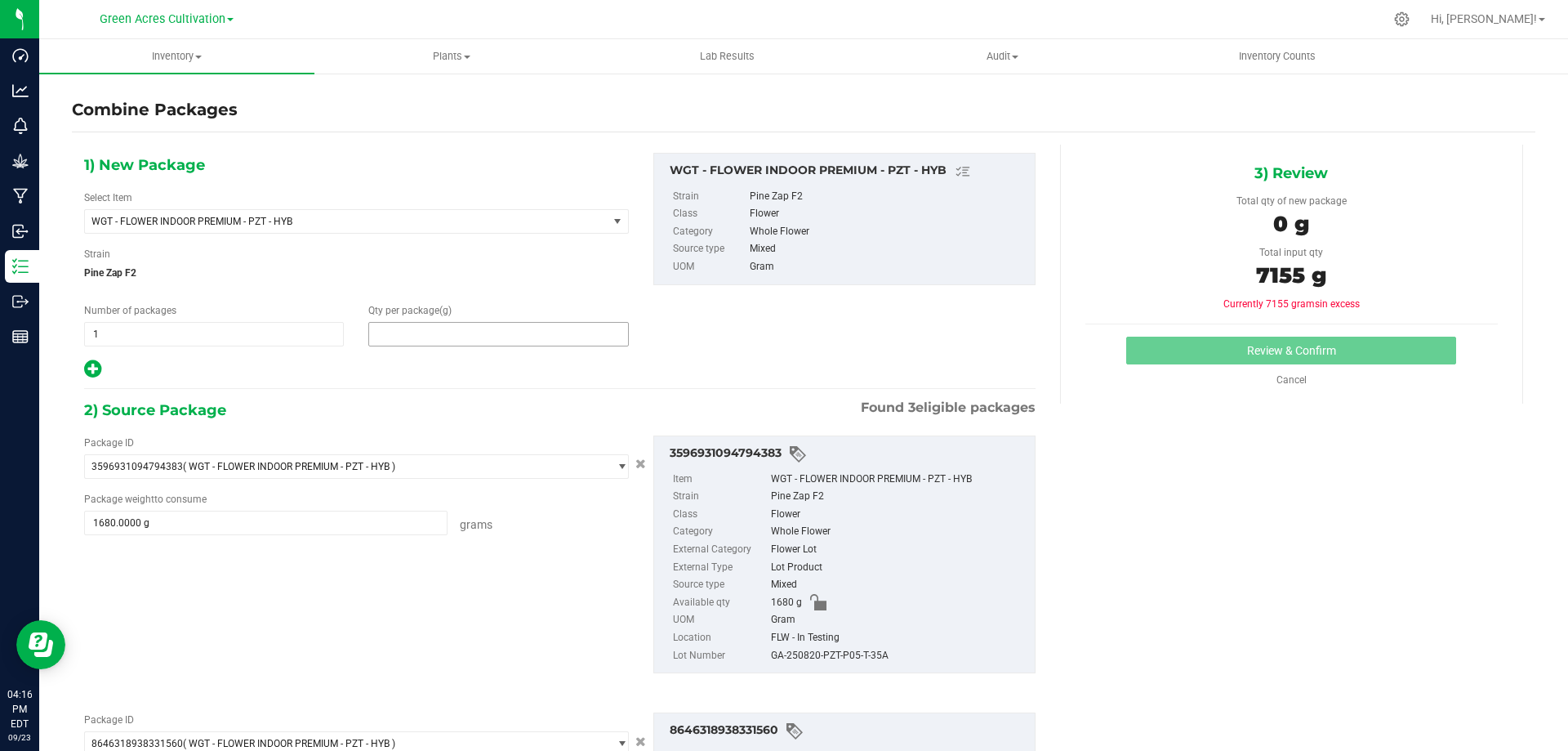
click at [436, 341] on span at bounding box center [498, 334] width 260 height 25
type input "7155"
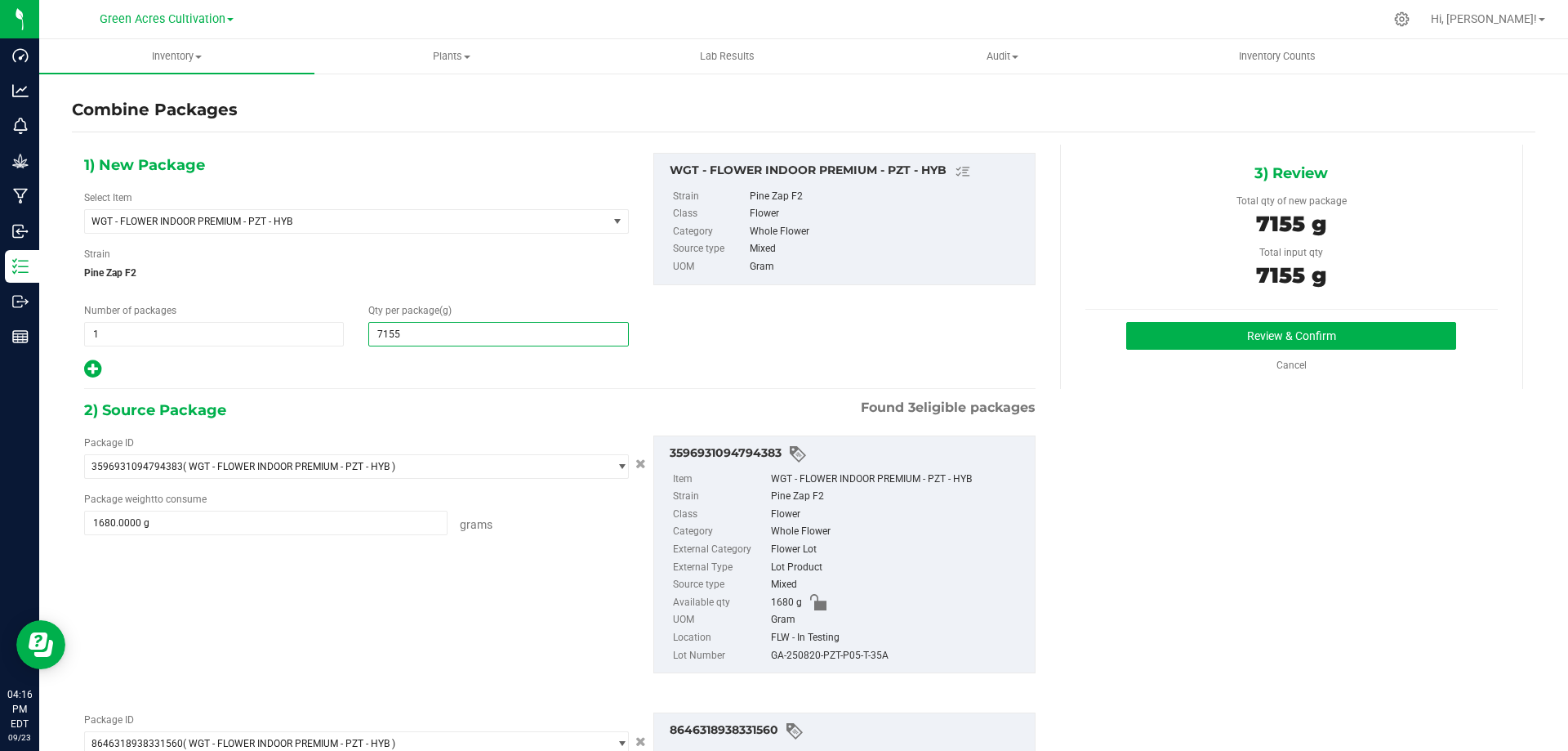
type input "7,155"
click at [812, 658] on div "GA-250820-PZT-P05-T-35A" at bounding box center [899, 656] width 256 height 18
copy div "GA-250820-PZT-P05-T-35A"
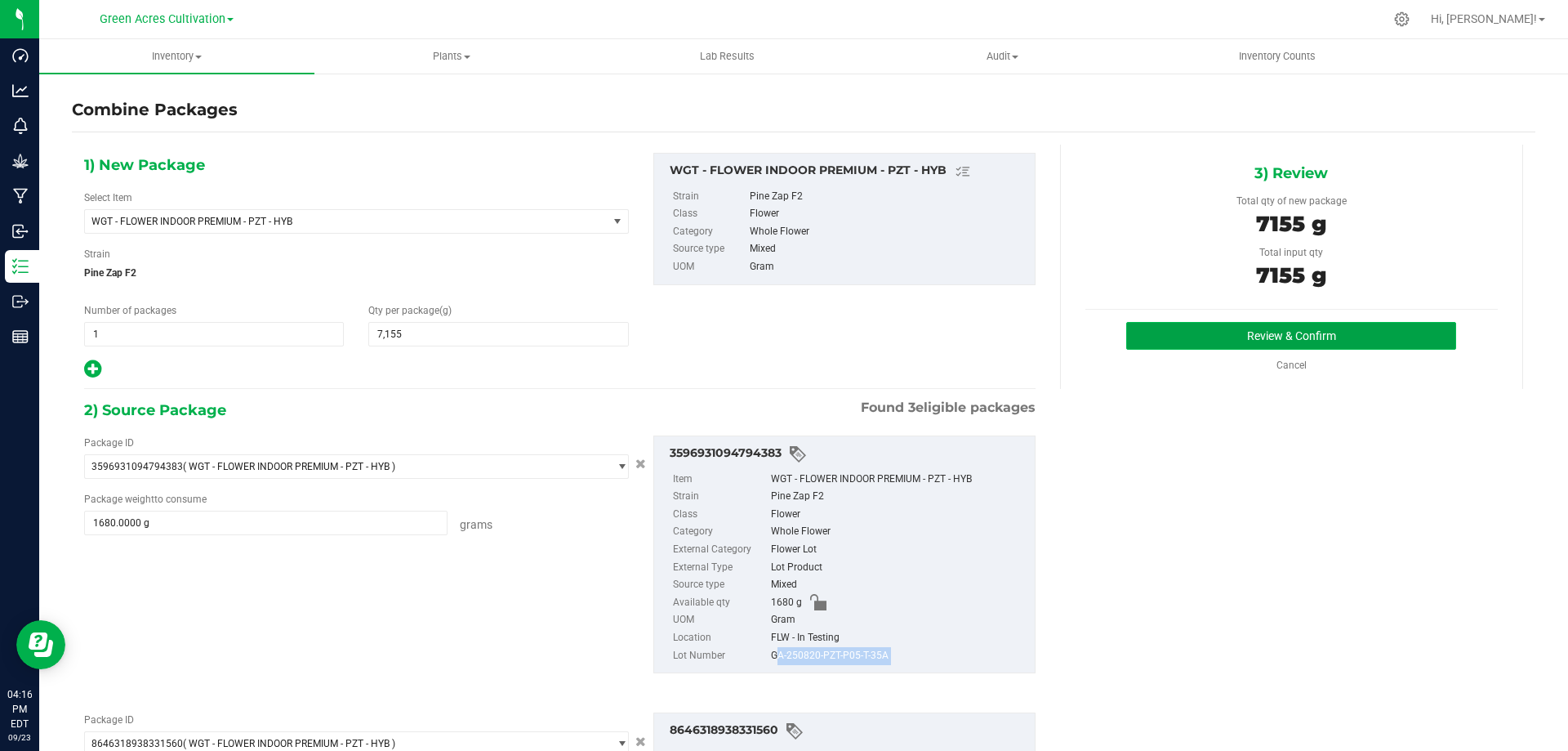
click at [1177, 342] on button "Review & Confirm" at bounding box center [1292, 336] width 330 height 28
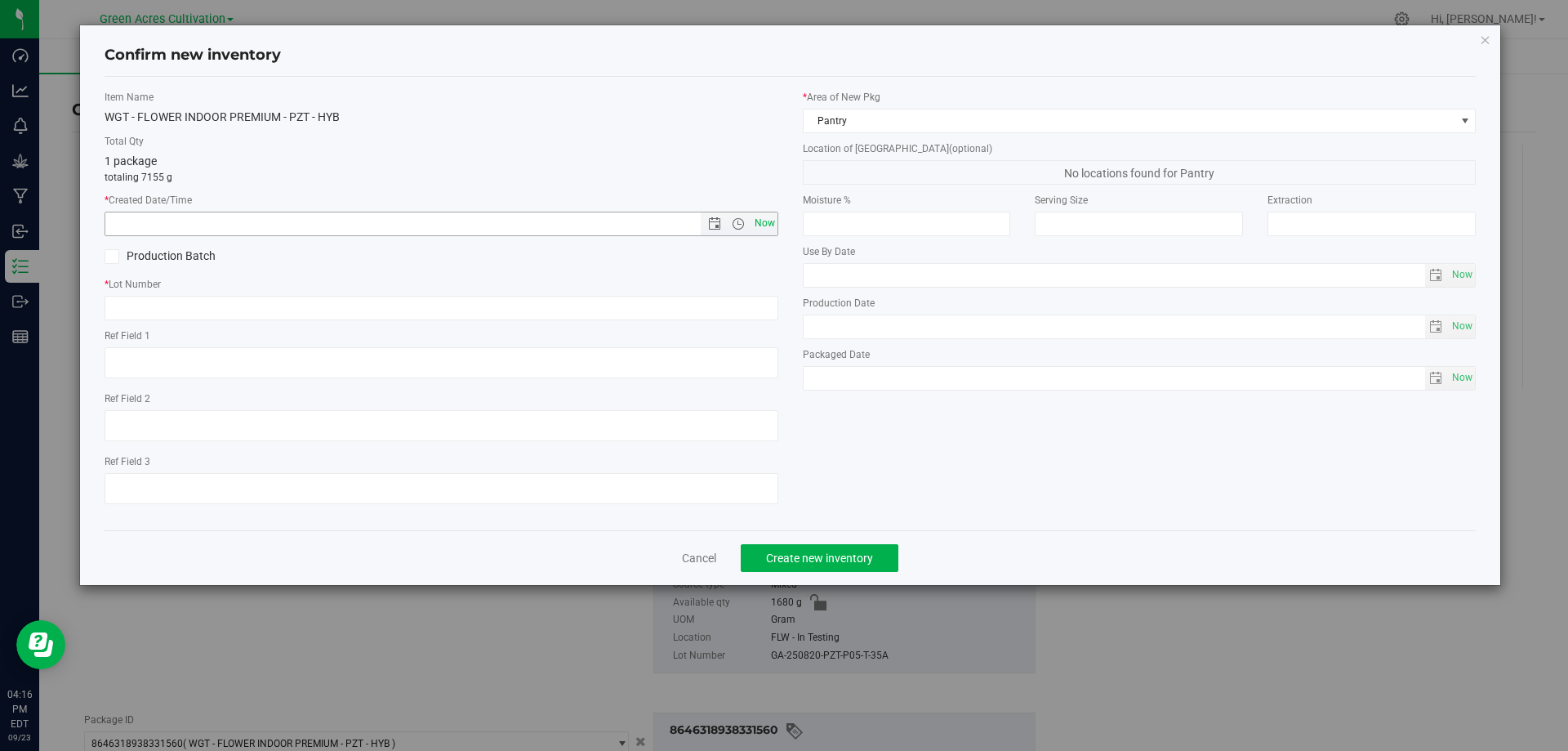
click at [769, 220] on span "Now" at bounding box center [764, 224] width 28 height 24
type input "[DATE] 4:16 PM"
click at [424, 308] on input "text" at bounding box center [441, 308] width 674 height 25
paste input "GA-250820-PZT-P05-T-35A"
type input "GA-250820-PZT-P05-T-35A"
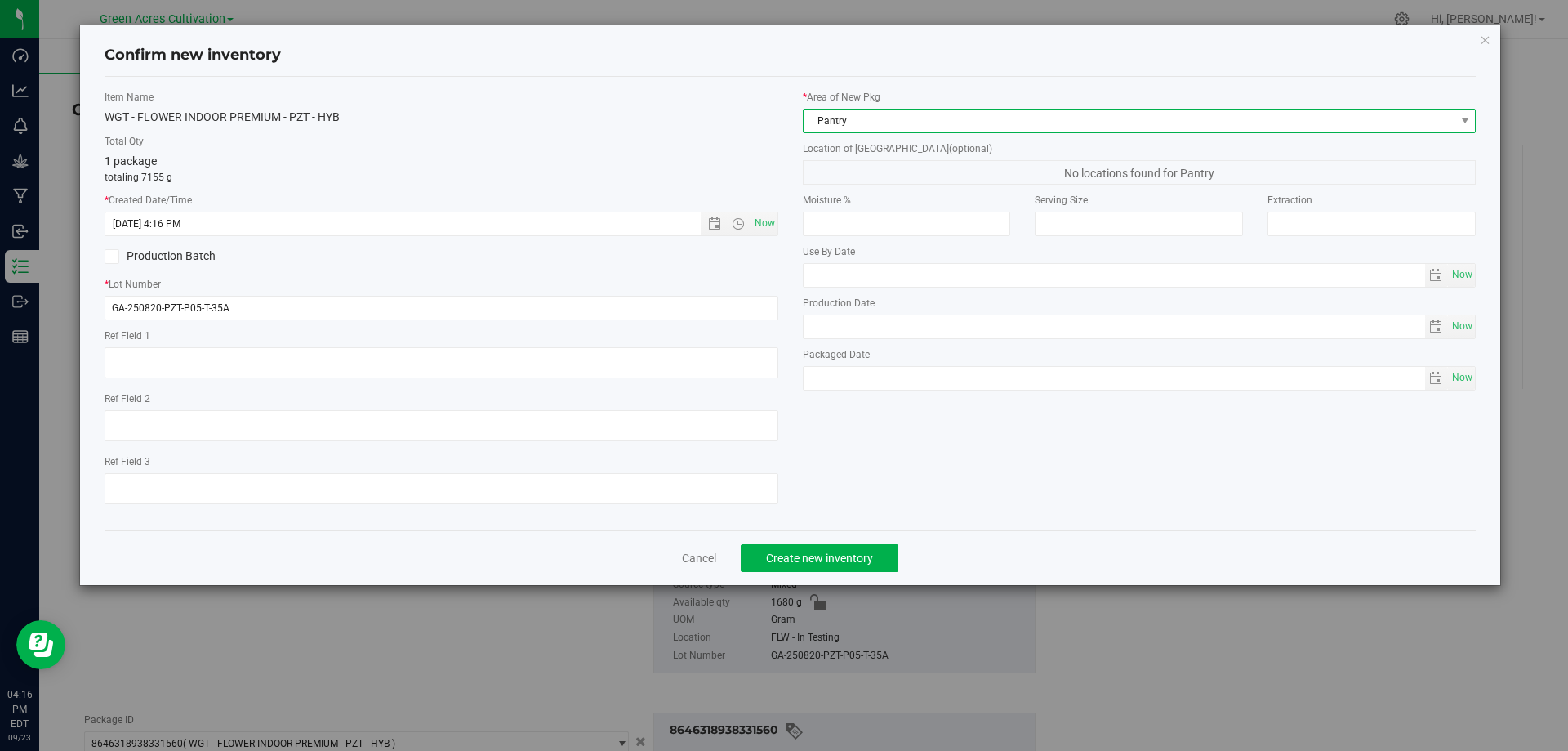
click at [928, 115] on span "Pantry" at bounding box center [1130, 120] width 652 height 23
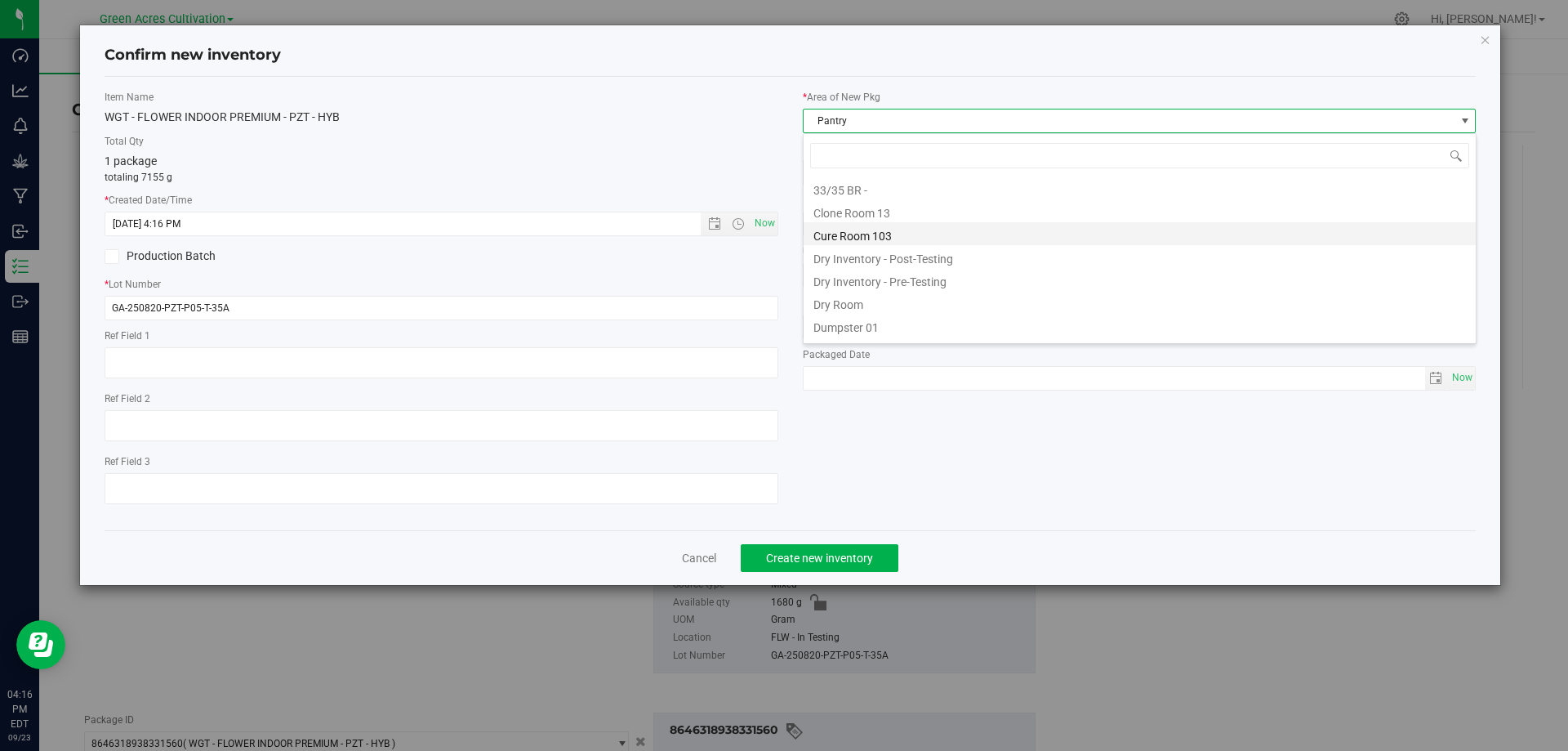
click at [868, 233] on li "Cure Room 103" at bounding box center [1140, 233] width 673 height 23
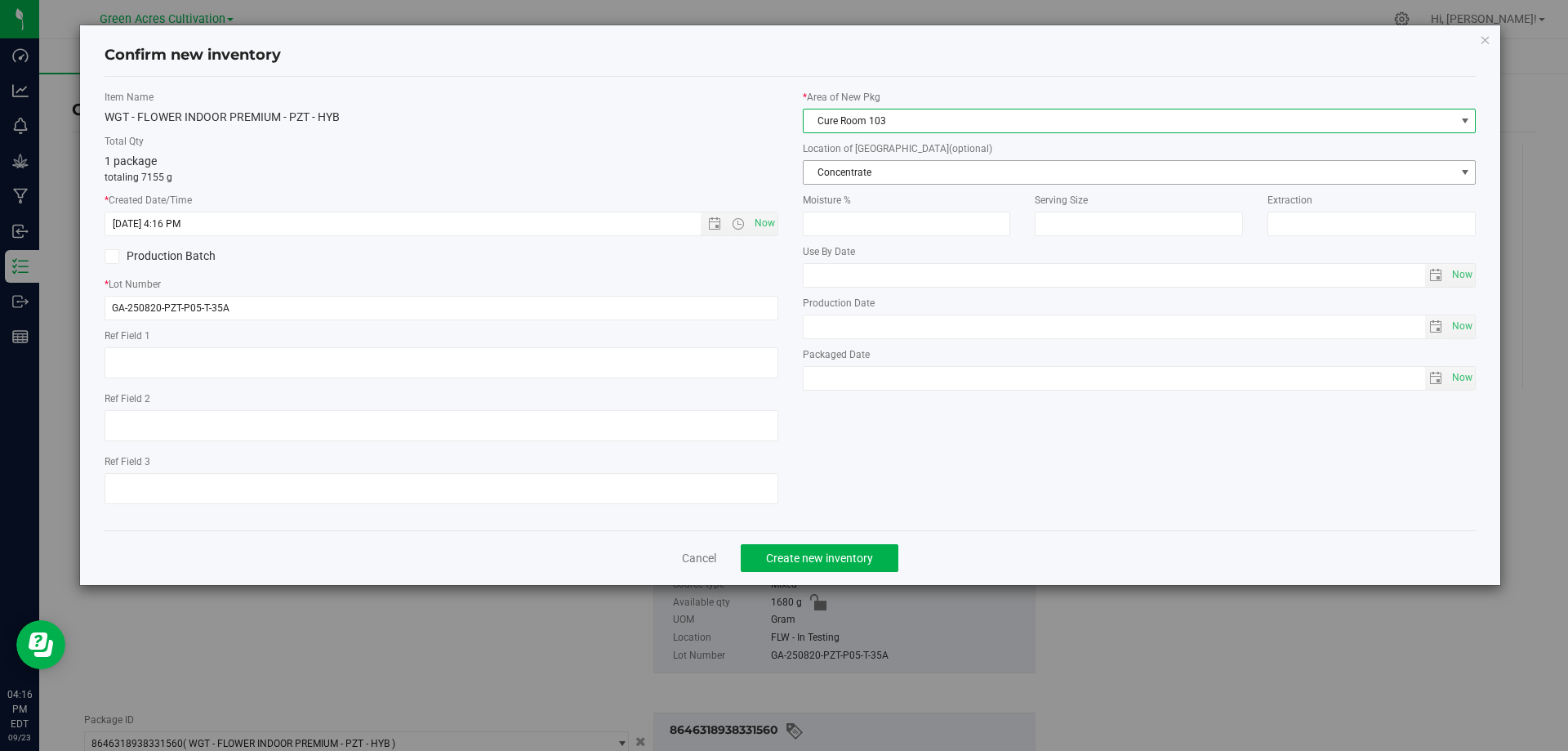
click at [870, 172] on span "Concentrate" at bounding box center [1130, 172] width 652 height 23
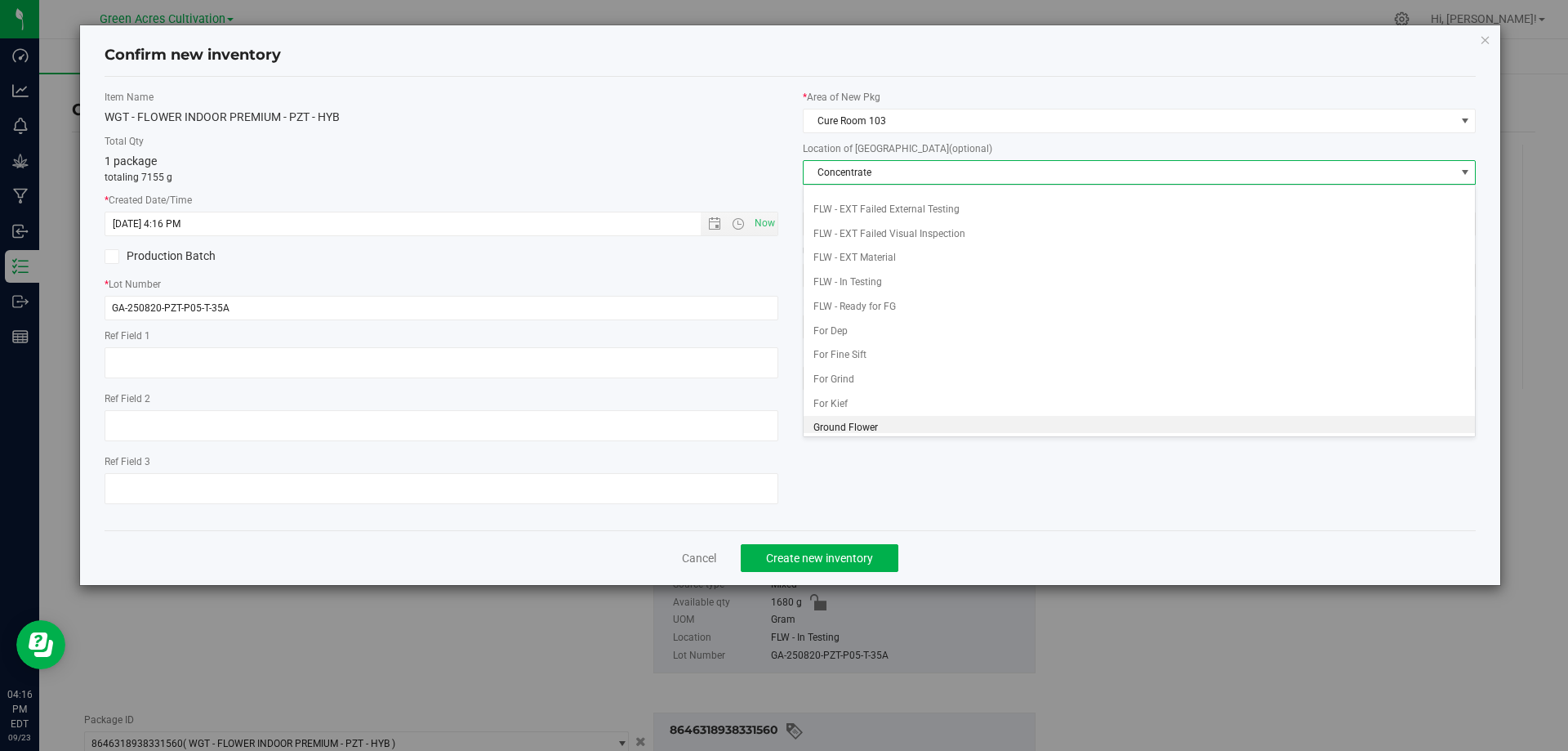
scroll to position [168, 0]
click at [846, 414] on li "Whole Flower" at bounding box center [1140, 421] width 673 height 25
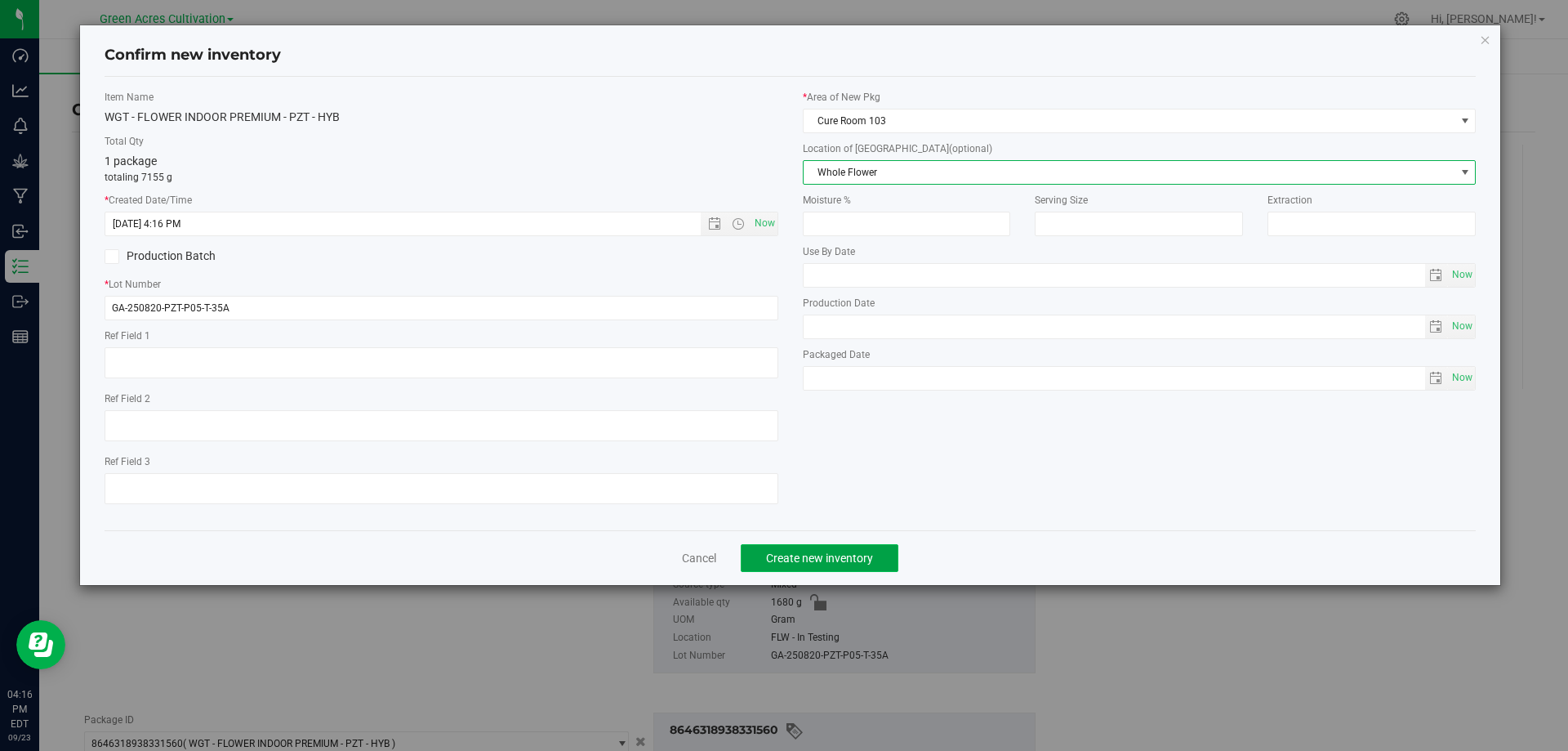
click at [828, 564] on button "Create new inventory" at bounding box center [820, 558] width 158 height 28
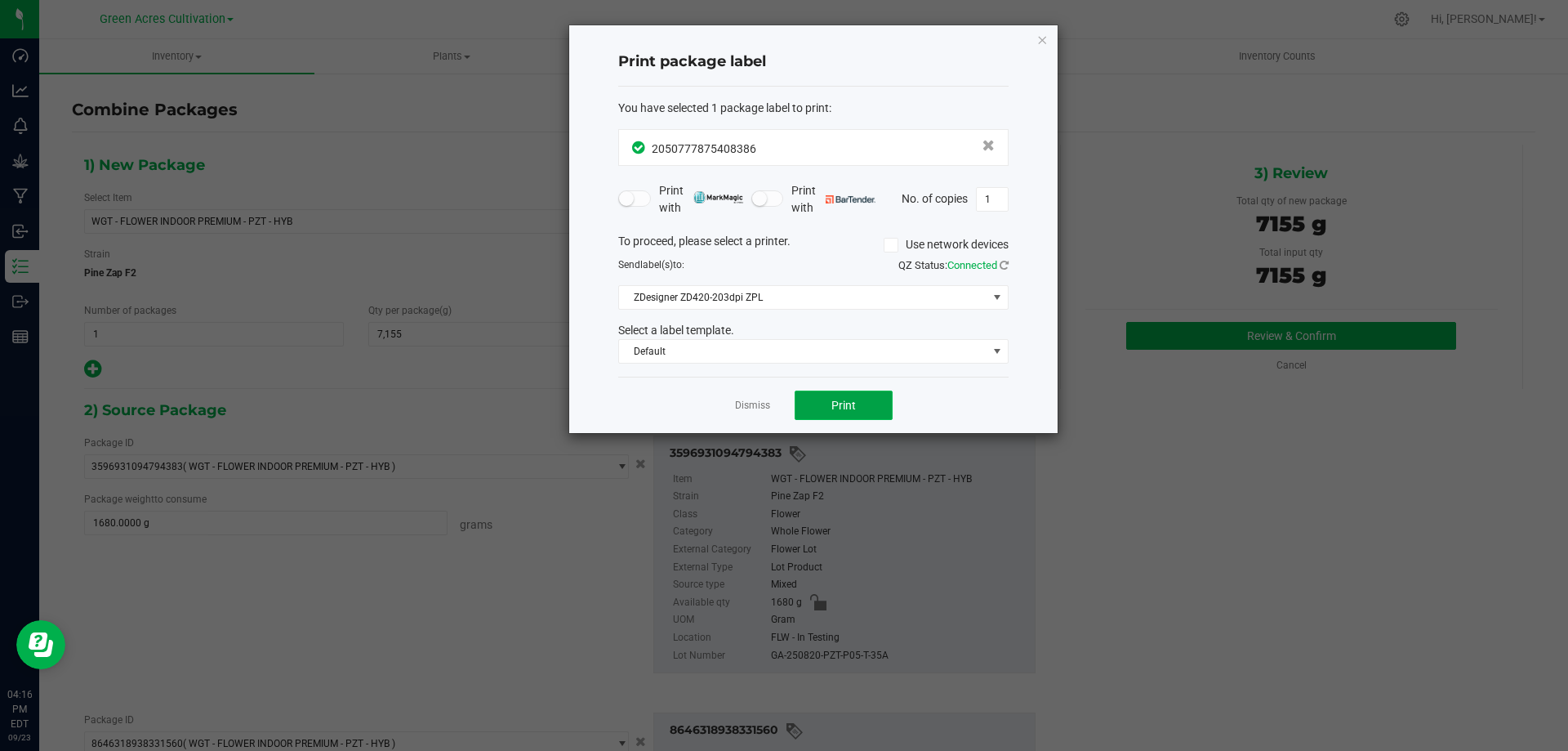
click at [830, 401] on button "Print" at bounding box center [844, 405] width 98 height 30
click at [1043, 44] on icon "button" at bounding box center [1043, 39] width 12 height 19
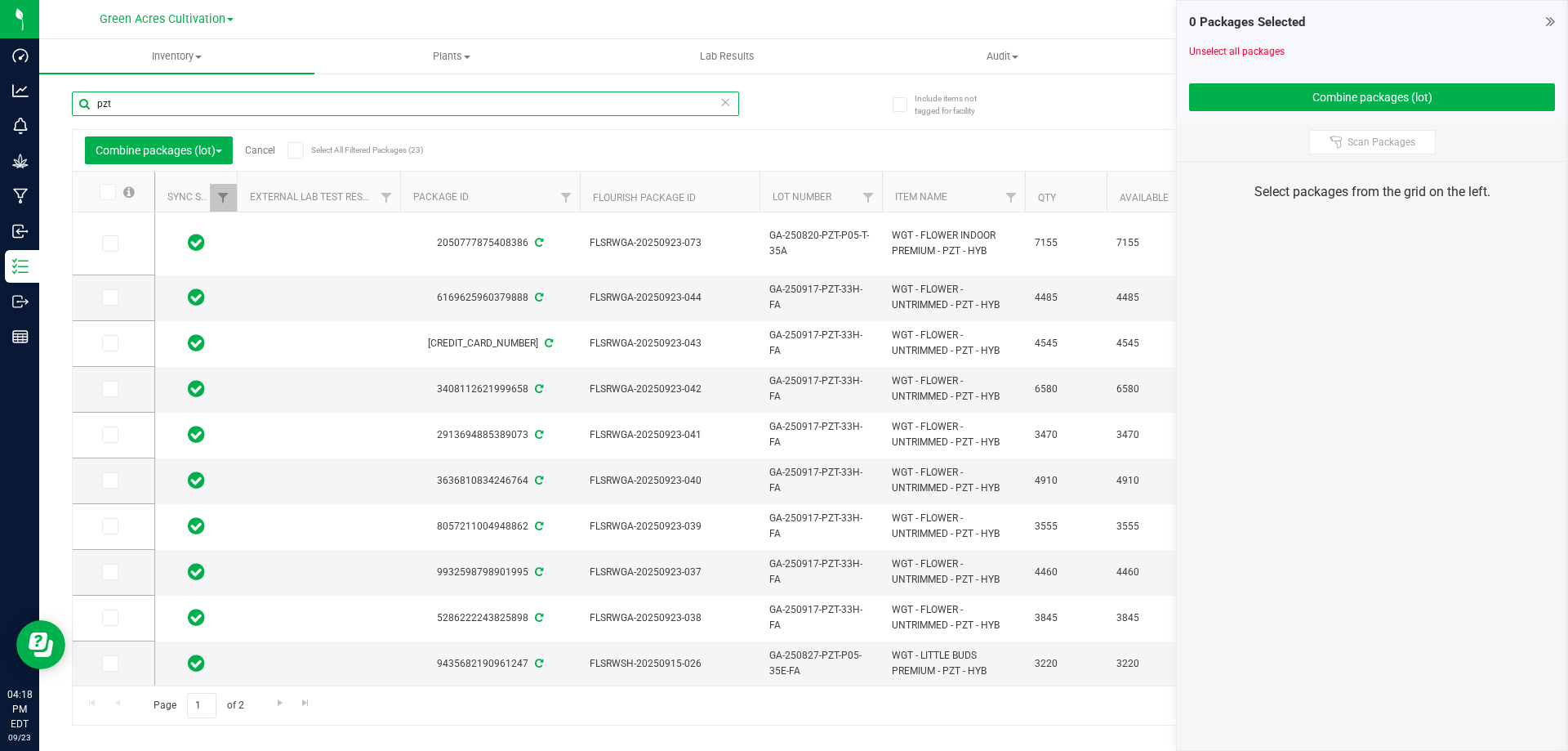
drag, startPoint x: 139, startPoint y: 108, endPoint x: 42, endPoint y: 119, distance: 97.6
click at [44, 114] on div "Include items not tagged for facility pzt Combine packages (lot) Cancel Select …" at bounding box center [803, 321] width 1529 height 498
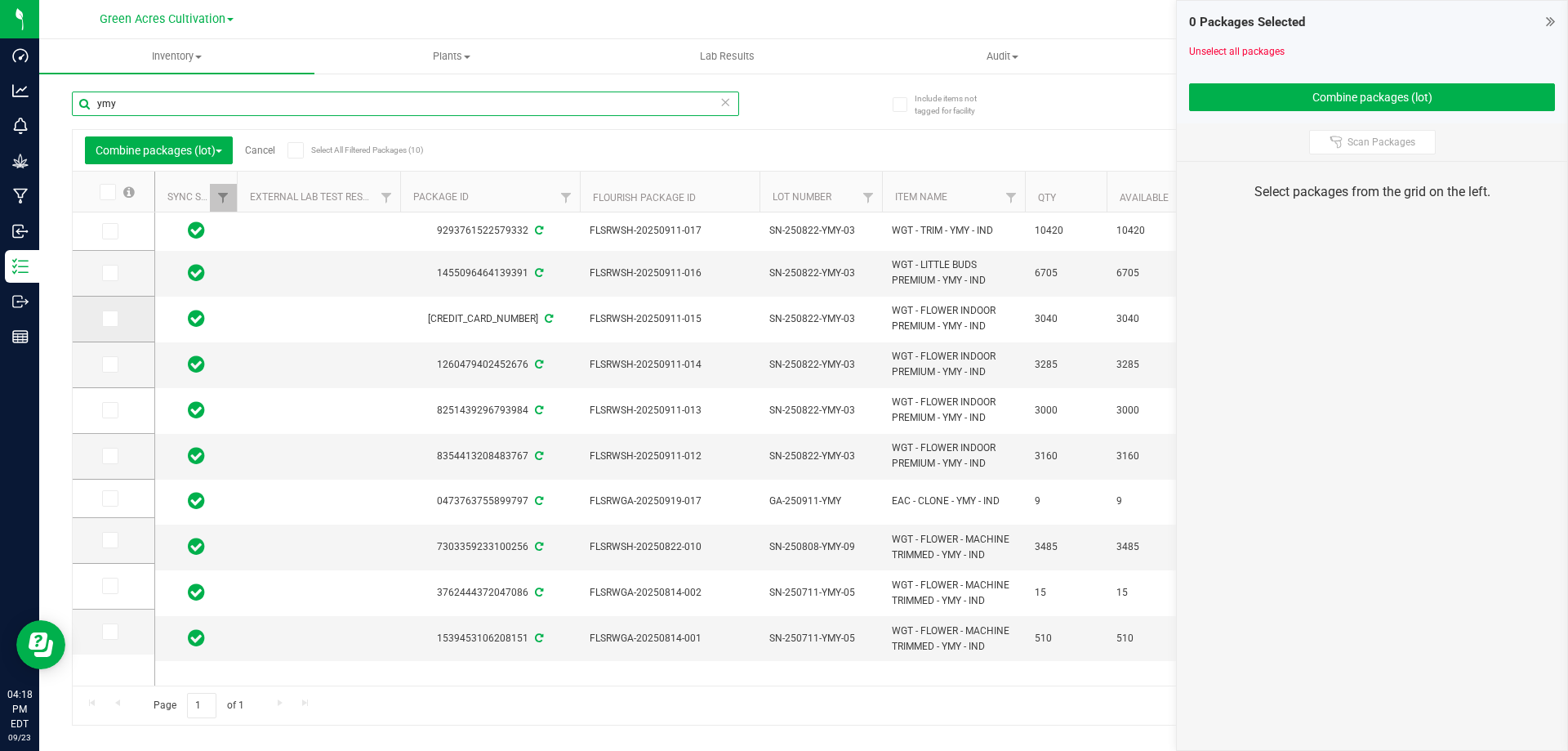
type input "ymy"
click at [113, 319] on icon at bounding box center [108, 319] width 11 height 0
click at [0, 0] on input "checkbox" at bounding box center [0, 0] width 0 height 0
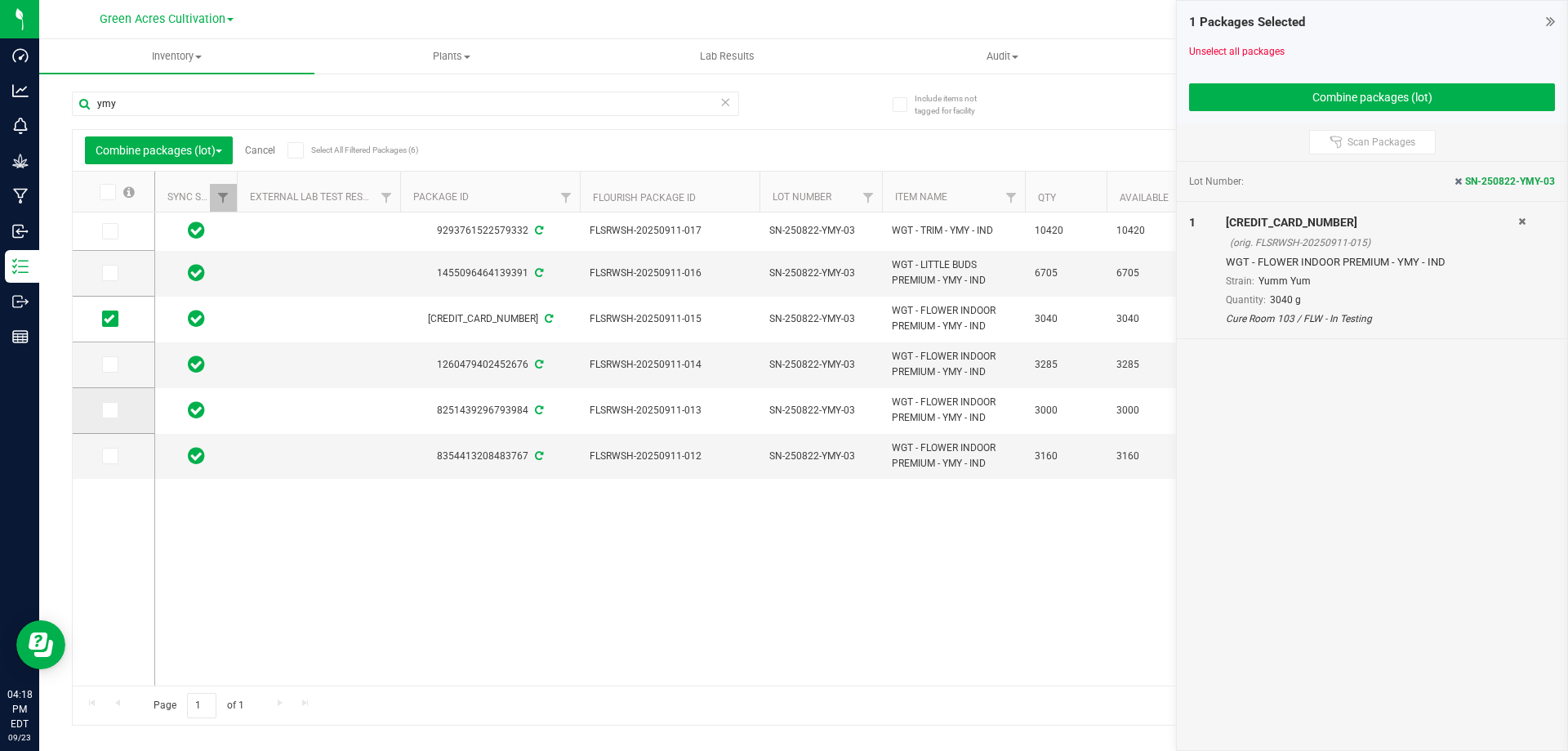
click at [105, 410] on icon at bounding box center [108, 410] width 11 height 0
click at [0, 0] on input "checkbox" at bounding box center [0, 0] width 0 height 0
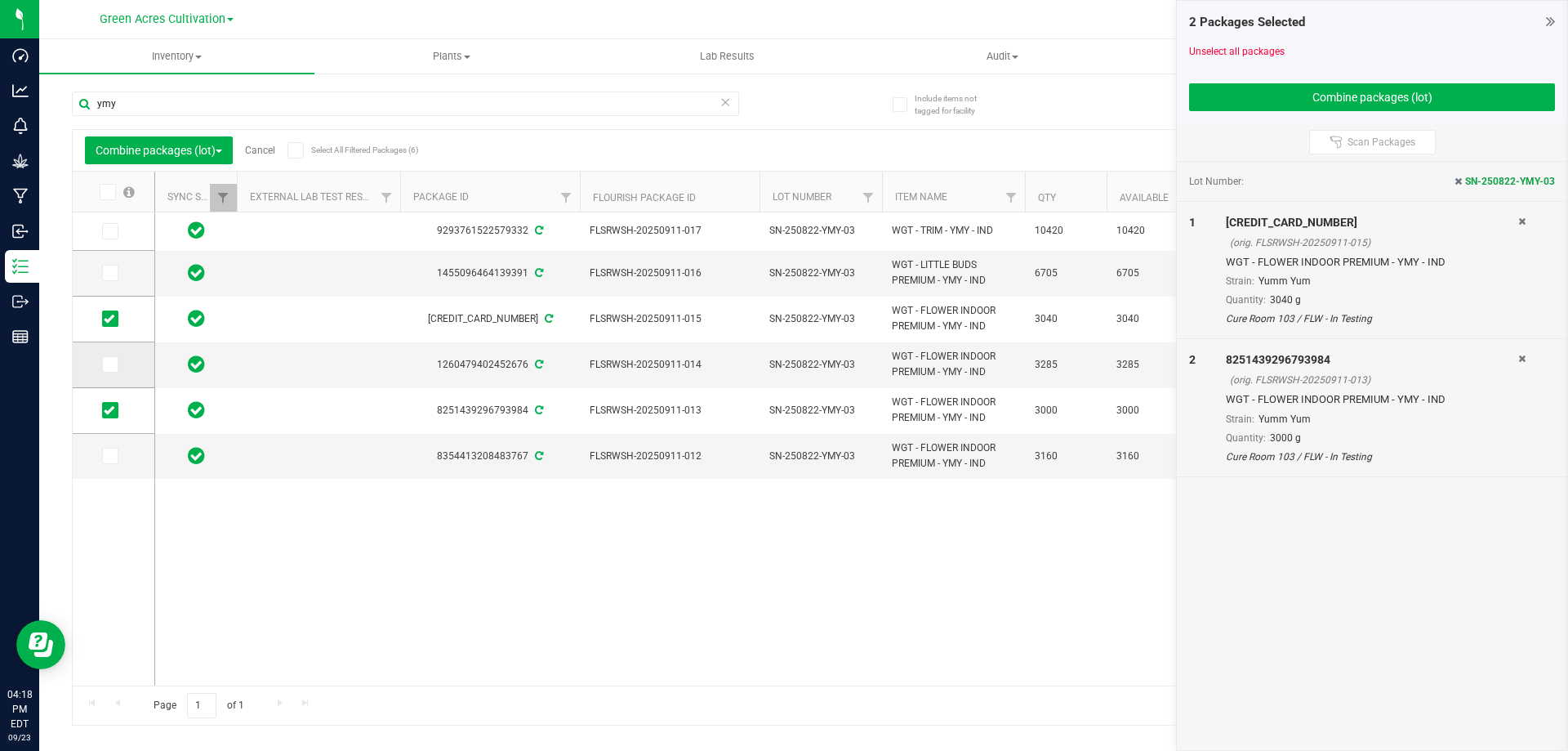
click at [116, 369] on span at bounding box center [110, 364] width 16 height 16
click at [0, 0] on input "checkbox" at bounding box center [0, 0] width 0 height 0
click at [109, 462] on span at bounding box center [110, 455] width 16 height 16
click at [0, 0] on input "checkbox" at bounding box center [0, 0] width 0 height 0
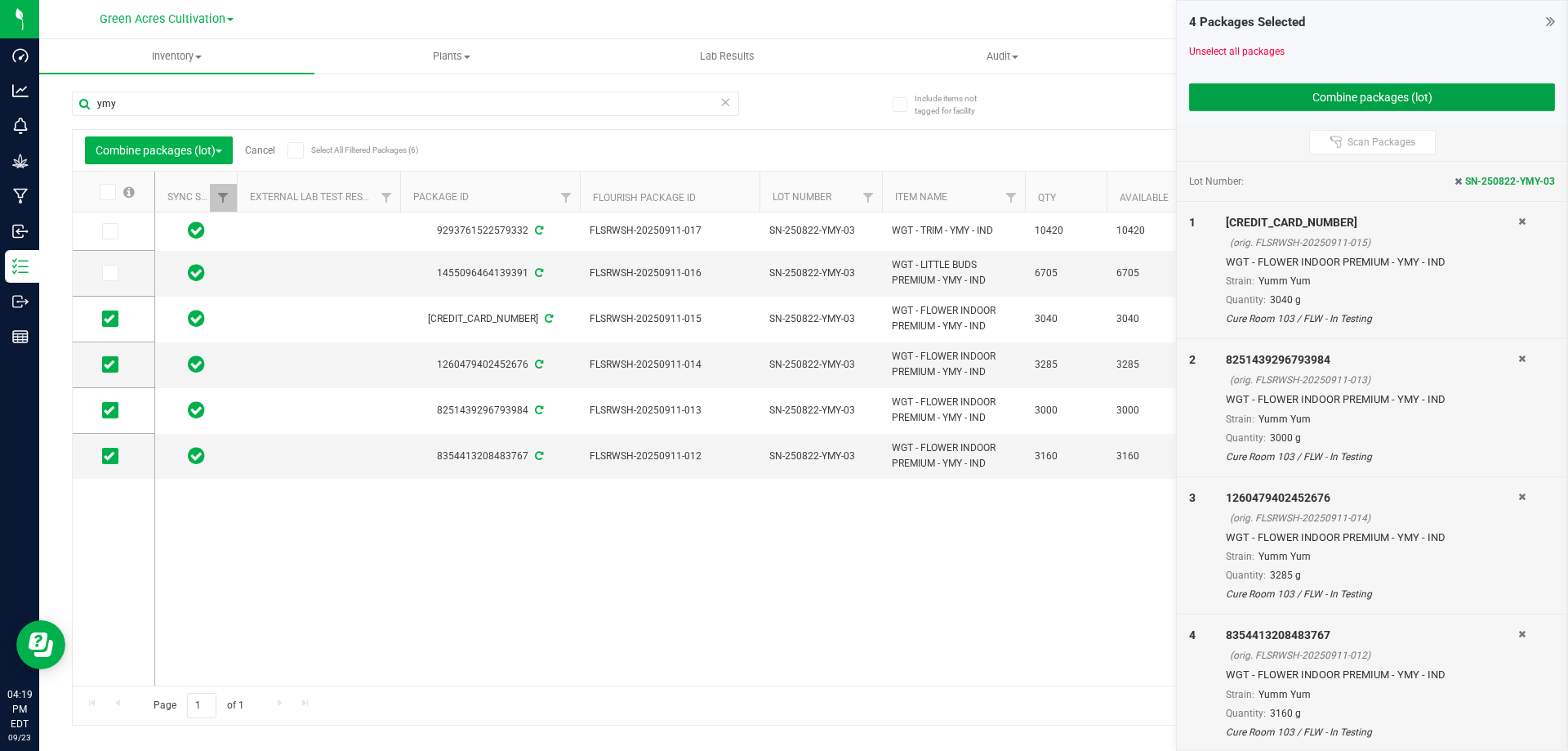
click at [1423, 93] on button "Combine packages (lot)" at bounding box center [1372, 97] width 366 height 28
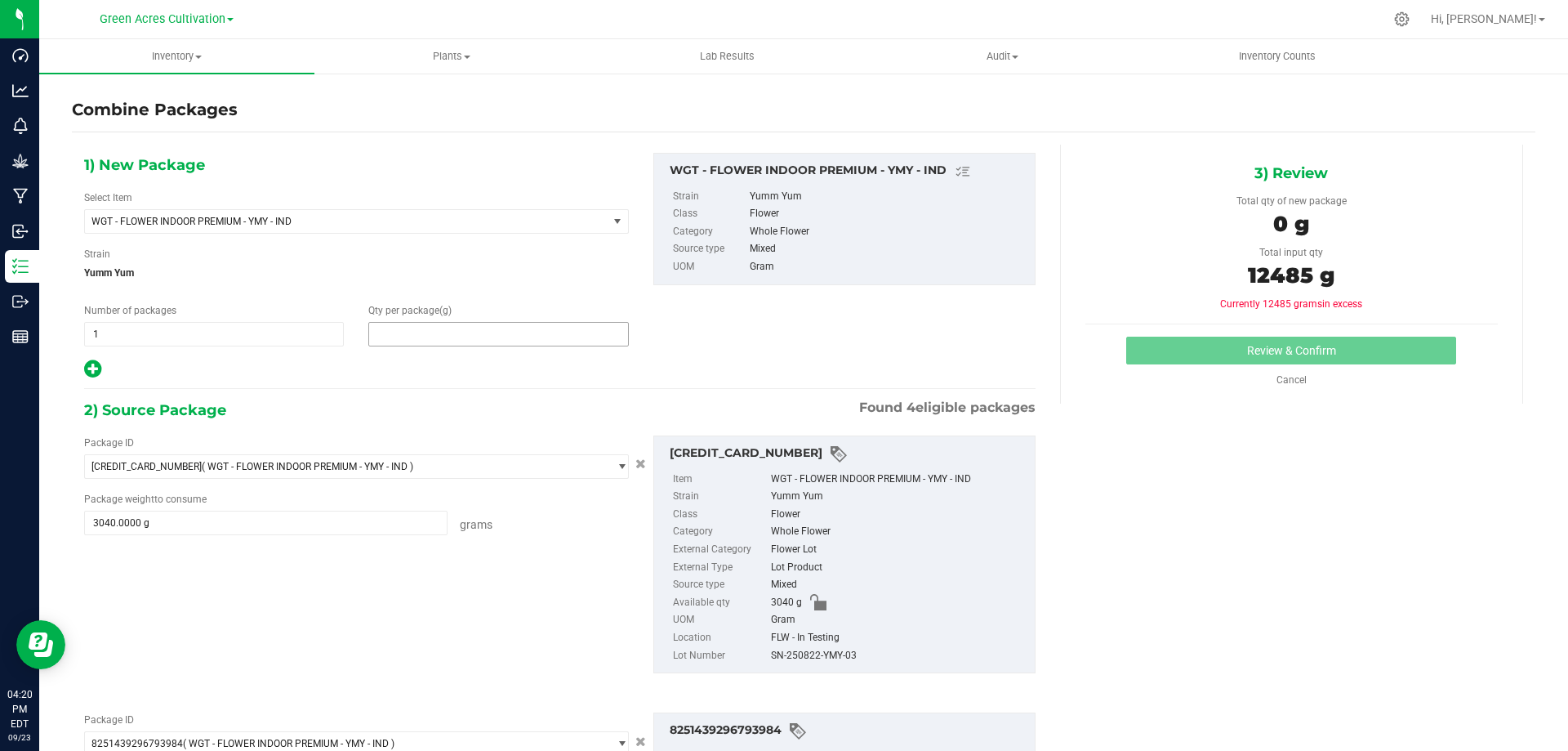
click at [454, 329] on span at bounding box center [498, 334] width 260 height 25
type input "12485"
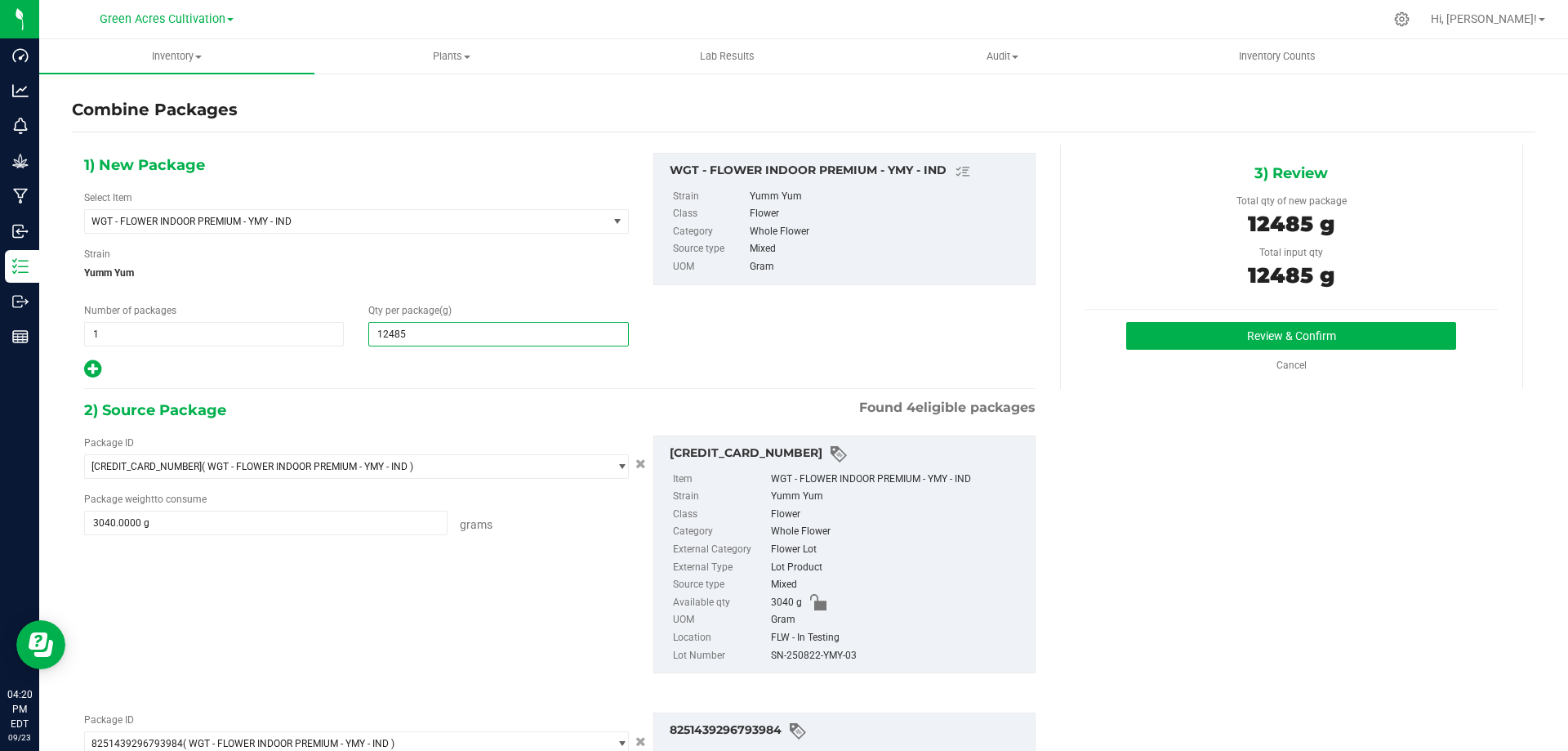
type input "12,485"
click at [821, 654] on div "SN-250822-YMY-03" at bounding box center [899, 656] width 256 height 18
click at [821, 655] on div "SN-250822-YMY-03" at bounding box center [899, 656] width 256 height 18
copy div "SN-250822-YMY-03"
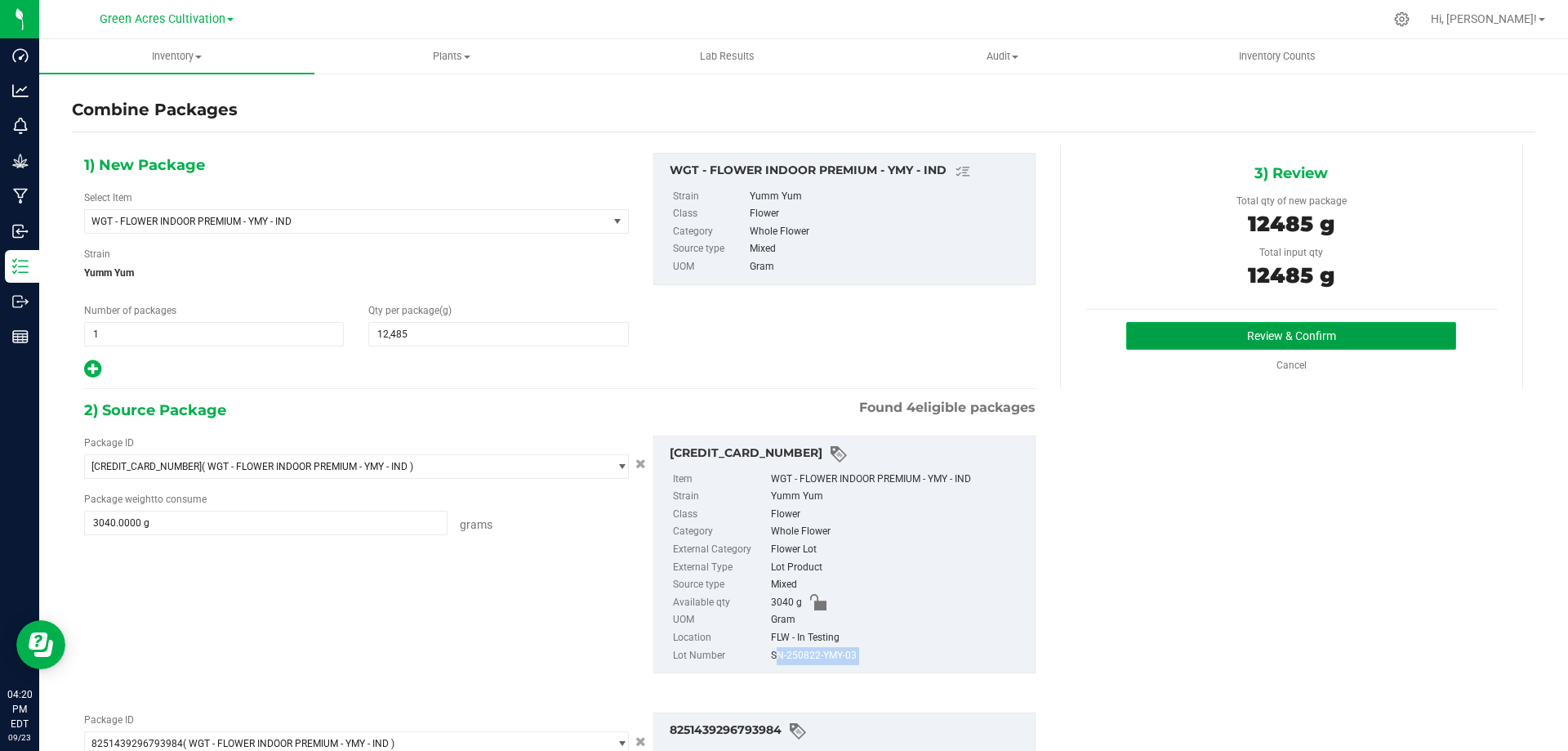
click at [1189, 348] on button "Review & Confirm" at bounding box center [1292, 336] width 330 height 28
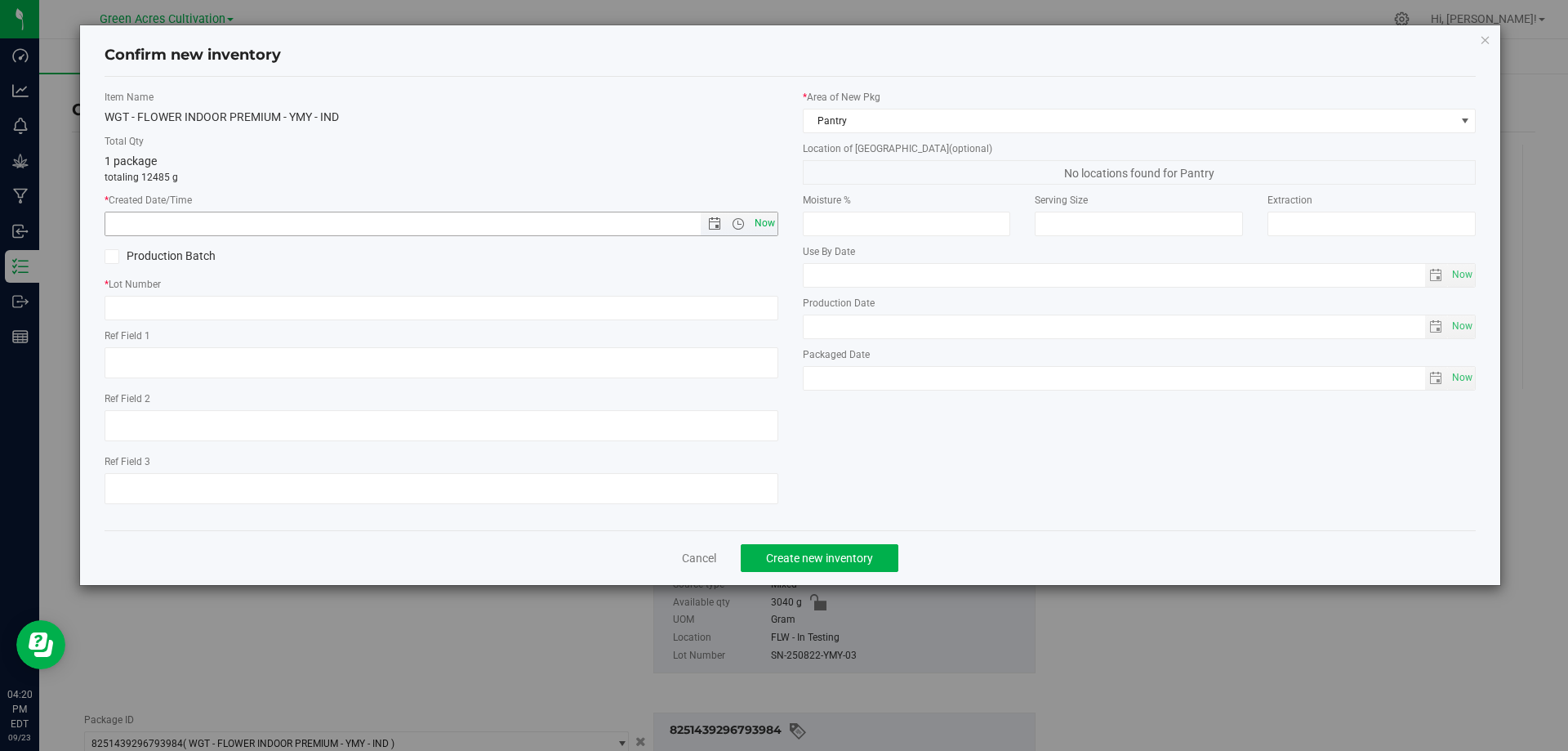
click at [759, 229] on span "Now" at bounding box center [764, 224] width 28 height 24
type input "[DATE] 4:20 PM"
click at [543, 311] on input "text" at bounding box center [441, 308] width 674 height 25
paste input "SN-250822-YMY-03"
type input "SN-250822-YMY-03"
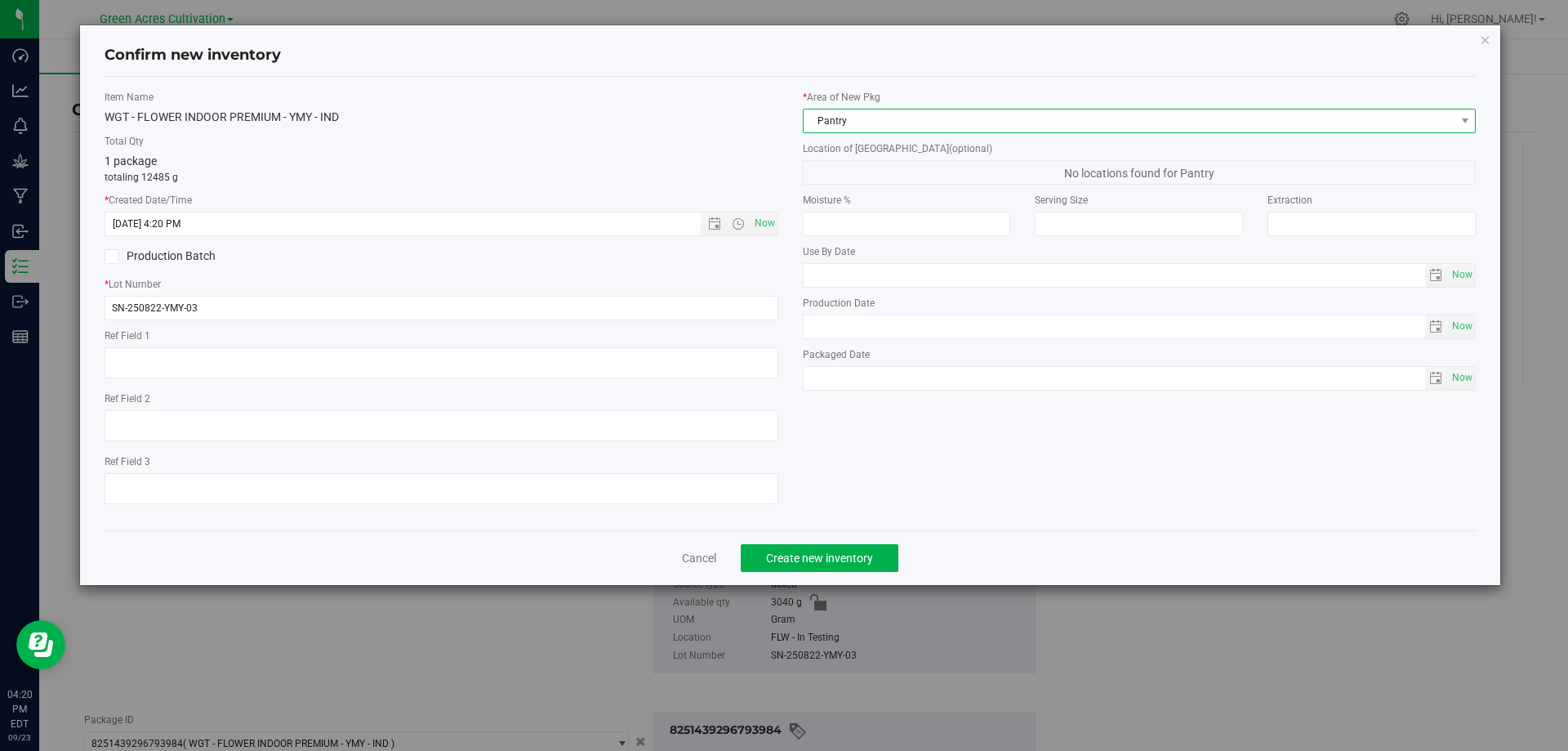
click at [961, 114] on span "Pantry" at bounding box center [1130, 120] width 652 height 23
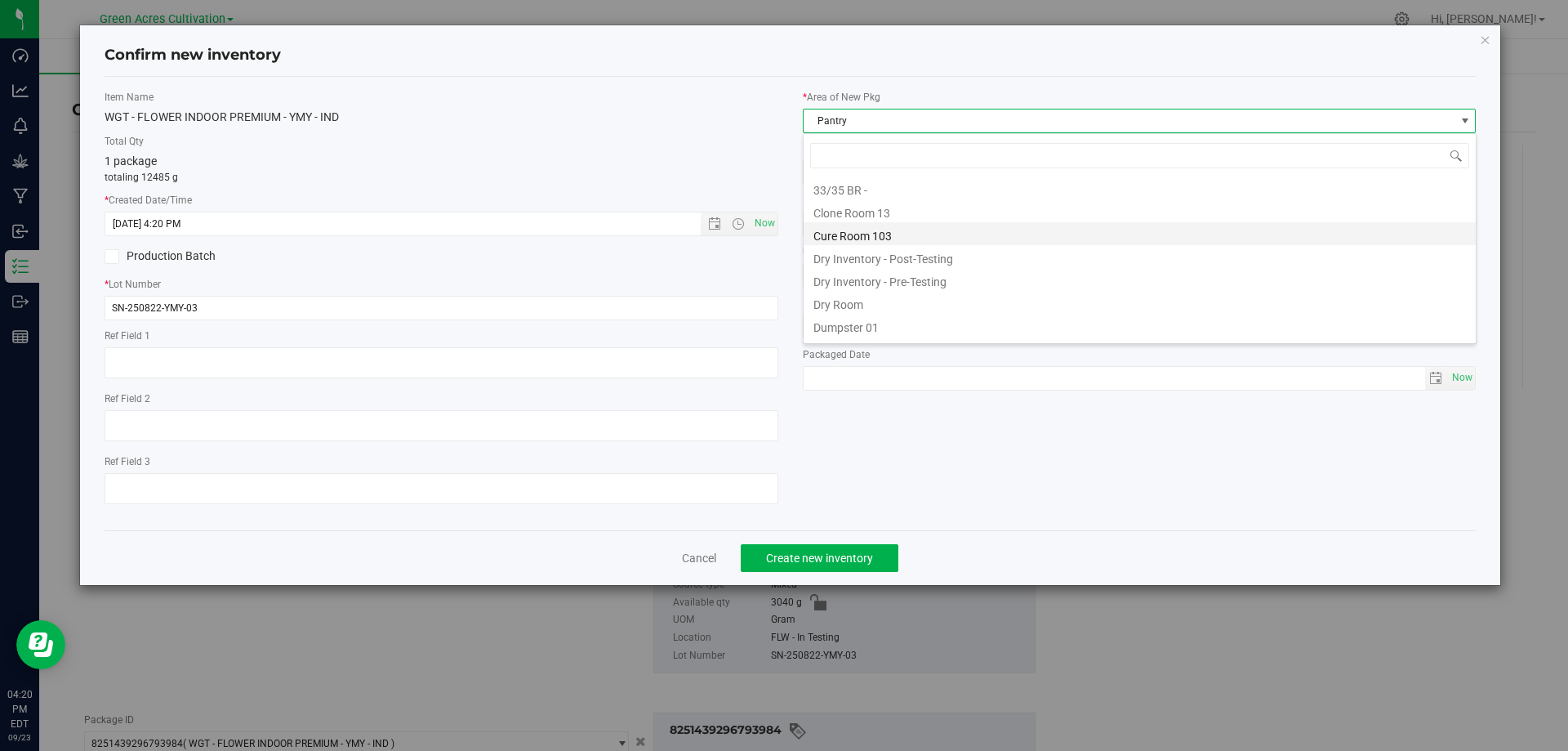
click at [975, 231] on li "Cure Room 103" at bounding box center [1140, 233] width 673 height 23
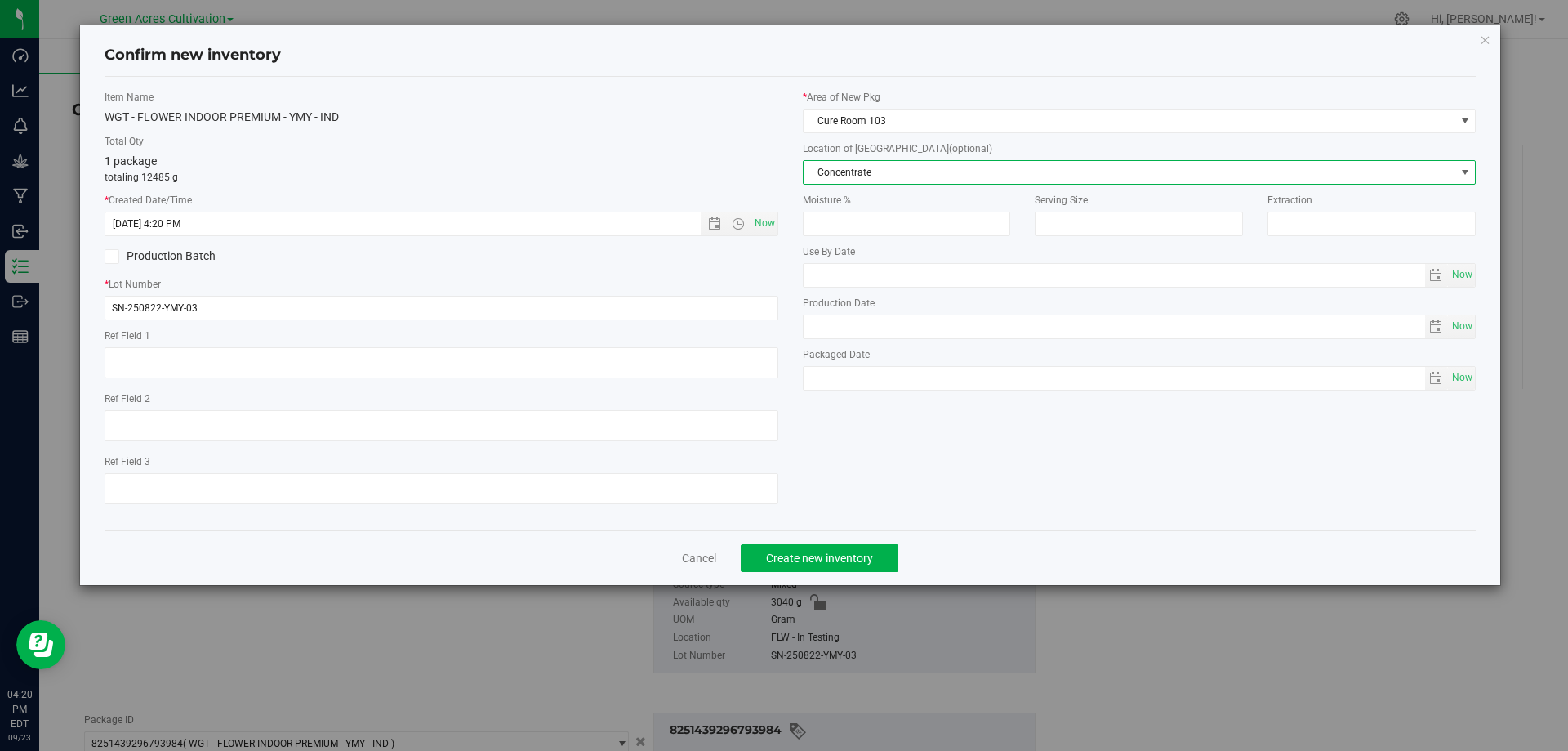
click at [965, 175] on span "Concentrate" at bounding box center [1130, 172] width 652 height 23
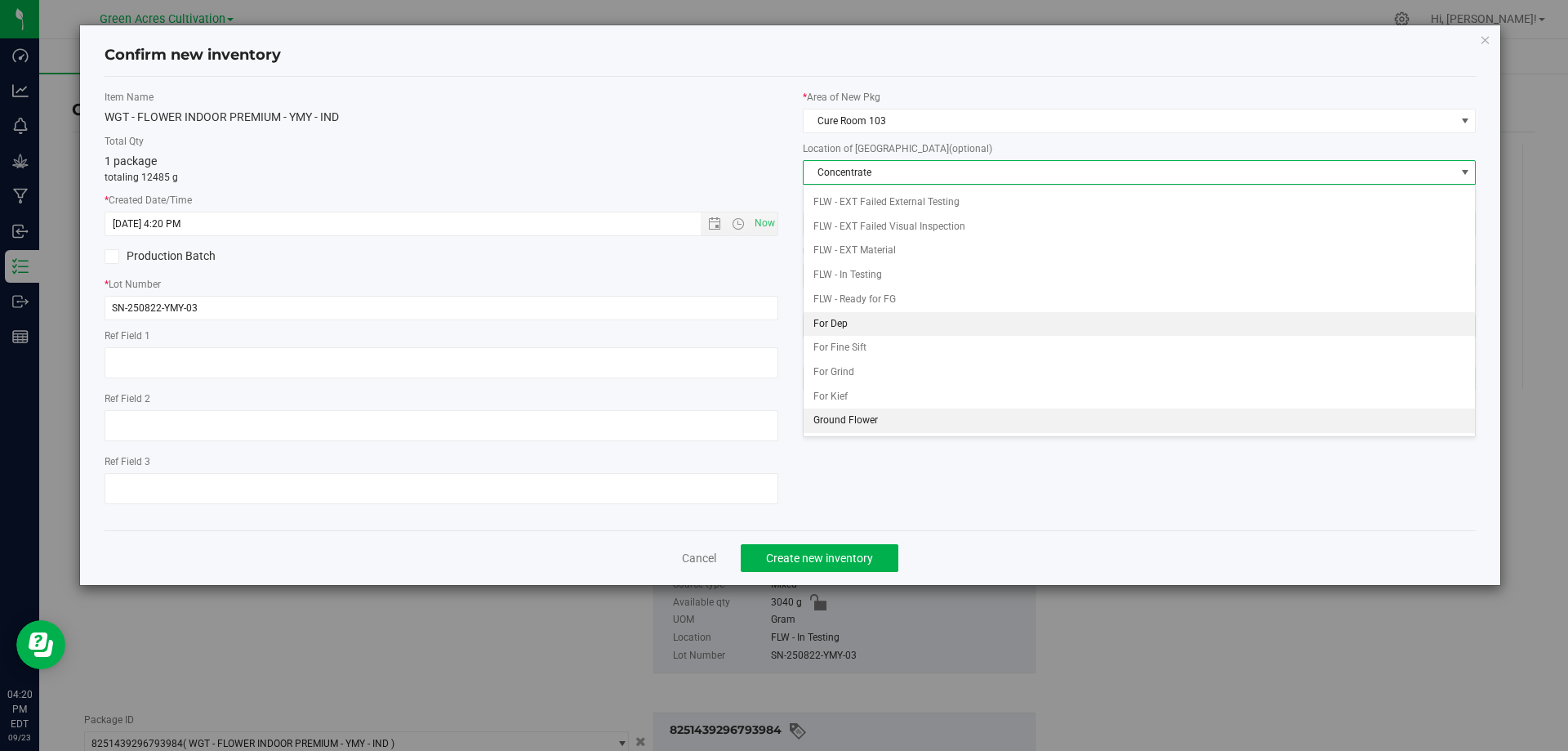
scroll to position [168, 0]
click at [881, 420] on li "Whole Flower" at bounding box center [1140, 421] width 673 height 25
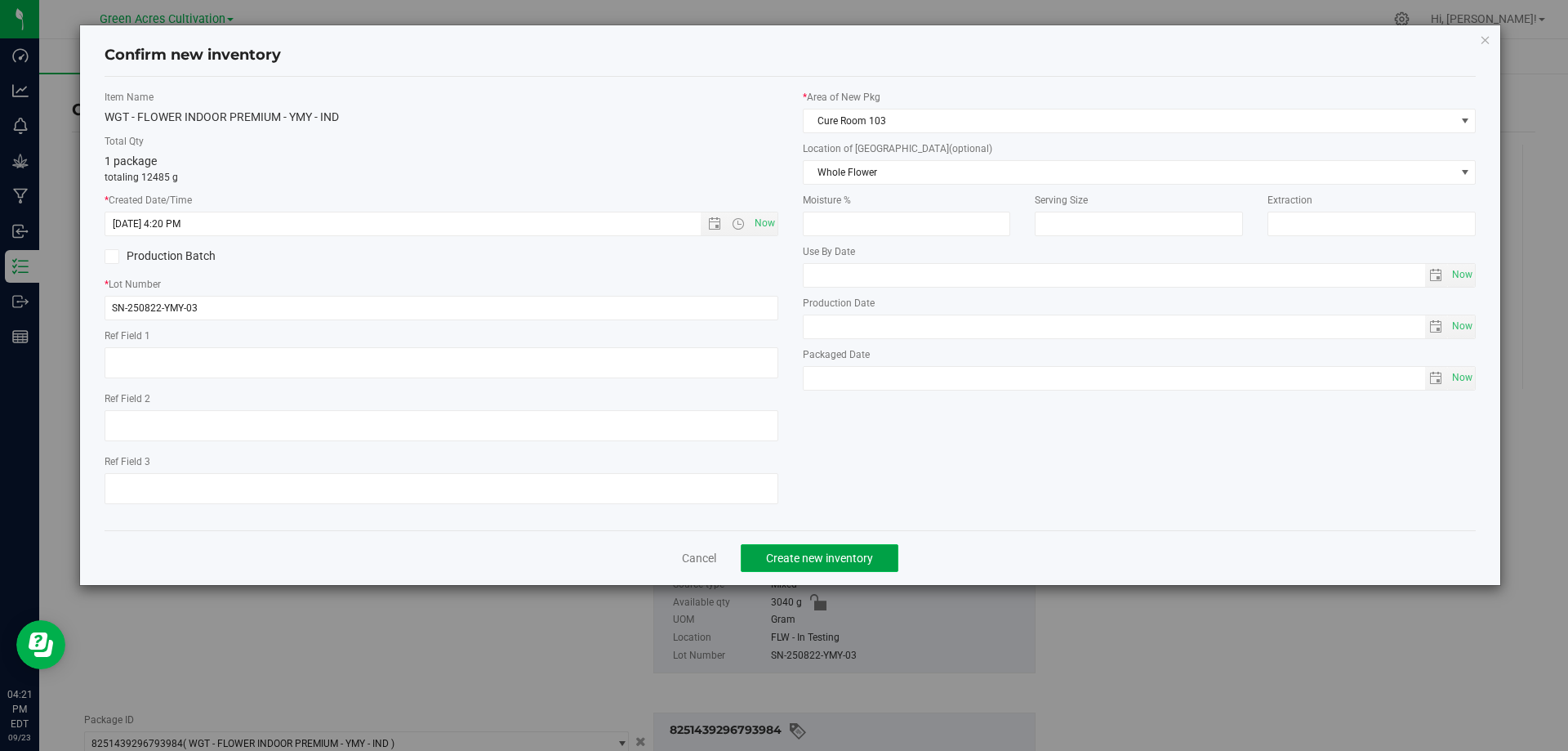
click at [821, 566] on button "Create new inventory" at bounding box center [820, 558] width 158 height 28
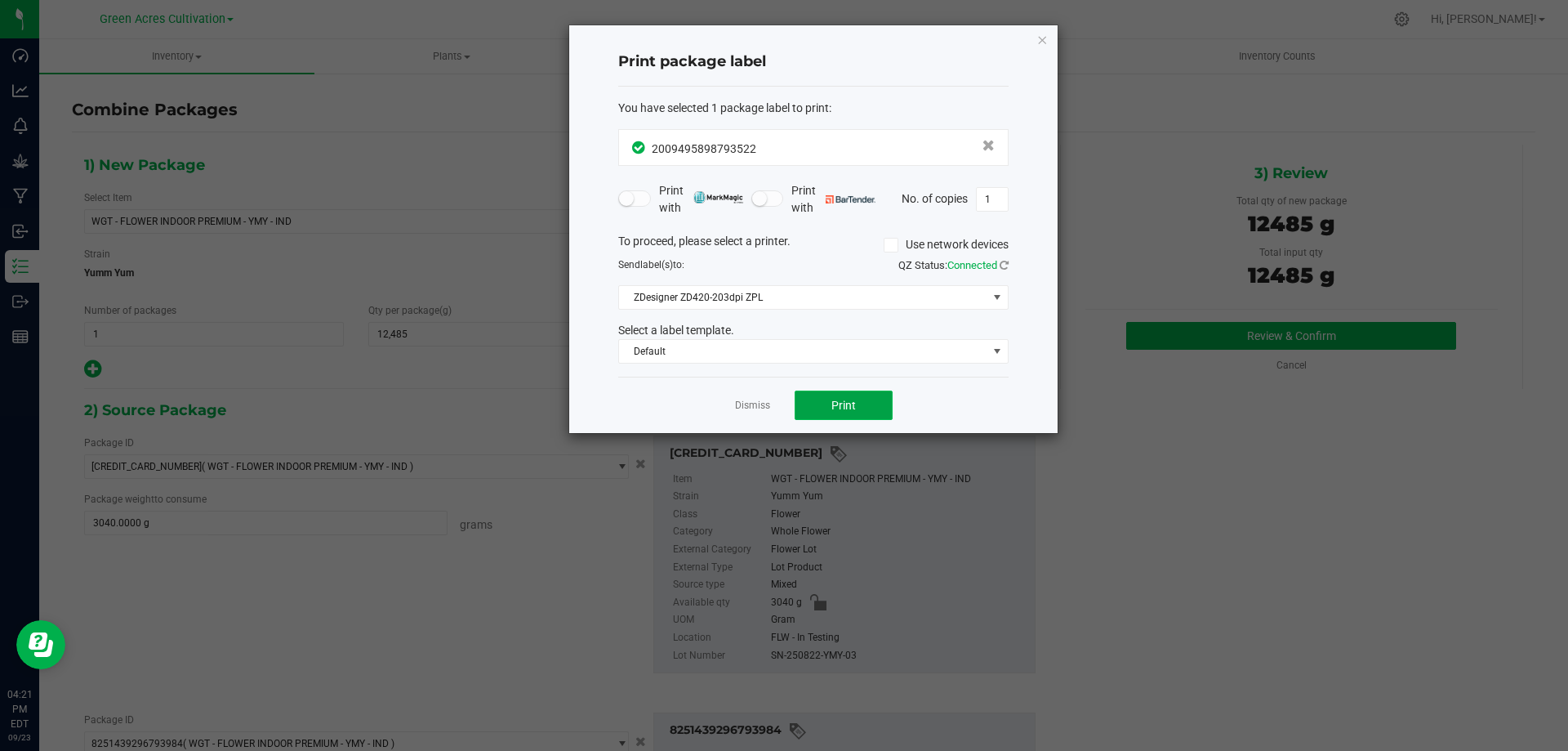
click at [873, 396] on button "Print" at bounding box center [844, 405] width 98 height 30
click at [1040, 43] on icon "button" at bounding box center [1043, 39] width 12 height 19
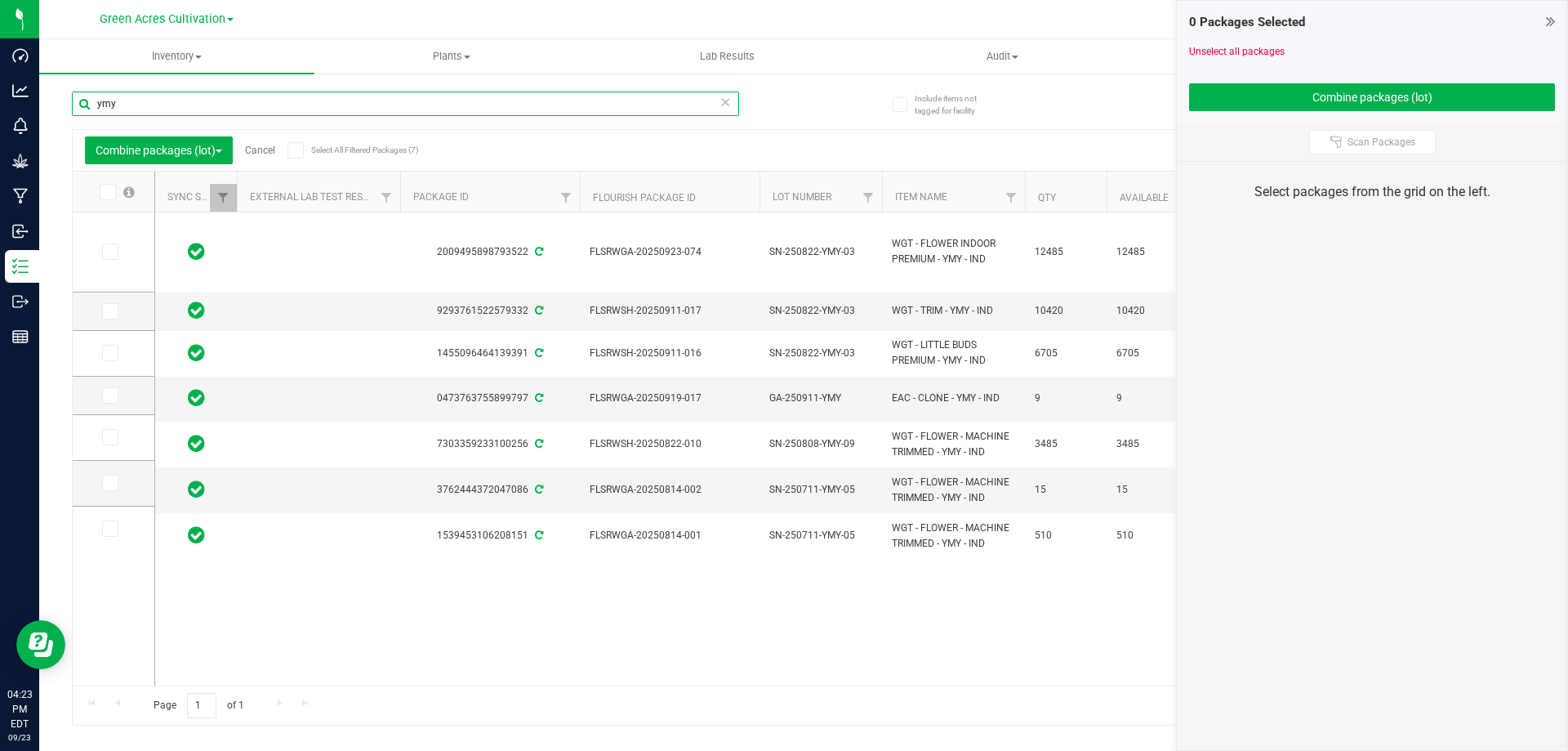
click at [175, 103] on input "ymy" at bounding box center [406, 103] width 668 height 25
type input "y"
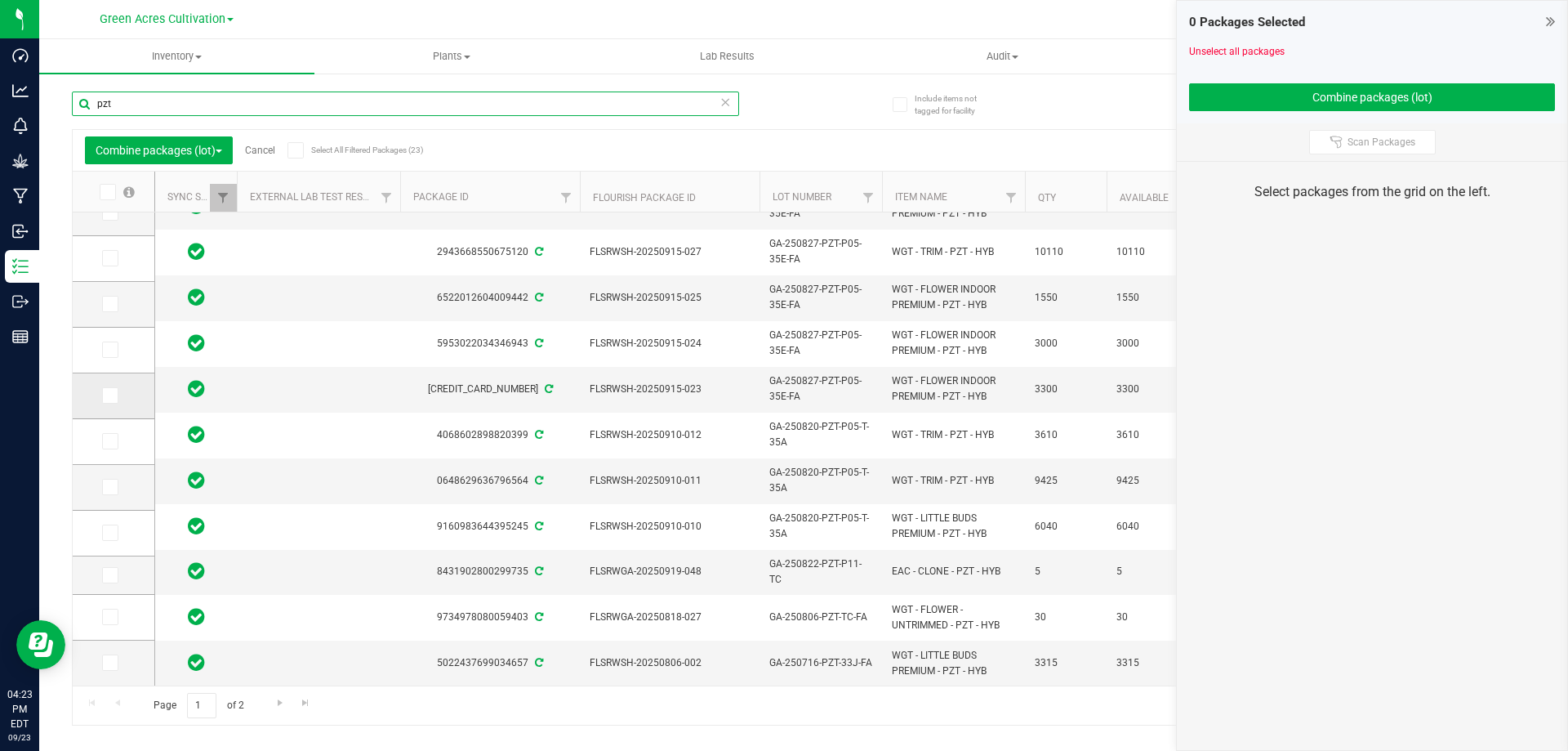
type input "pzt"
click at [103, 390] on span at bounding box center [110, 395] width 16 height 16
click at [0, 0] on input "checkbox" at bounding box center [0, 0] width 0 height 0
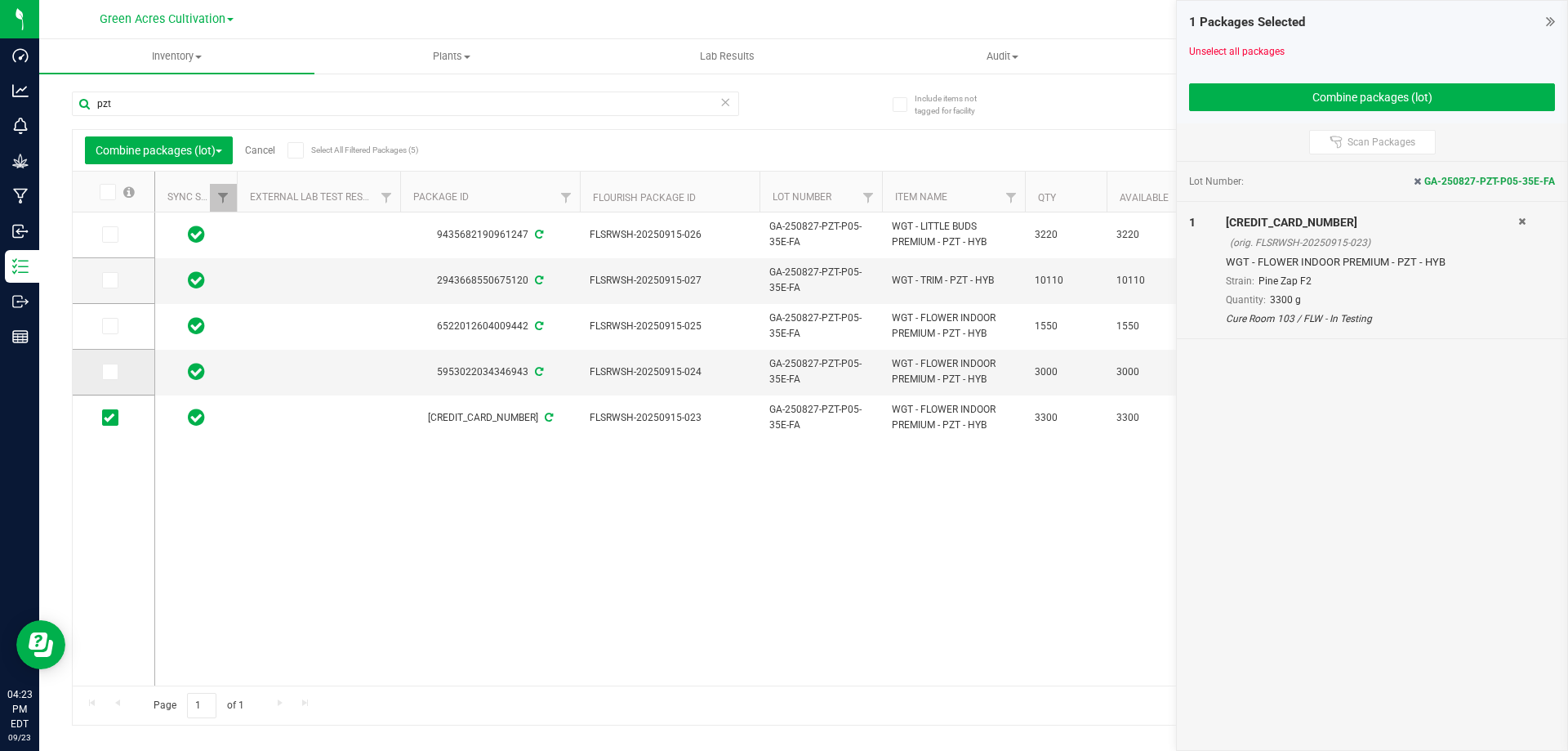
click at [109, 372] on icon at bounding box center [108, 372] width 11 height 0
click at [0, 0] on input "checkbox" at bounding box center [0, 0] width 0 height 0
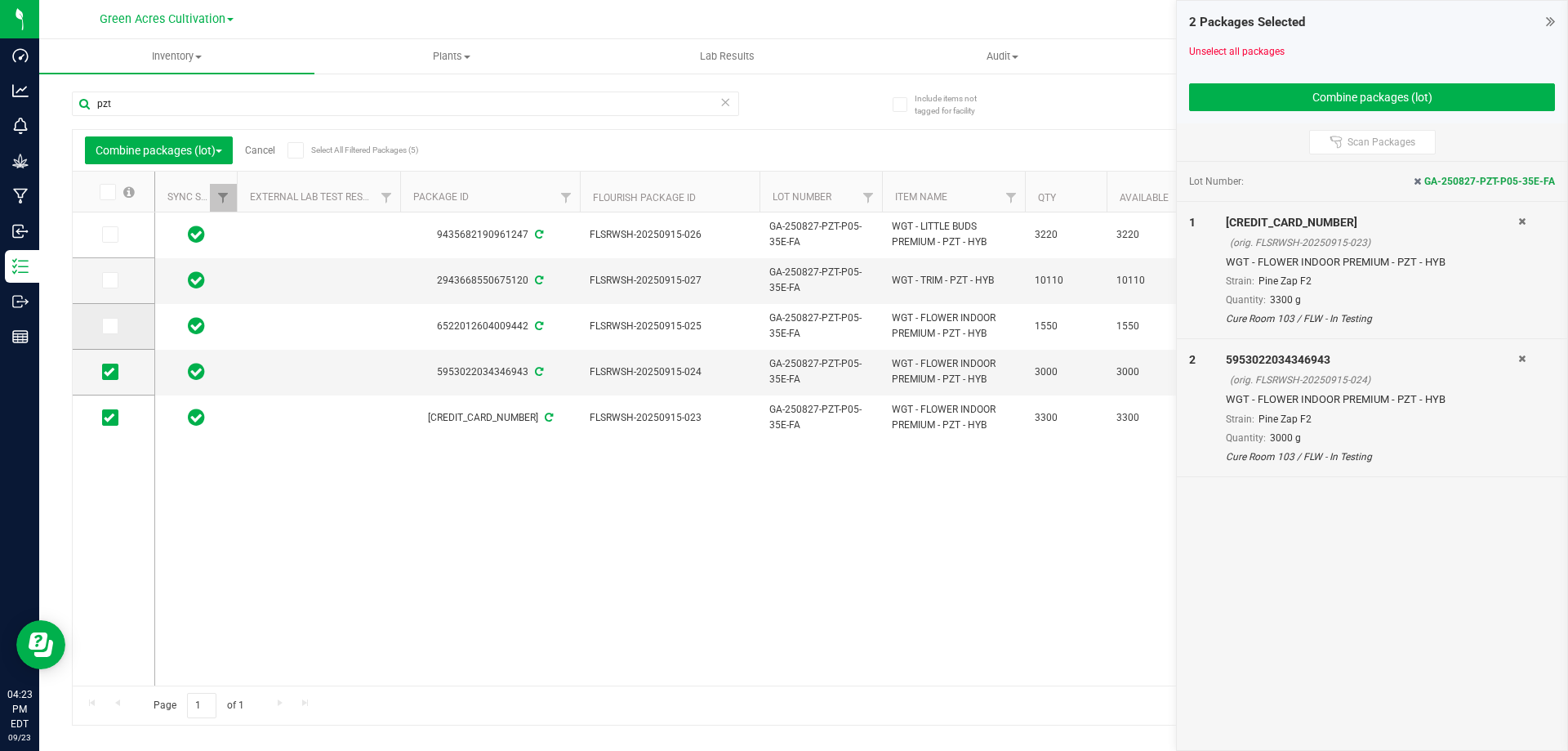
click at [109, 332] on span at bounding box center [110, 325] width 16 height 16
click at [0, 0] on input "checkbox" at bounding box center [0, 0] width 0 height 0
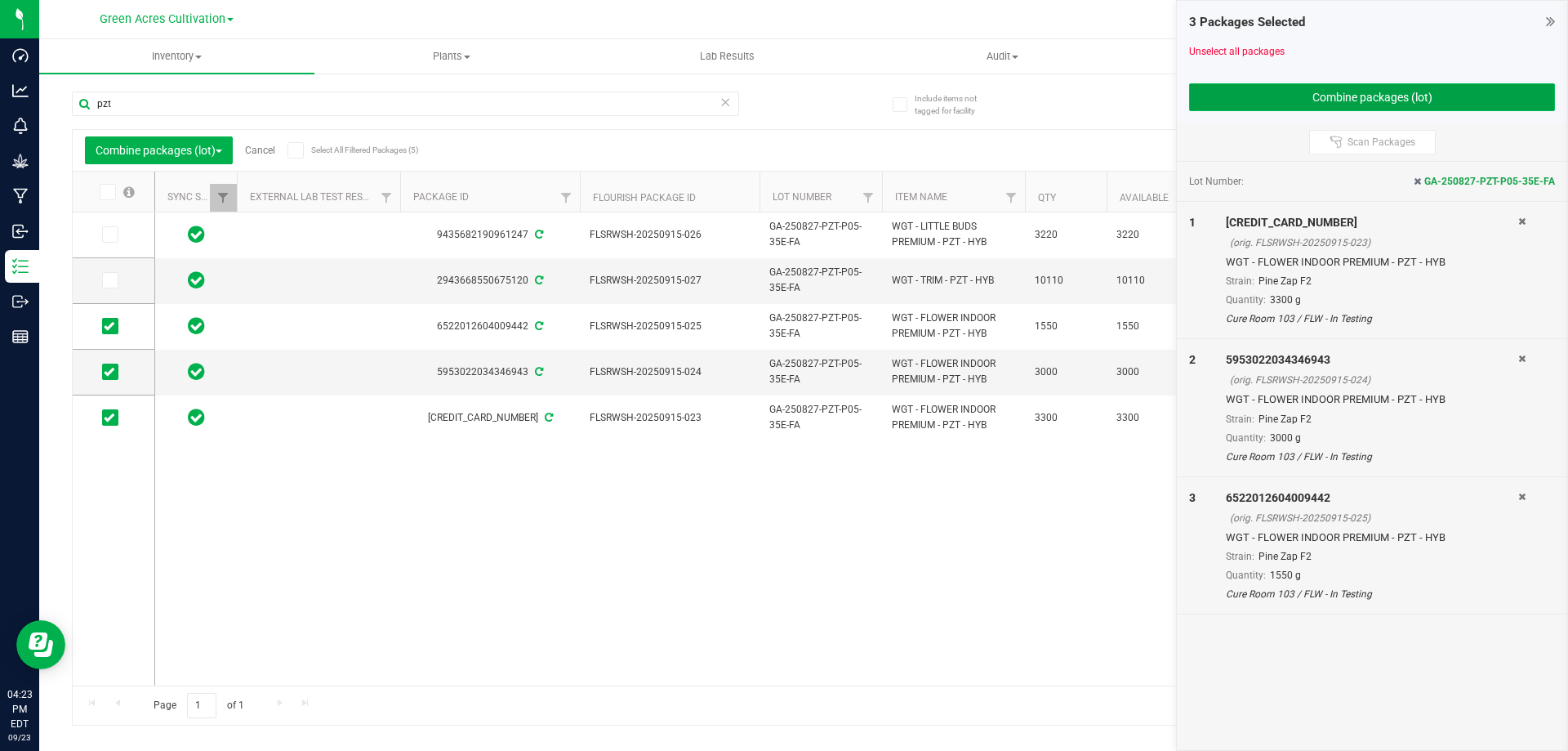
click at [1274, 102] on button "Combine packages (lot)" at bounding box center [1372, 97] width 366 height 28
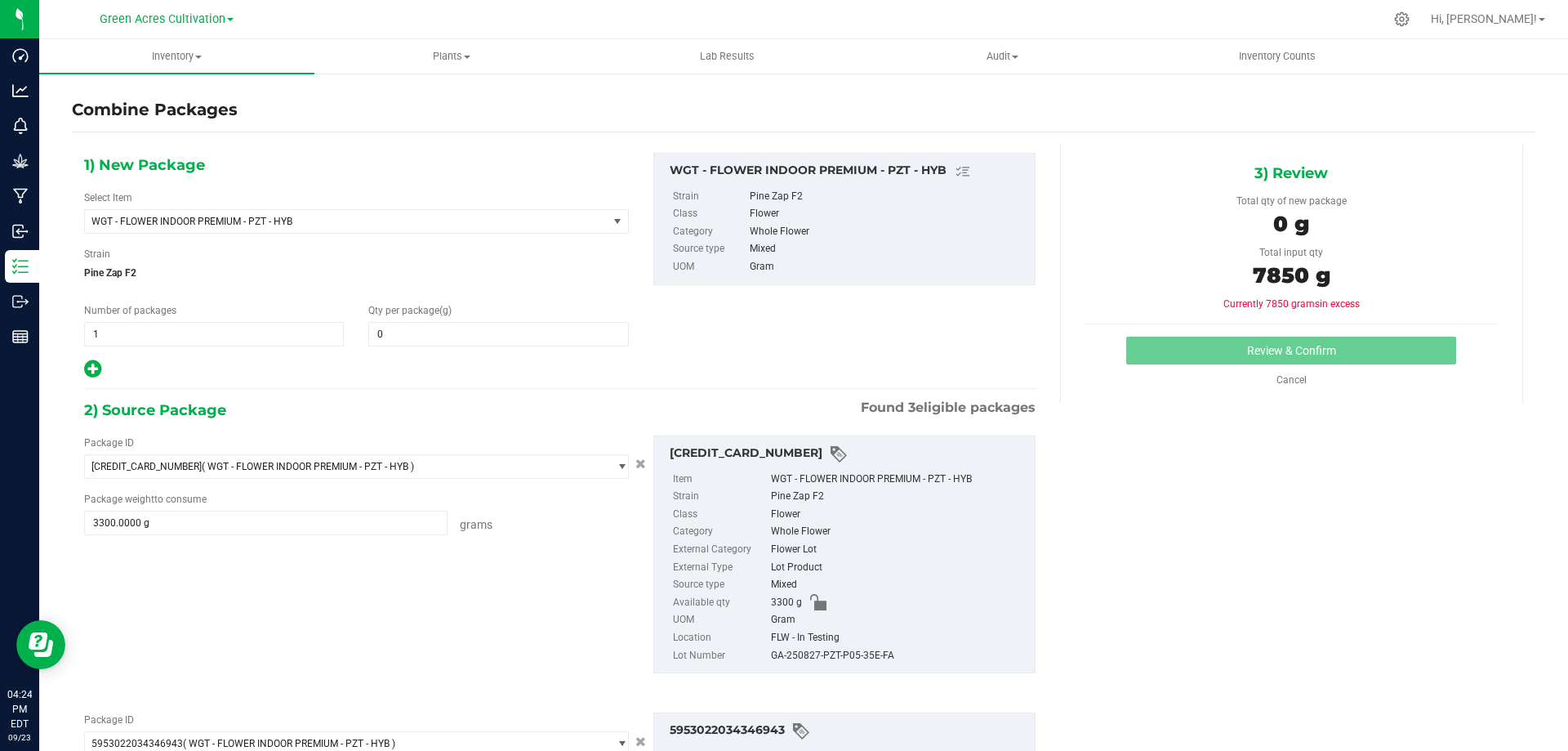
click at [454, 353] on div "1) New Package Select Item WGT - FLOWER INDOOR PREMIUM - PZT - HYB 007UP - Flow…" at bounding box center [357, 266] width 569 height 227
click at [458, 333] on span at bounding box center [498, 334] width 260 height 25
type input "7850"
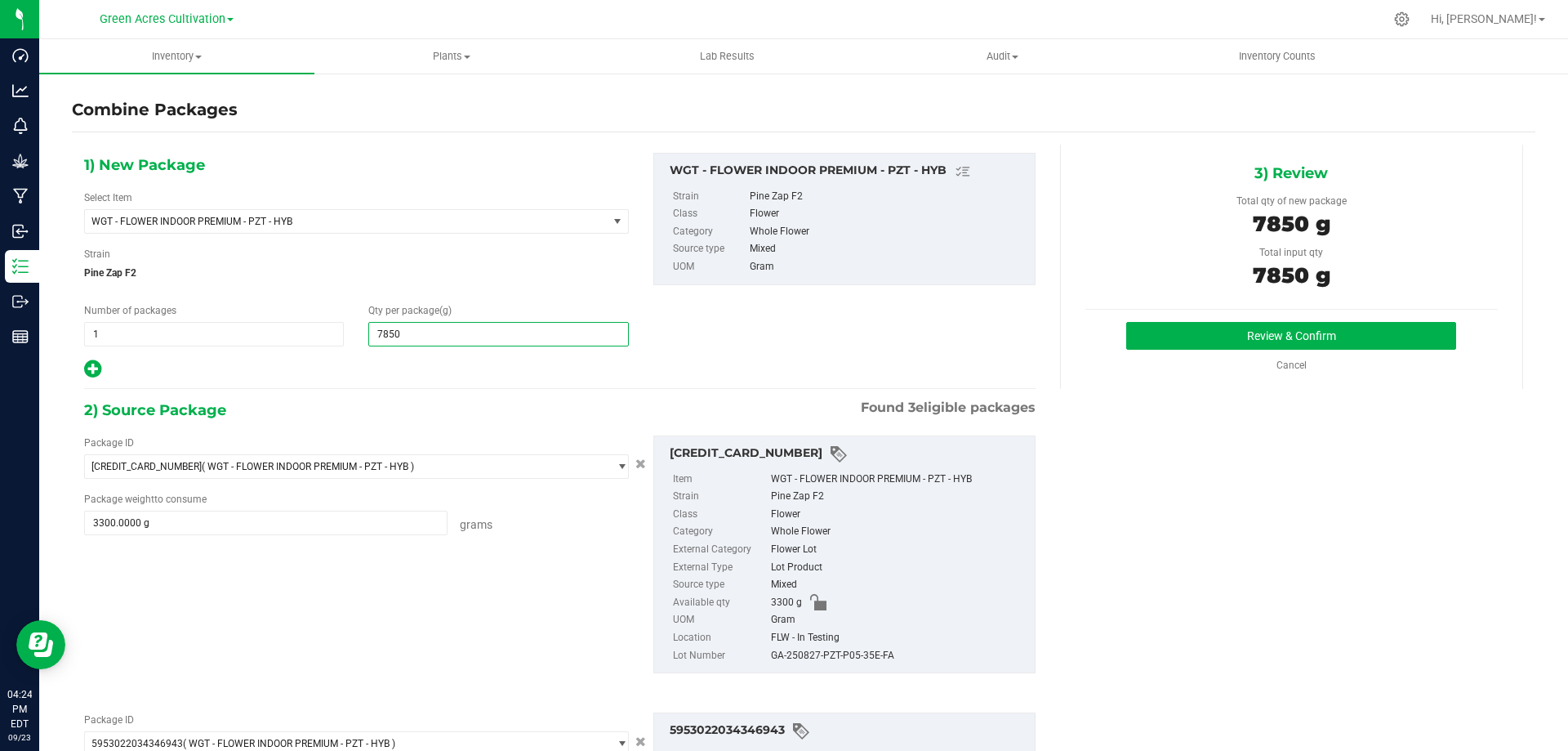
type input "7,850"
click at [824, 654] on div "GA-250827-PZT-P05-35E-FA" at bounding box center [899, 656] width 256 height 18
copy div "GA-250827-PZT-P05-35E-FA"
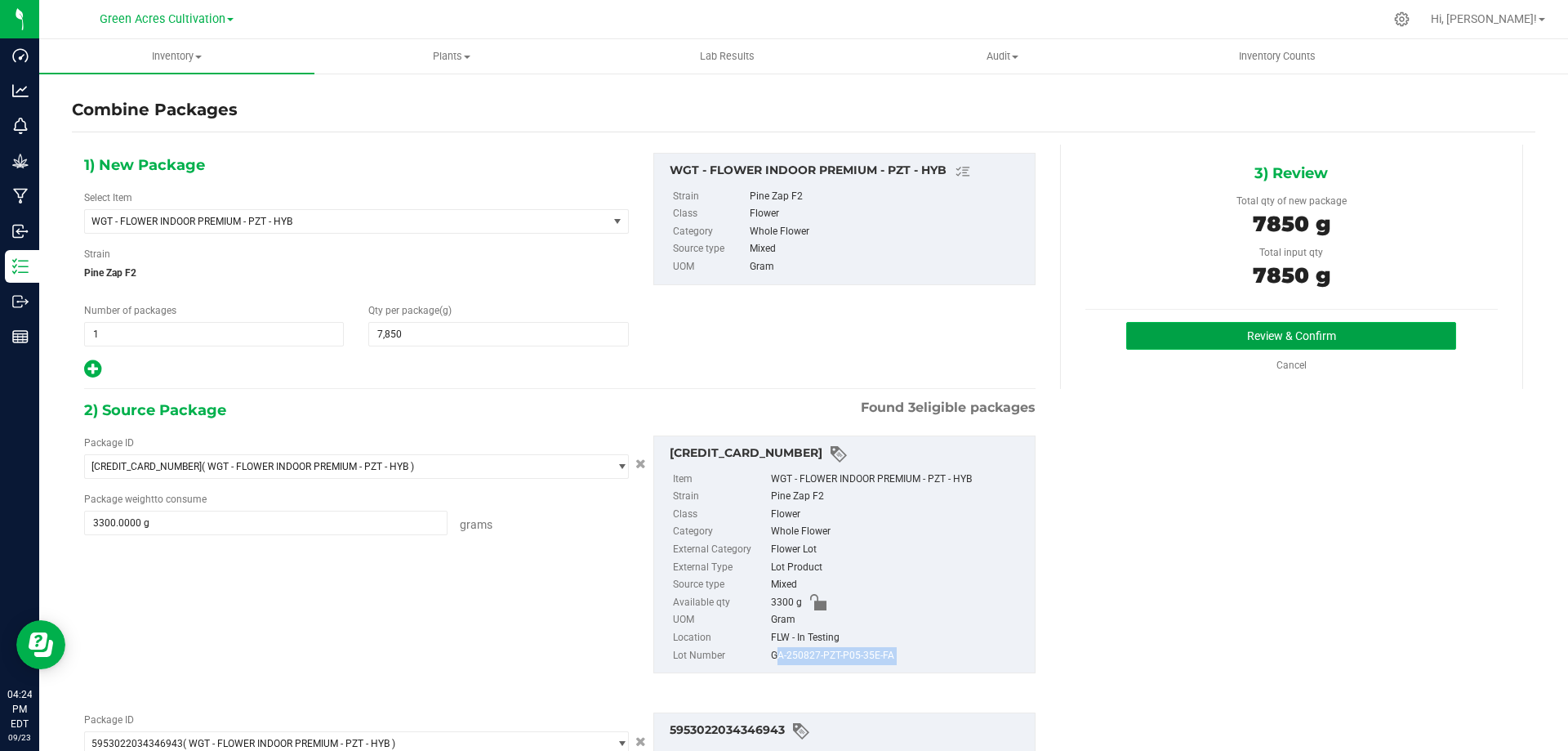
click at [1174, 329] on button "Review & Confirm" at bounding box center [1292, 336] width 330 height 28
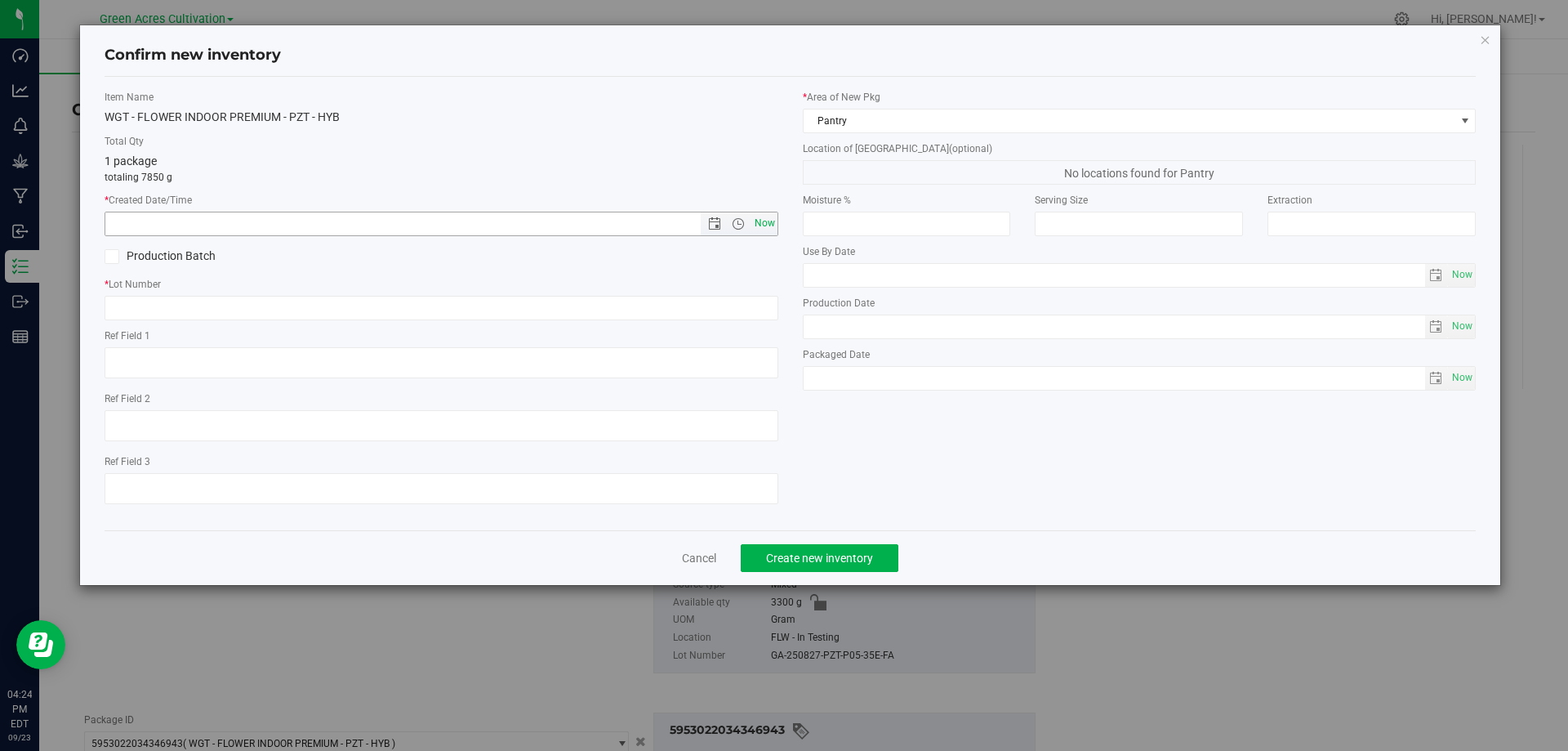
click at [773, 214] on span "Now" at bounding box center [764, 224] width 28 height 24
type input "[DATE] 4:24 PM"
click at [402, 309] on input "text" at bounding box center [441, 308] width 674 height 25
paste input "GA-250827-PZT-P05-35E-FA"
type input "GA-250827-PZT-P05-35E-FA"
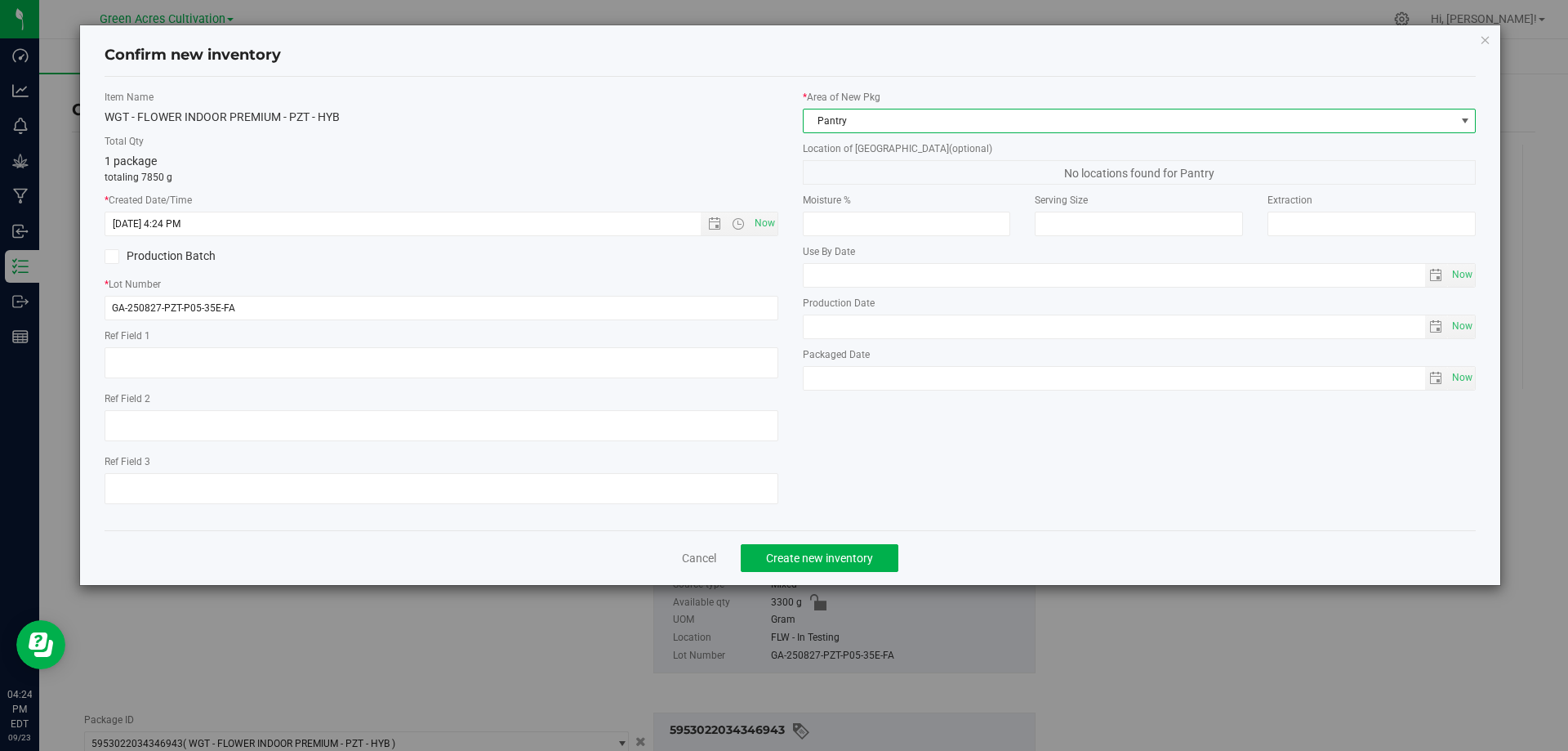
click at [917, 114] on span "Pantry" at bounding box center [1130, 120] width 652 height 23
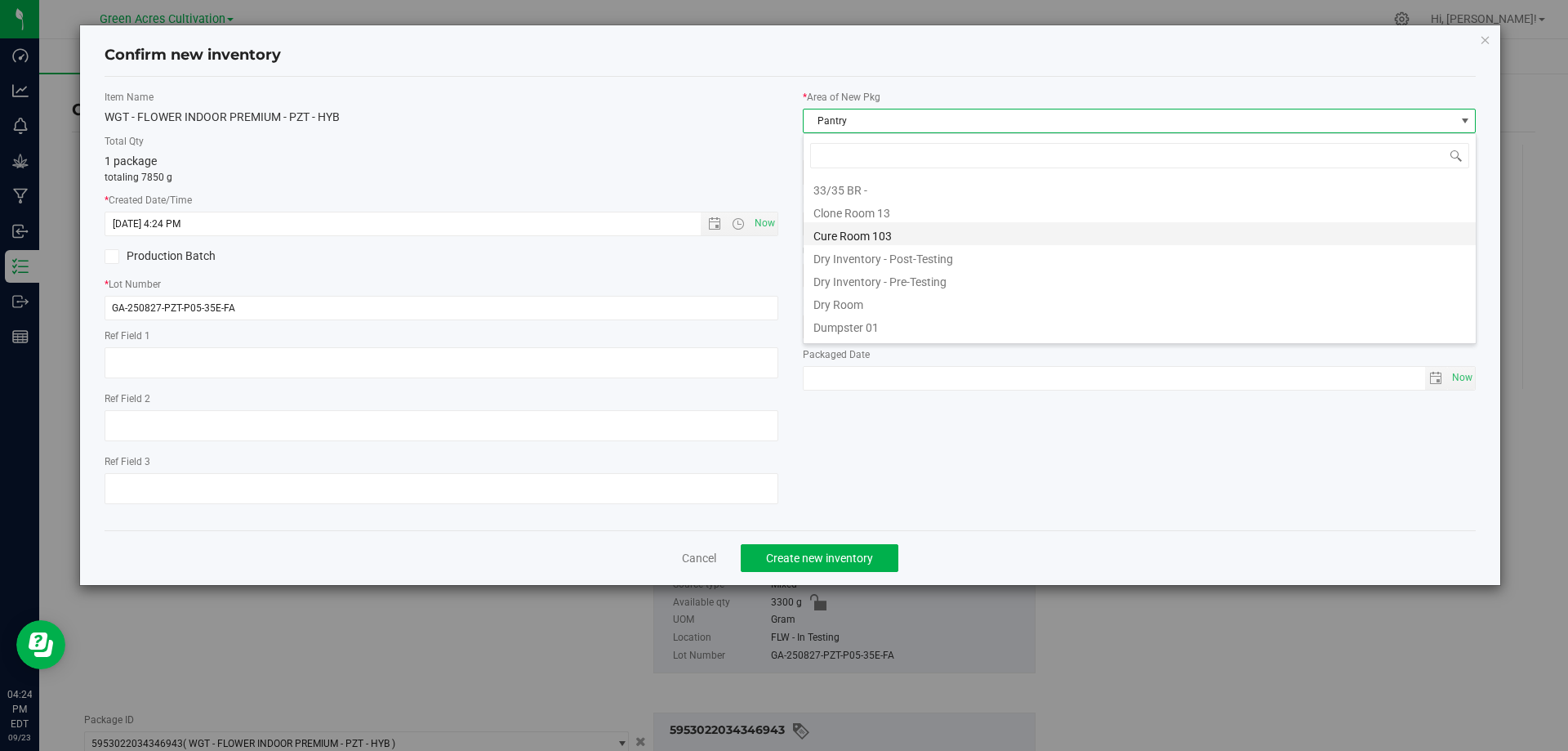
click at [886, 227] on li "Cure Room 103" at bounding box center [1140, 233] width 673 height 23
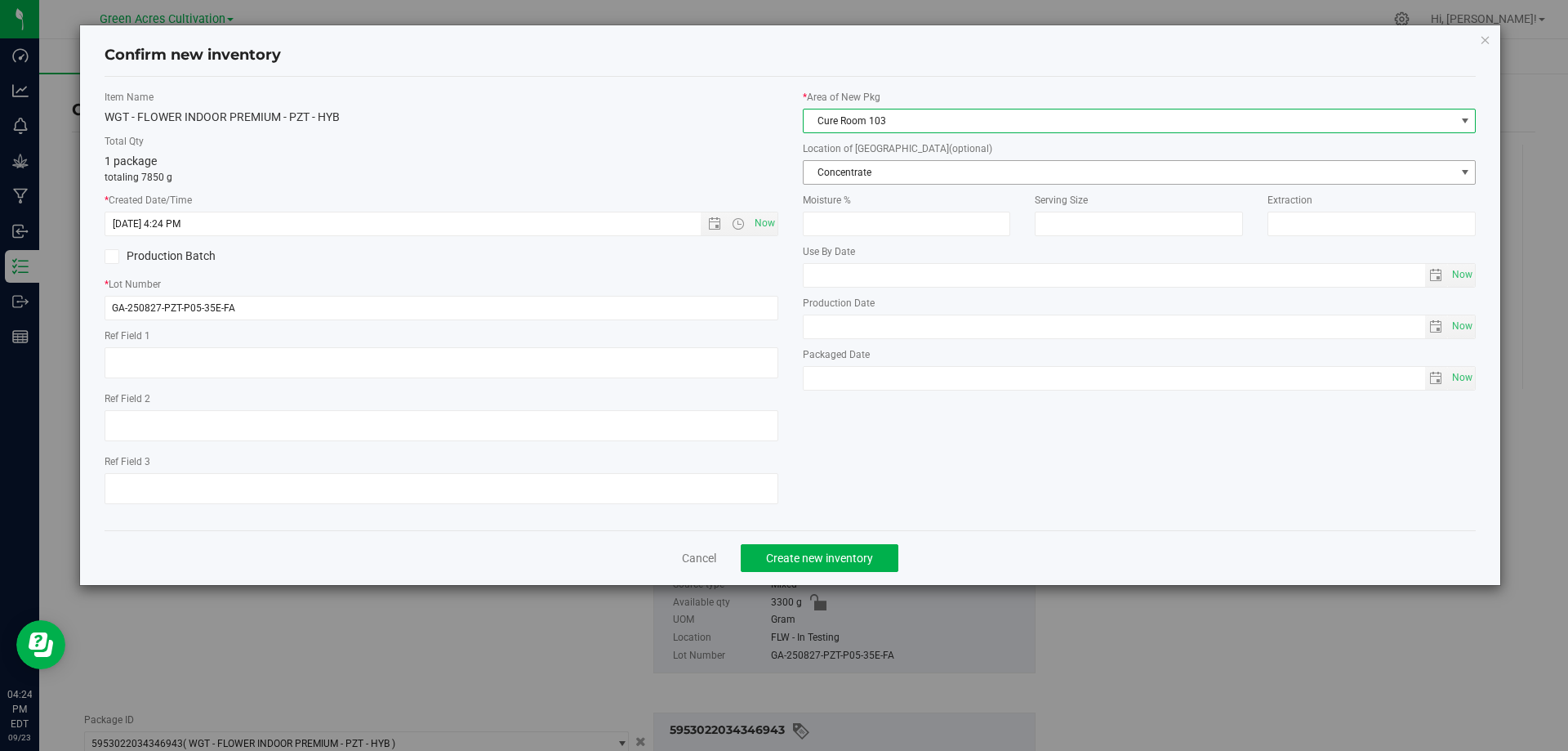
click at [883, 170] on span "Concentrate" at bounding box center [1130, 172] width 652 height 23
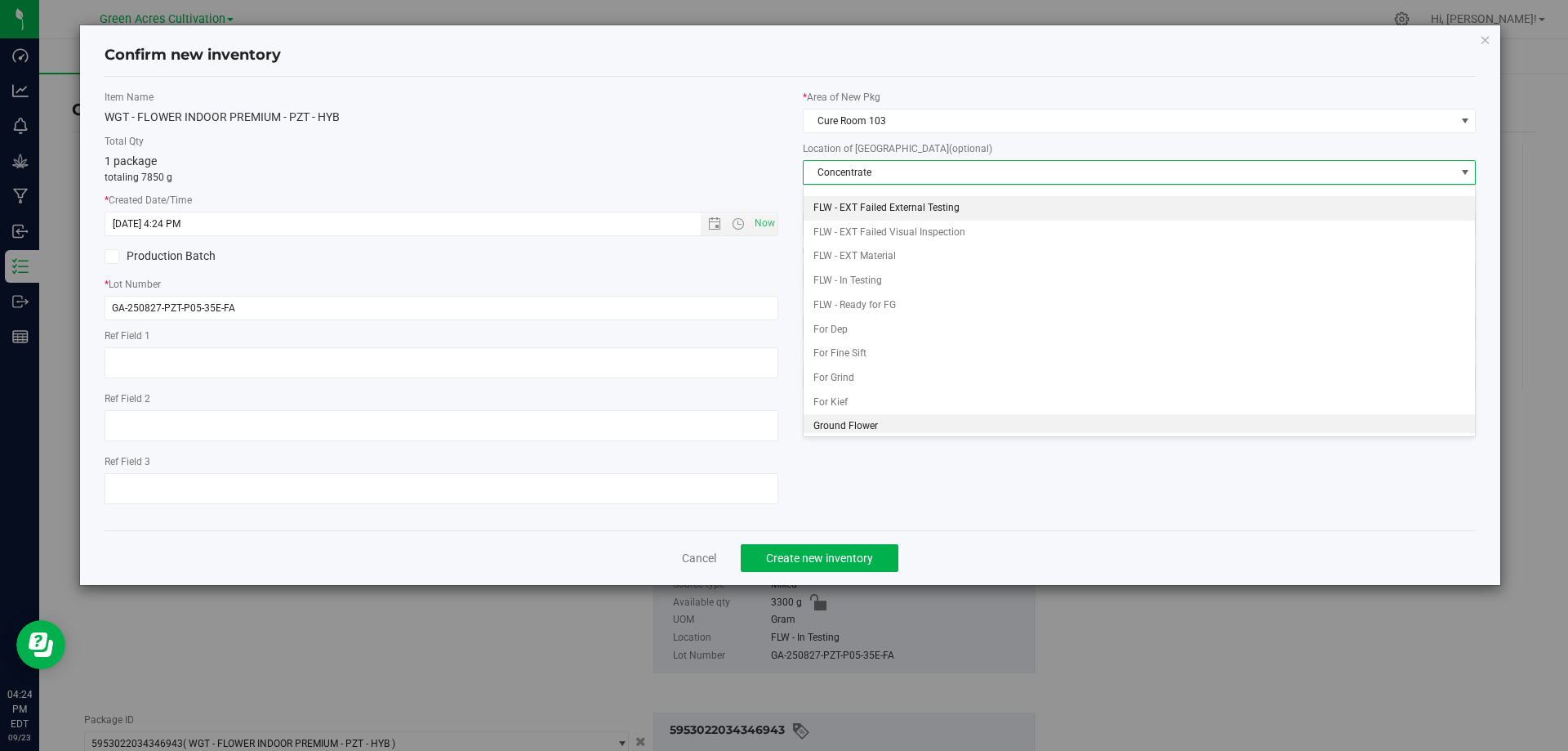
scroll to position [168, 0]
click at [884, 412] on li "Whole Flower" at bounding box center [1140, 421] width 673 height 25
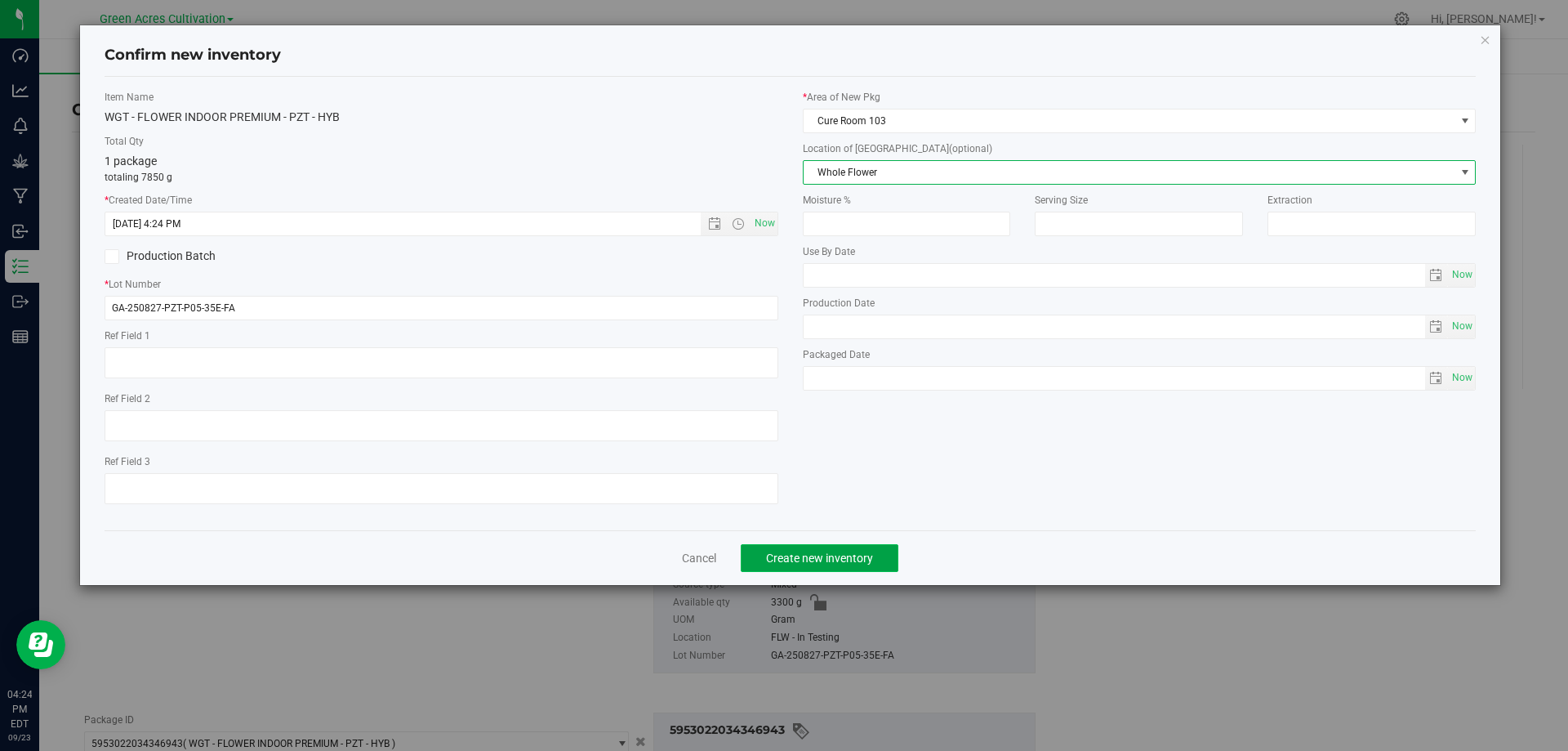
click at [849, 559] on span "Create new inventory" at bounding box center [820, 558] width 107 height 13
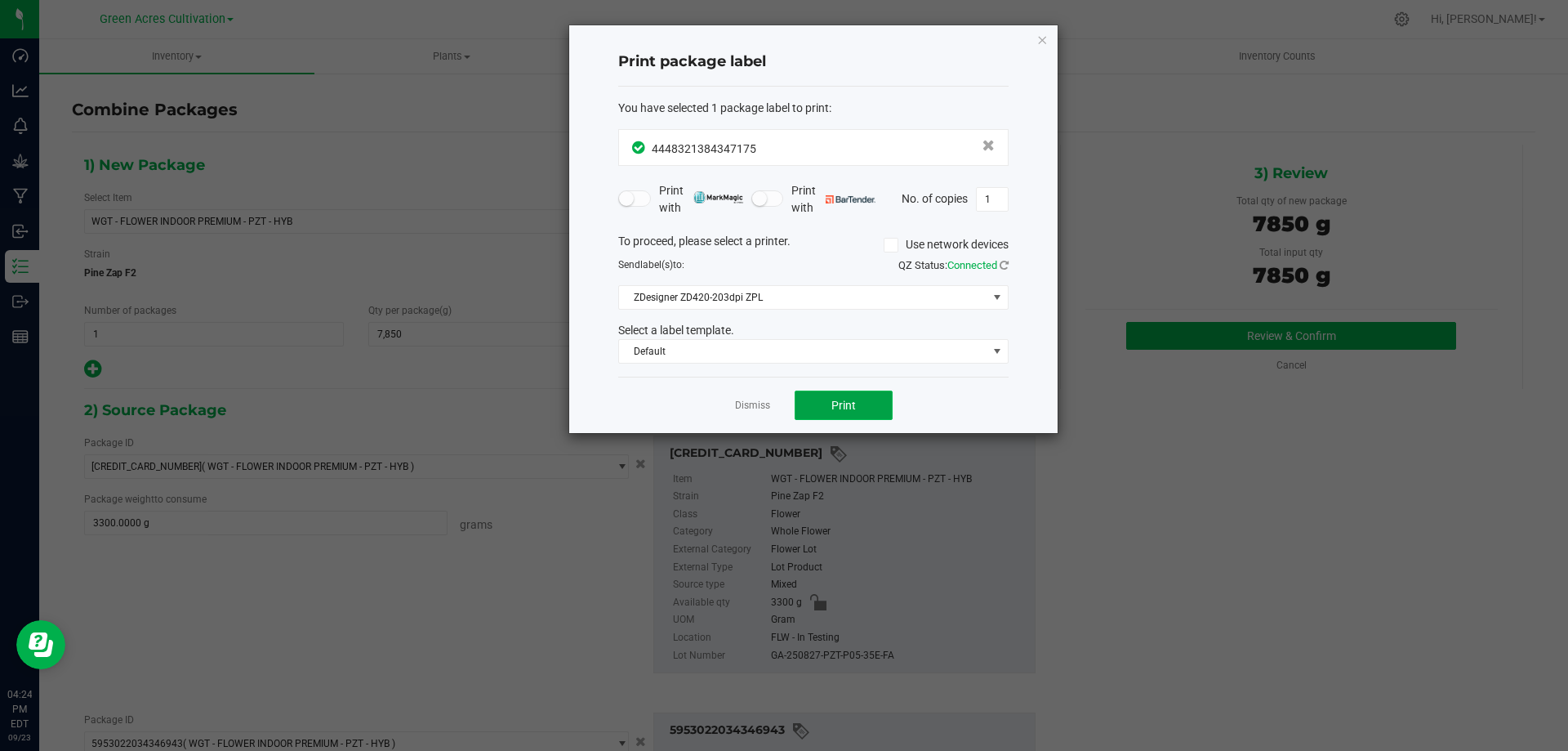
click at [825, 401] on button "Print" at bounding box center [844, 405] width 98 height 30
click at [1041, 41] on icon "button" at bounding box center [1043, 39] width 12 height 19
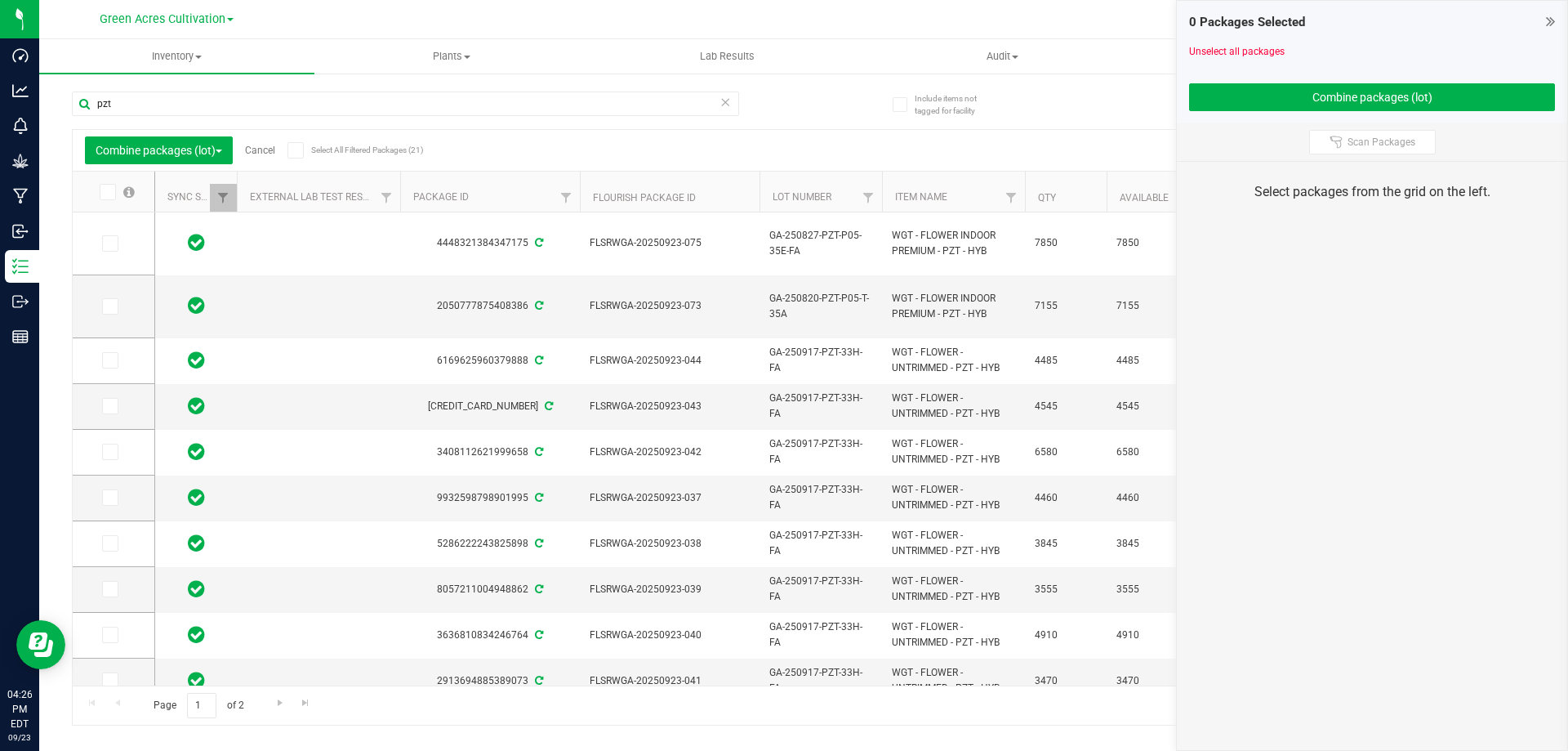
click at [263, 147] on link "Cancel" at bounding box center [260, 151] width 30 height 12
